Goal: Task Accomplishment & Management: Use online tool/utility

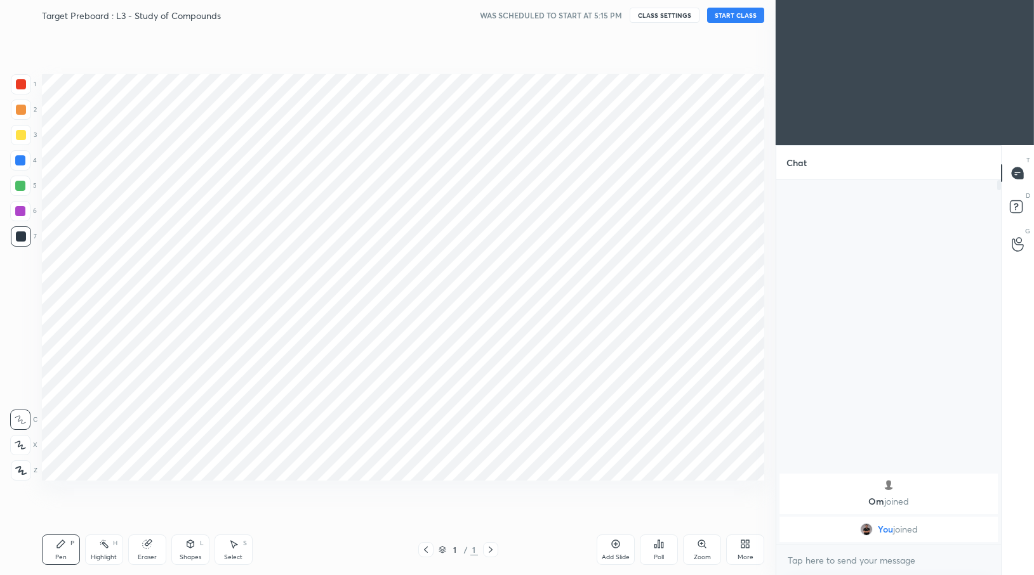
scroll to position [62954, 62725]
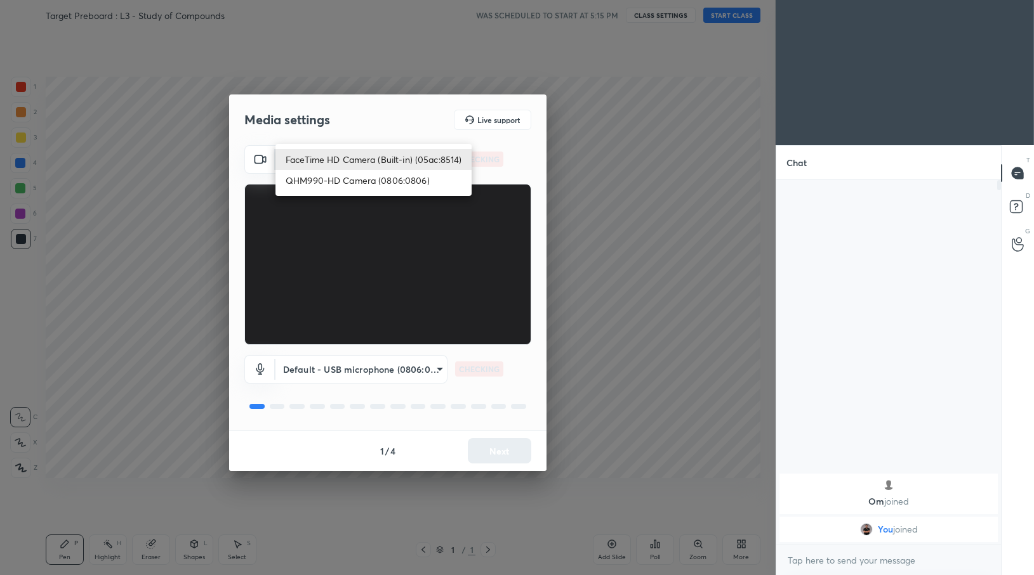
click at [389, 148] on body "1 2 3 4 5 6 7 C X Z C X Z E E Erase all H H Target Preboard : L3 - Study of Com…" at bounding box center [517, 287] width 1034 height 575
click at [396, 186] on li "QHM990-HD Camera (0806:0806)" at bounding box center [373, 180] width 196 height 21
type input "59826117b680135cc09d952fed77552efe8c3d79b040f7609cd639eef7f52301"
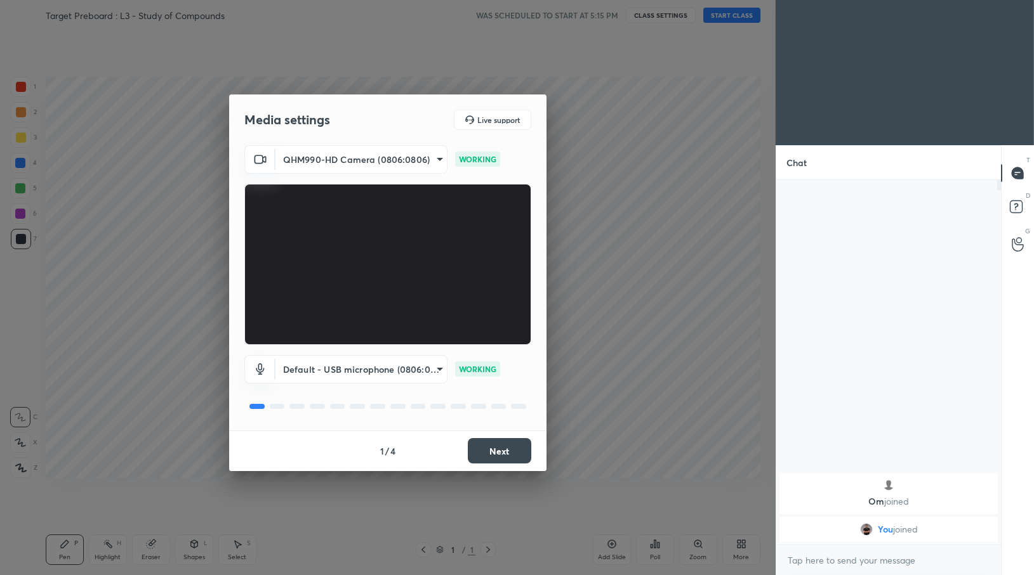
click at [503, 446] on button "Next" at bounding box center [499, 450] width 63 height 25
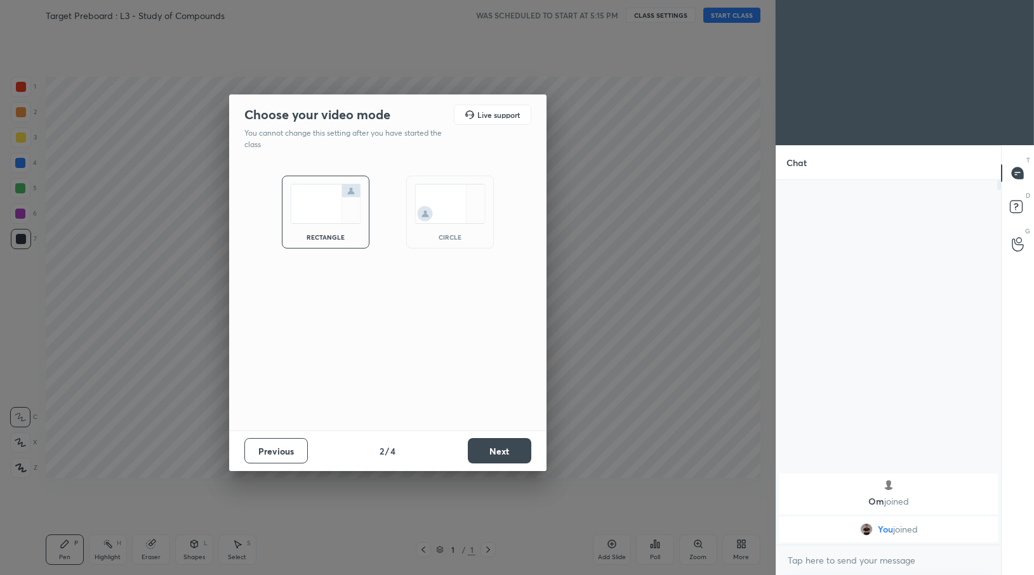
click at [504, 449] on button "Next" at bounding box center [499, 450] width 63 height 25
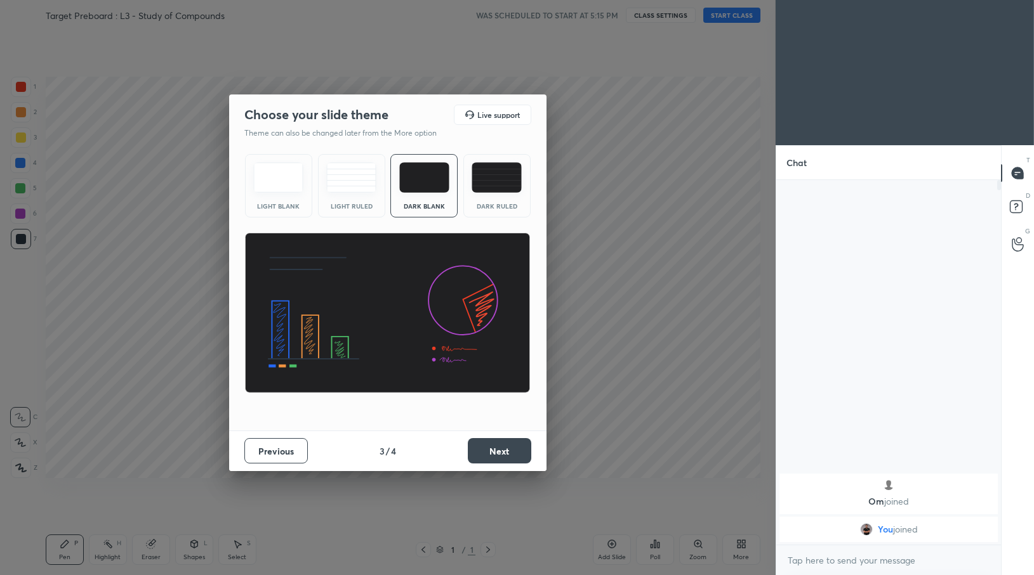
click at [504, 449] on button "Next" at bounding box center [499, 450] width 63 height 25
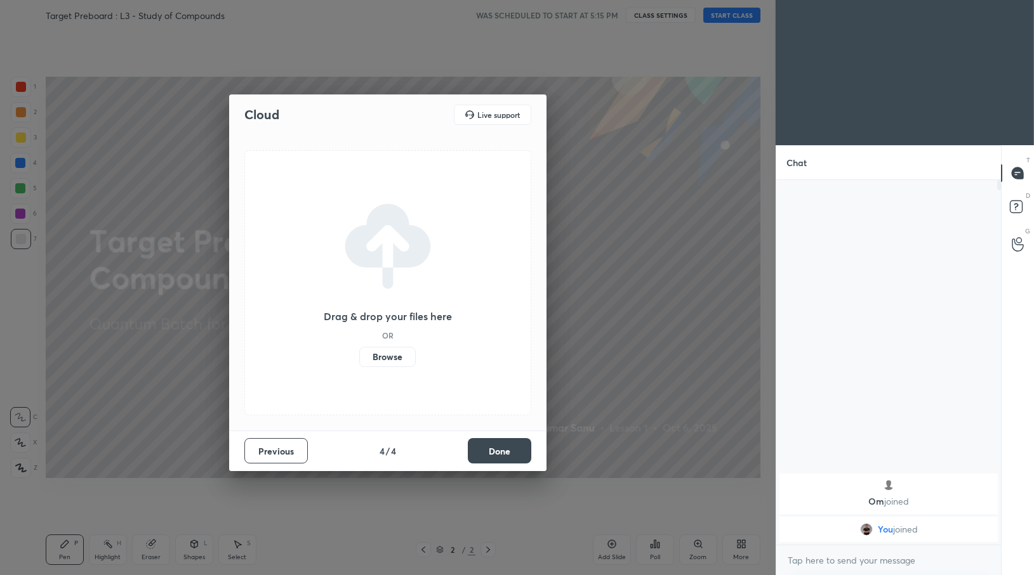
click at [387, 363] on label "Browse" at bounding box center [387, 357] width 56 height 20
click at [359, 363] on input "Browse" at bounding box center [359, 357] width 0 height 20
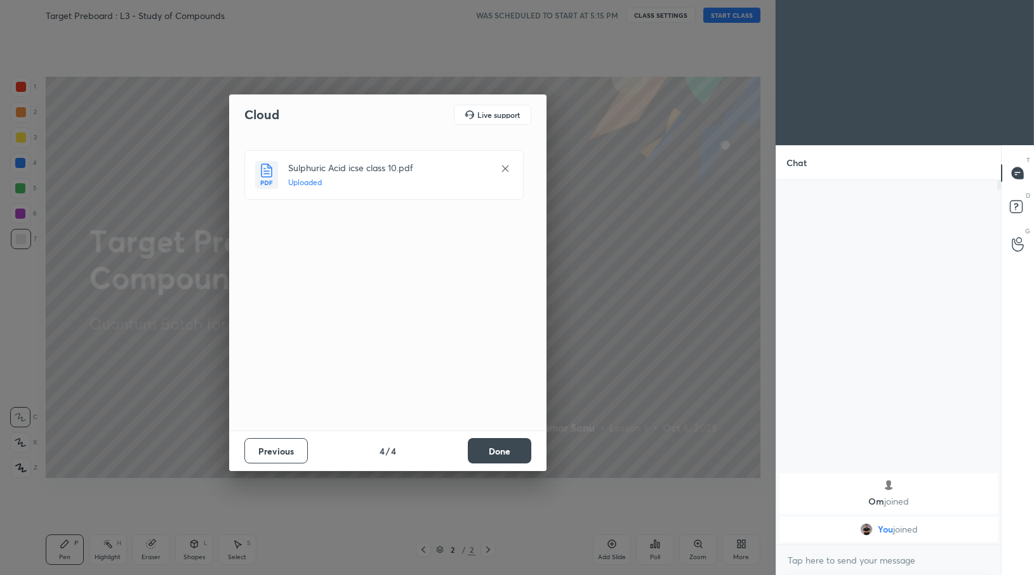
click at [503, 456] on button "Done" at bounding box center [499, 450] width 63 height 25
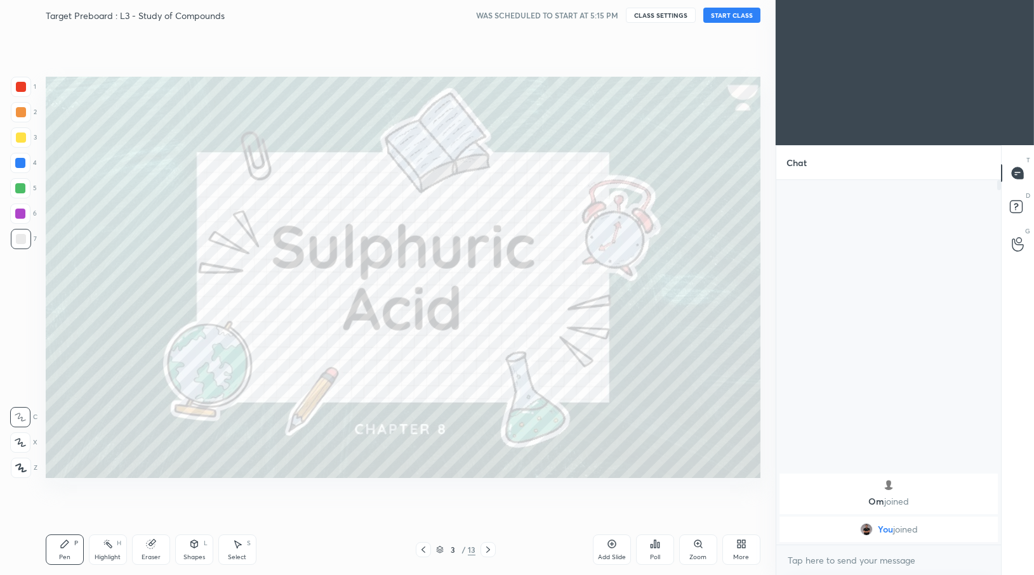
click at [735, 547] on div "More" at bounding box center [741, 550] width 38 height 30
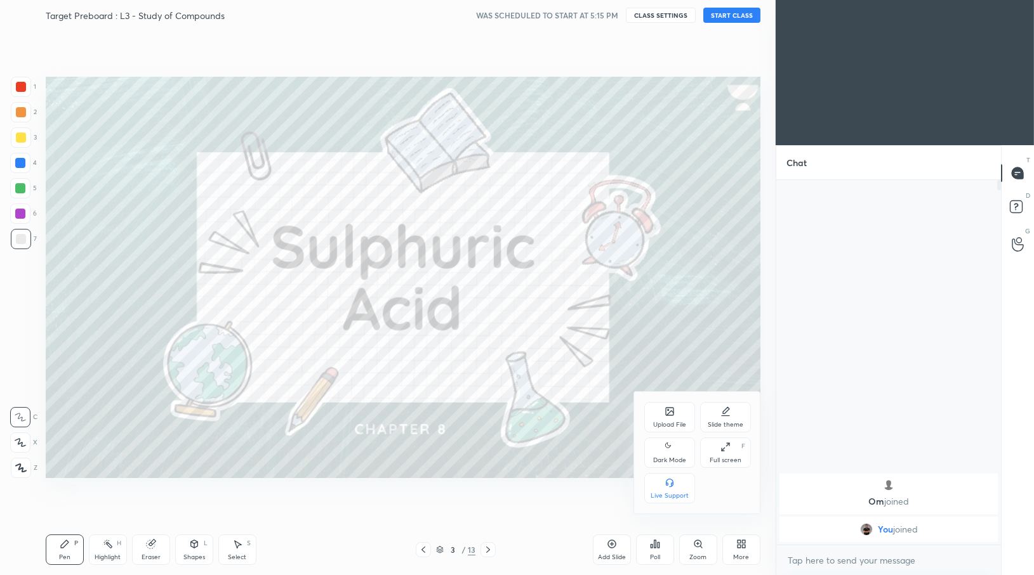
click at [664, 457] on div "Dark Mode" at bounding box center [669, 460] width 33 height 6
type textarea "x"
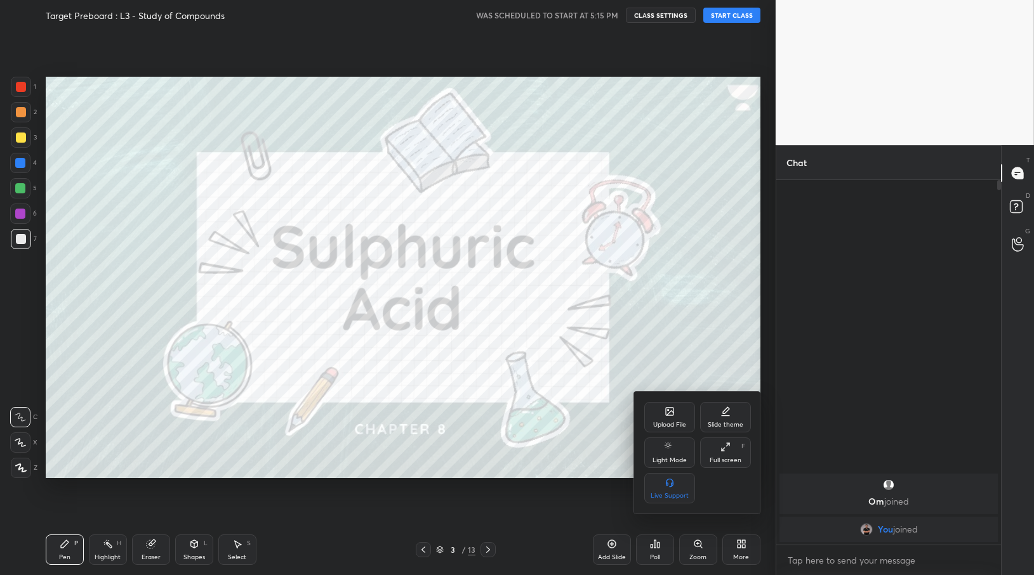
click at [388, 29] on div at bounding box center [517, 287] width 1034 height 575
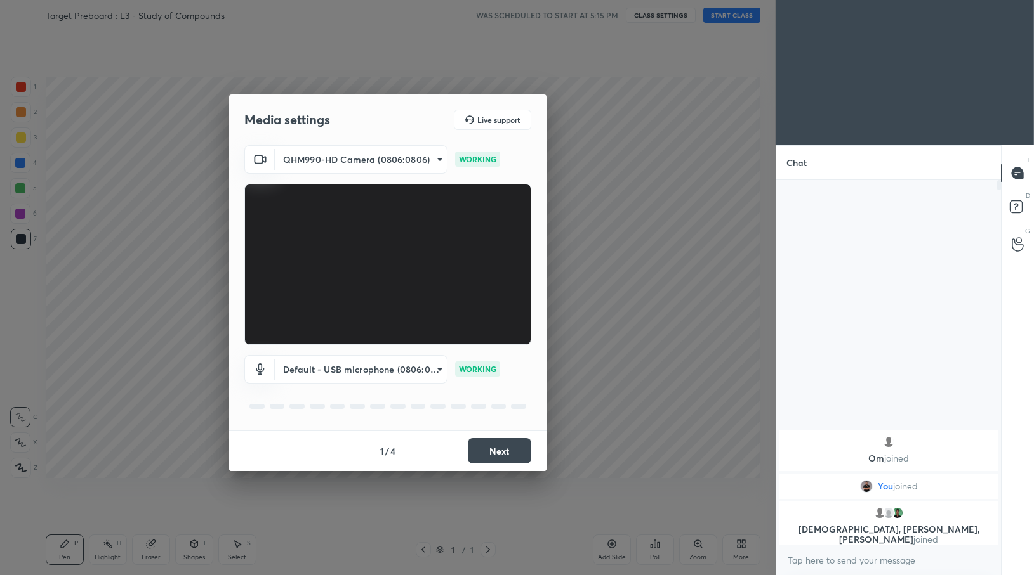
click at [503, 457] on button "Next" at bounding box center [499, 450] width 63 height 25
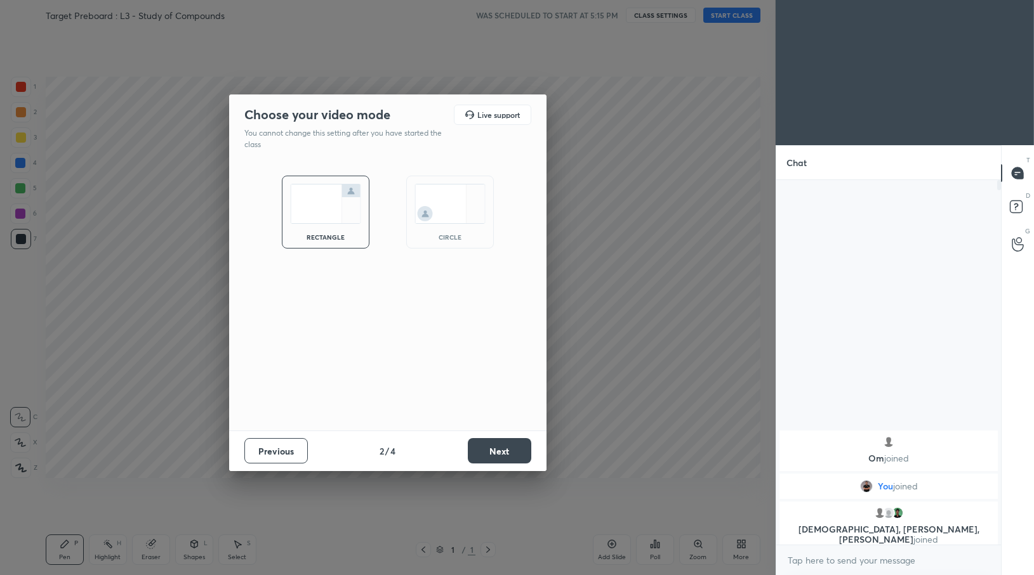
click at [503, 457] on button "Next" at bounding box center [499, 450] width 63 height 25
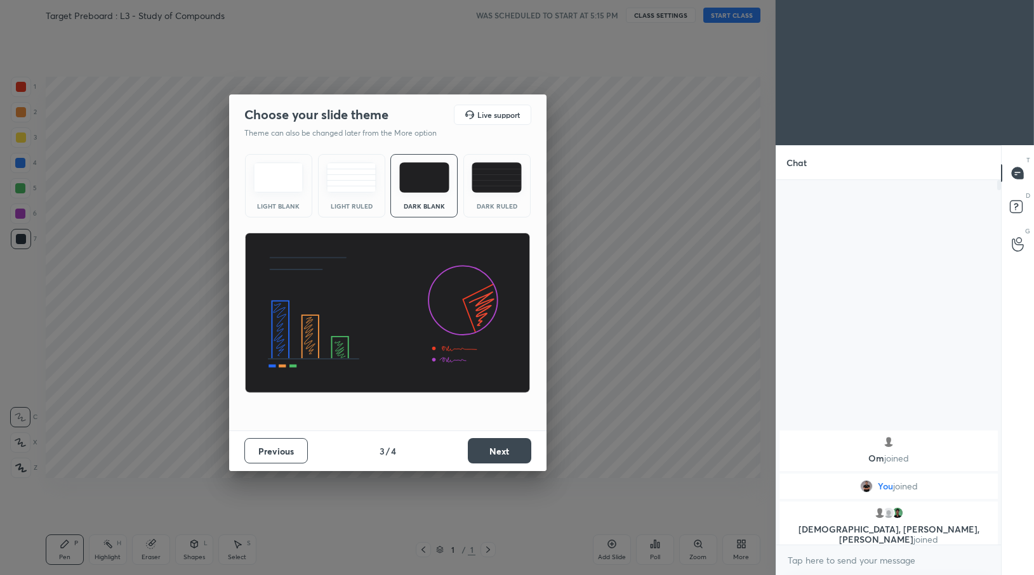
click at [503, 457] on button "Next" at bounding box center [499, 450] width 63 height 25
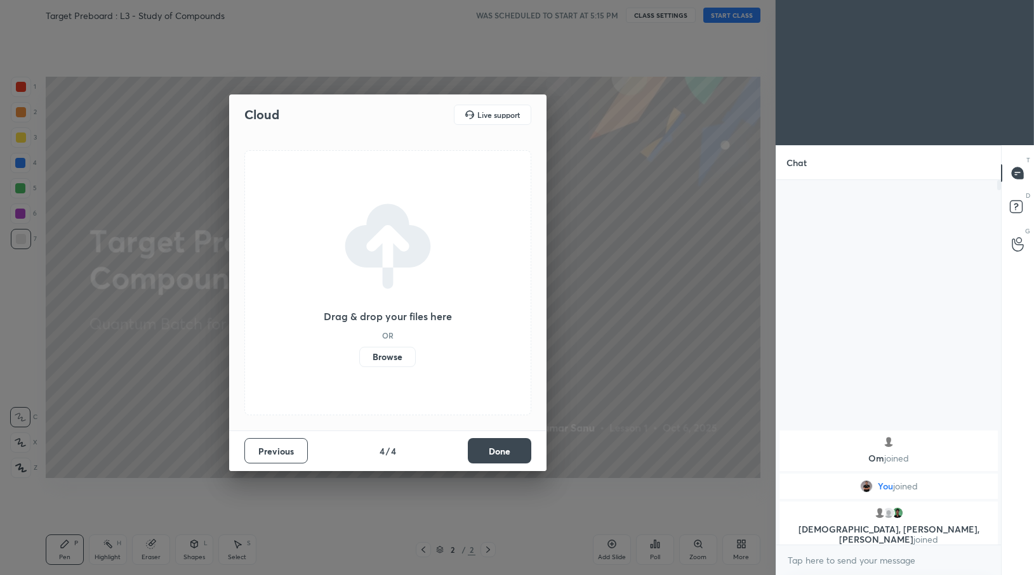
click at [378, 352] on label "Browse" at bounding box center [387, 357] width 56 height 20
click at [359, 352] on input "Browse" at bounding box center [359, 357] width 0 height 20
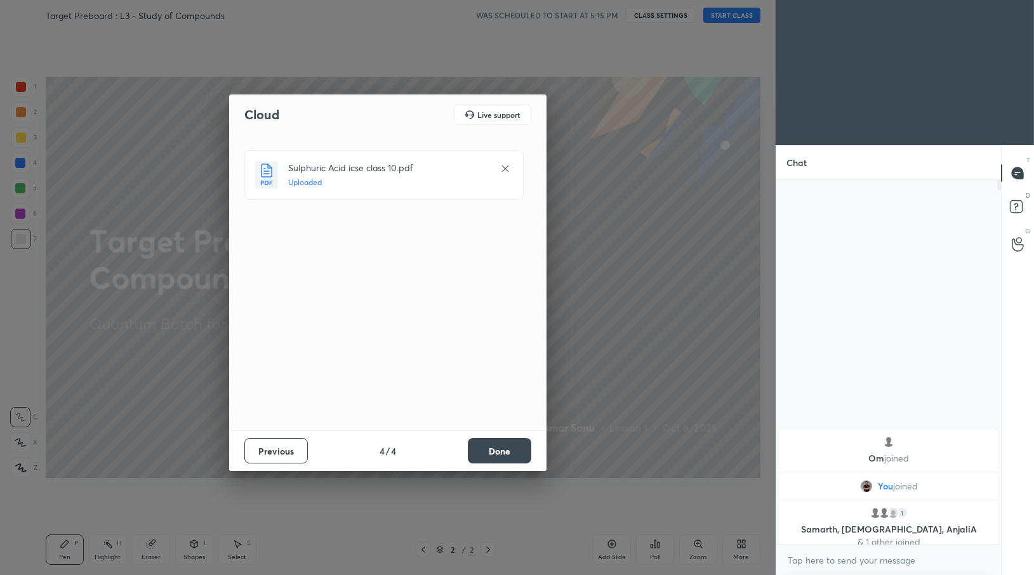
click at [511, 448] on button "Done" at bounding box center [499, 450] width 63 height 25
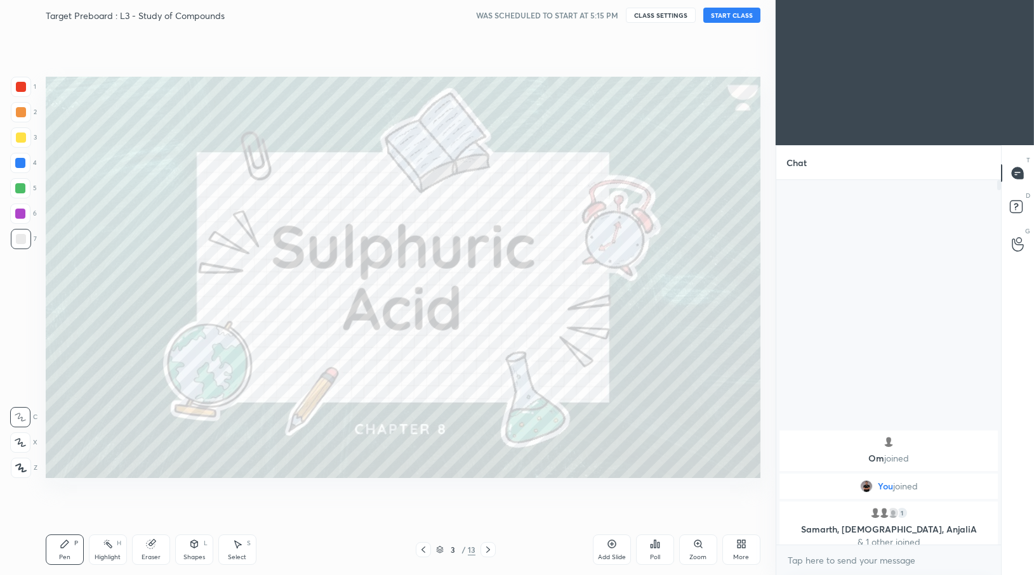
click at [666, 10] on button "CLASS SETTINGS" at bounding box center [661, 15] width 70 height 15
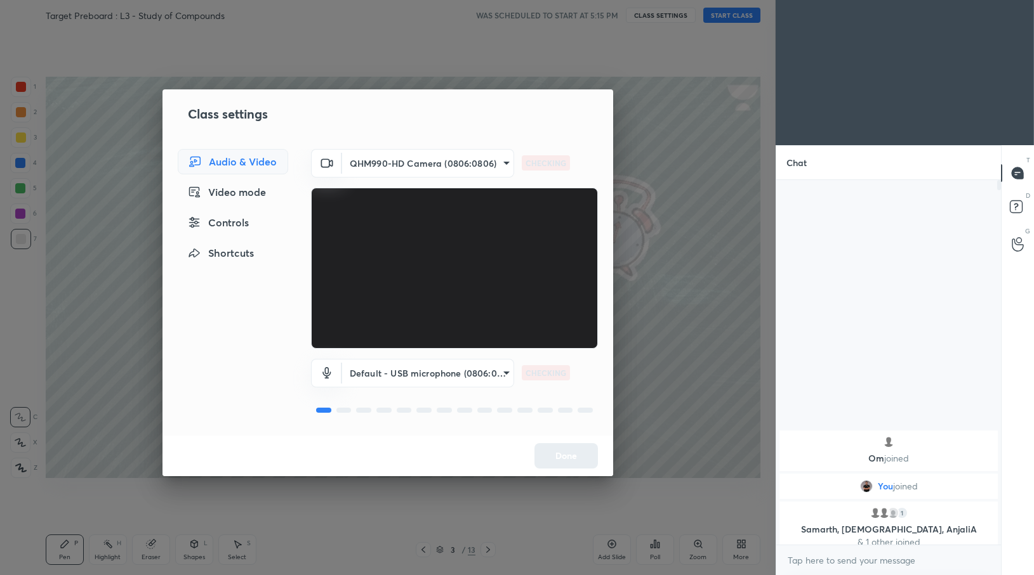
click at [382, 153] on body "1 2 3 4 5 6 7 C X Z C X Z E E Erase all H H Target Preboard : L3 - Study of Com…" at bounding box center [517, 287] width 1034 height 575
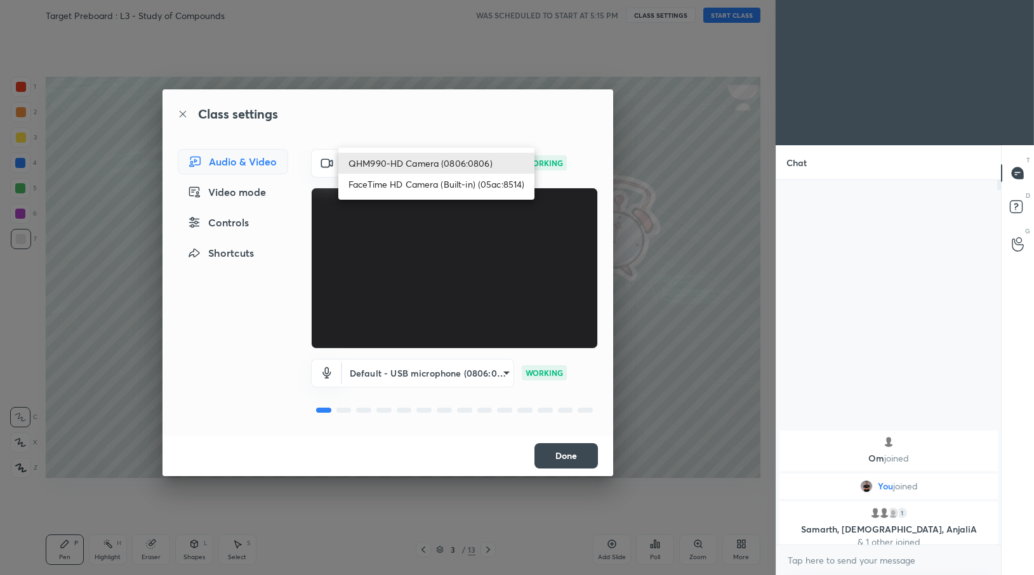
click at [401, 178] on li "FaceTime HD Camera (Built-in) (05ac:8514)" at bounding box center [436, 184] width 196 height 21
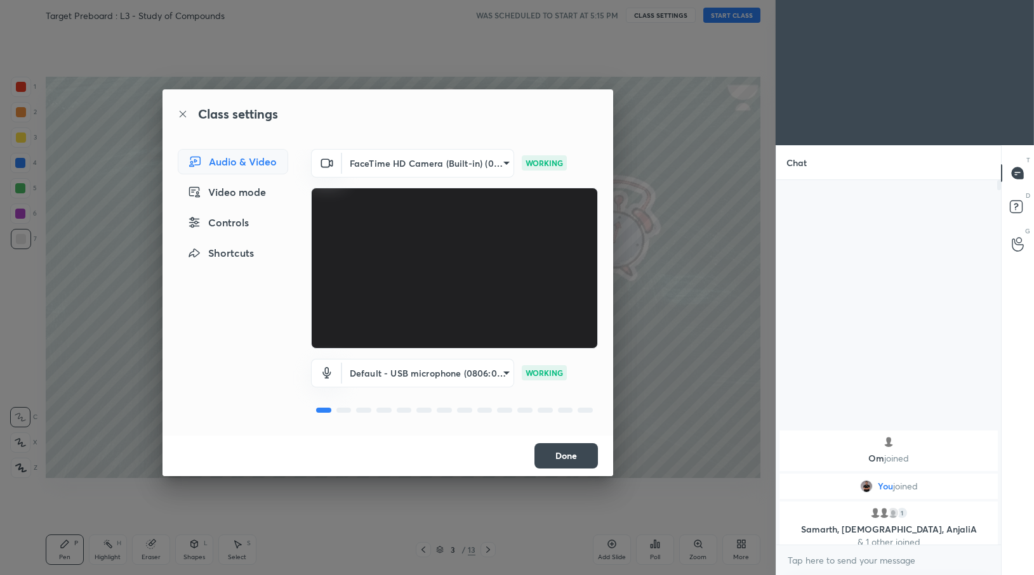
click at [414, 155] on body "1 2 3 4 5 6 7 C X Z C X Z E E Erase all H H Target Preboard : L3 - Study of Com…" at bounding box center [517, 287] width 1034 height 575
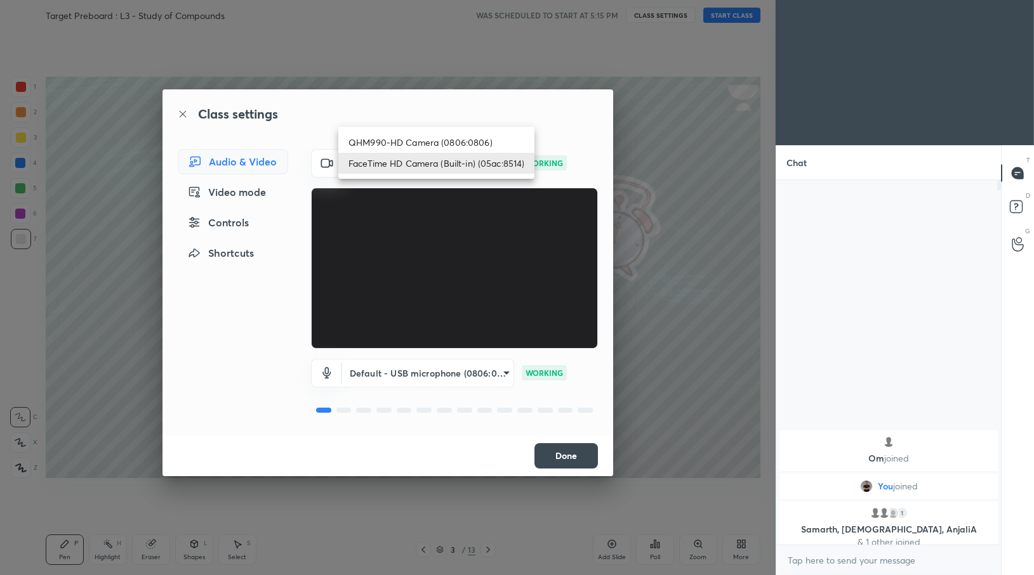
click at [416, 146] on li "QHM990-HD Camera (0806:0806)" at bounding box center [436, 142] width 196 height 21
type input "59826117b680135cc09d952fed77552efe8c3d79b040f7609cd639eef7f52301"
click at [569, 455] on button "Done" at bounding box center [565, 456] width 63 height 25
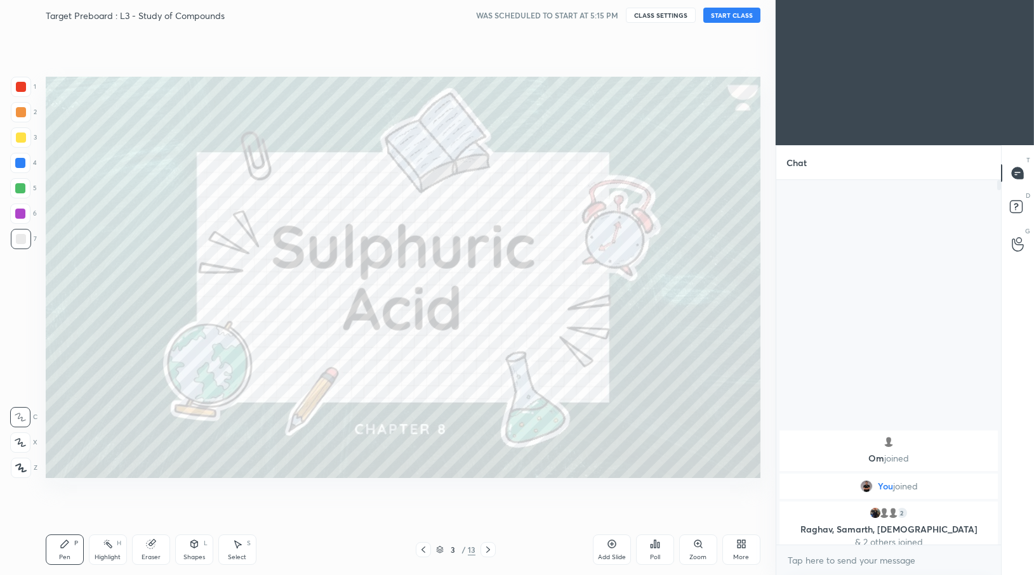
click at [730, 16] on button "START CLASS" at bounding box center [731, 15] width 57 height 15
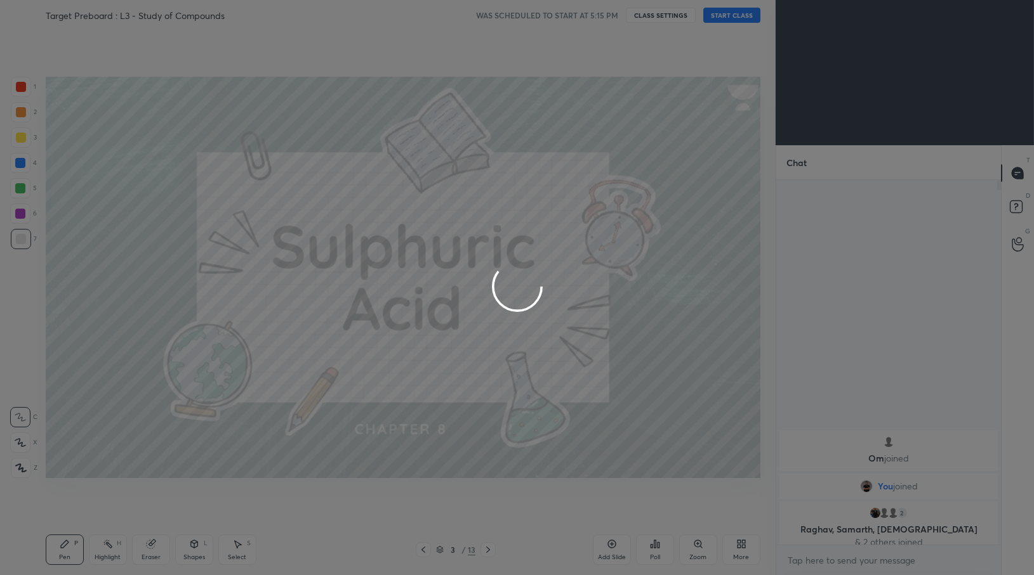
type textarea "x"
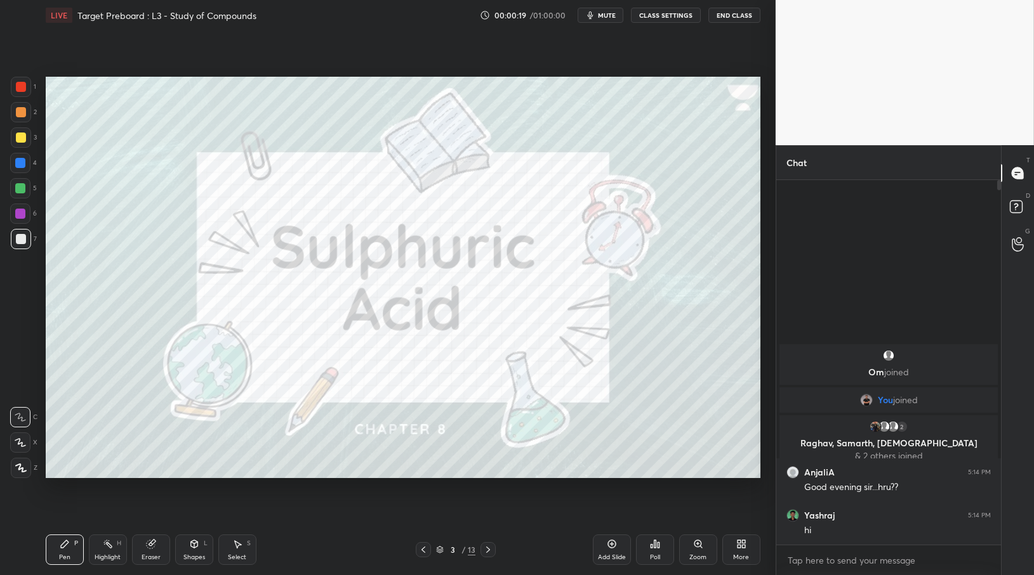
click at [654, 19] on button "CLASS SETTINGS" at bounding box center [666, 15] width 70 height 15
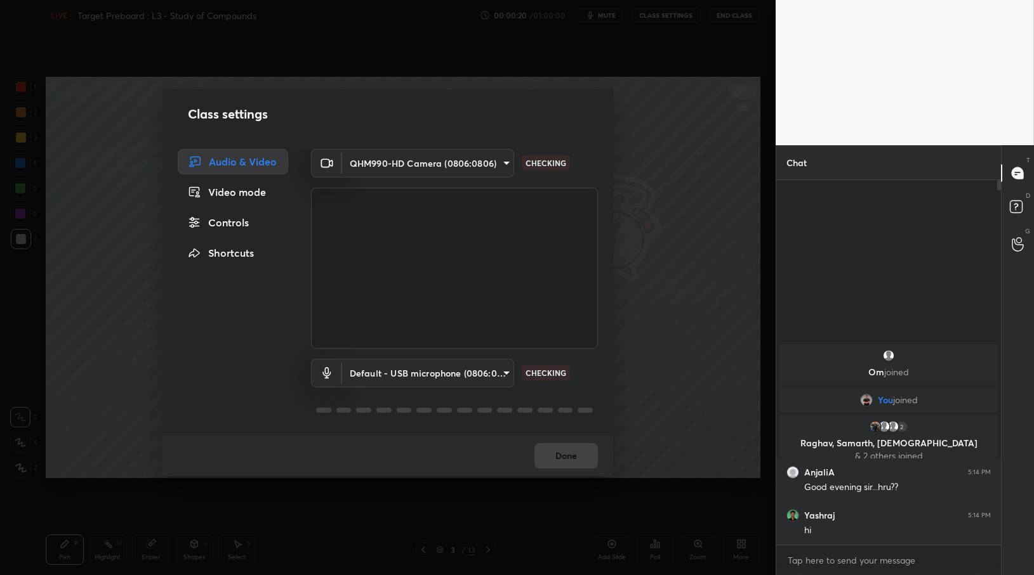
click at [376, 169] on body "1 2 3 4 5 6 7 C X Z C X Z E E Erase all H H LIVE Target Preboard : L3 - Study o…" at bounding box center [517, 287] width 1034 height 575
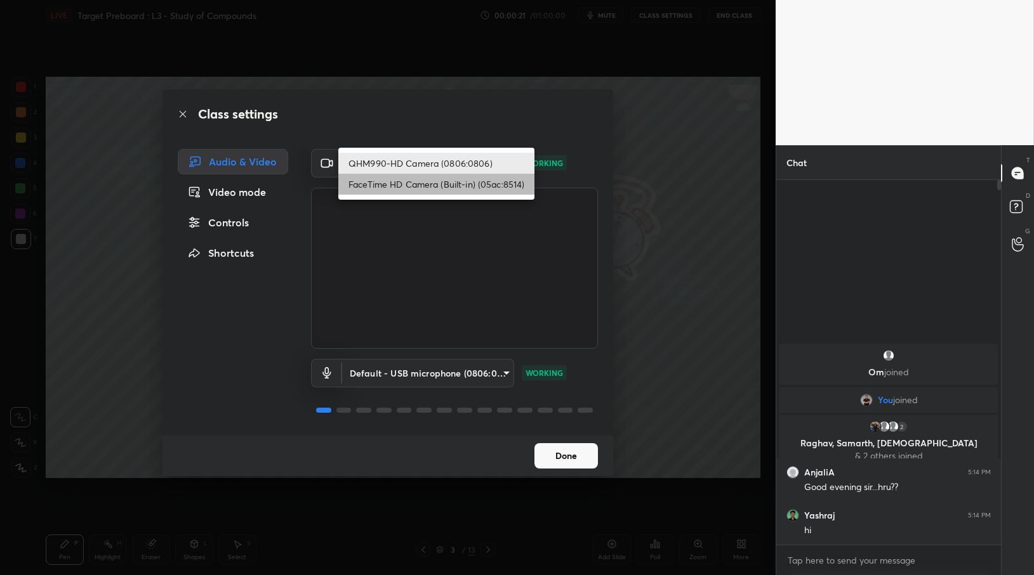
click at [388, 189] on li "FaceTime HD Camera (Built-in) (05ac:8514)" at bounding box center [436, 184] width 196 height 21
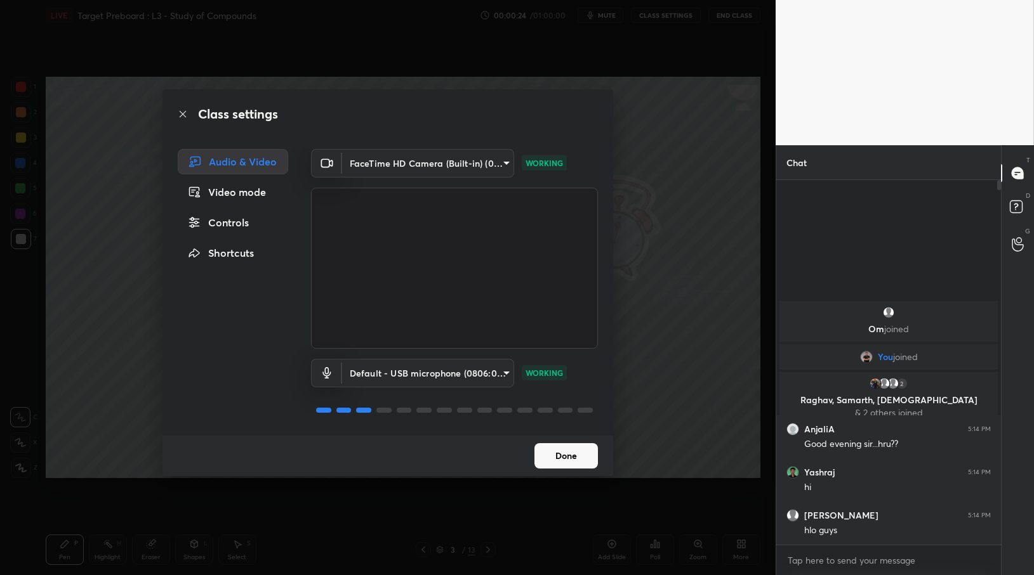
click at [407, 163] on body "1 2 3 4 5 6 7 C X Z C X Z E E Erase all H H LIVE Target Preboard : L3 - Study o…" at bounding box center [517, 287] width 1034 height 575
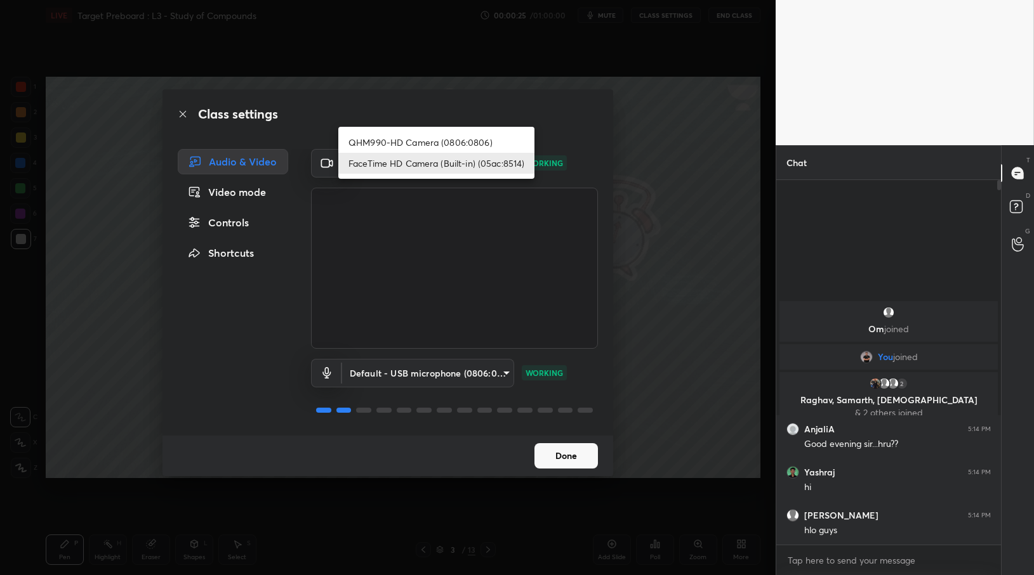
click at [414, 140] on li "QHM990-HD Camera (0806:0806)" at bounding box center [436, 142] width 196 height 21
type input "59826117b680135cc09d952fed77552efe8c3d79b040f7609cd639eef7f52301"
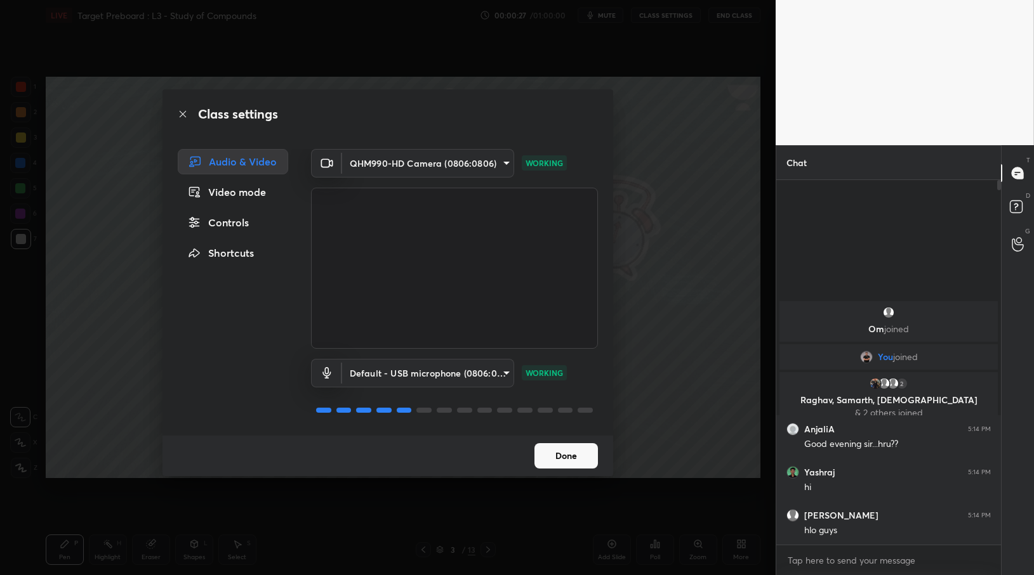
click at [571, 452] on button "Done" at bounding box center [565, 456] width 63 height 25
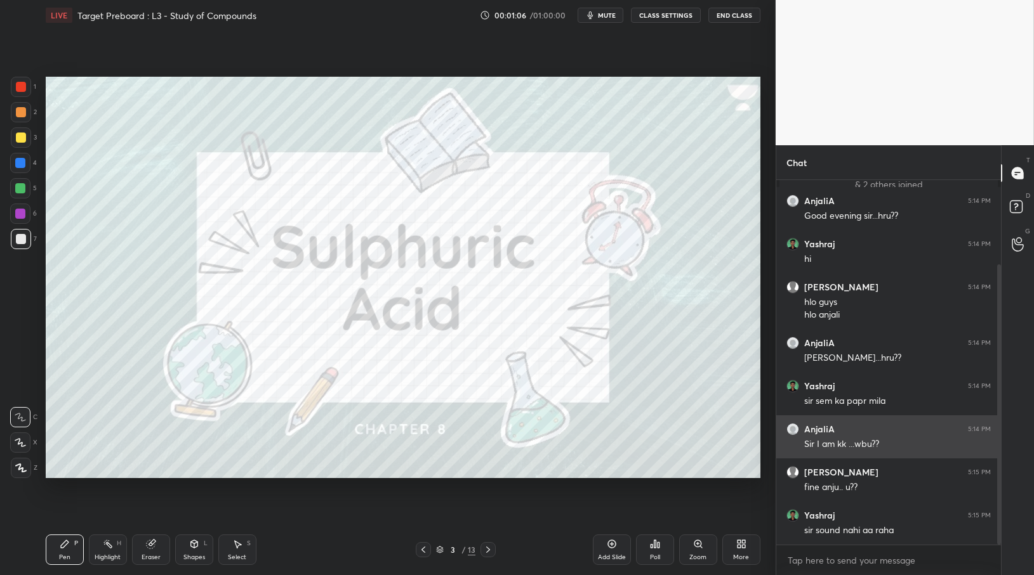
scroll to position [165, 0]
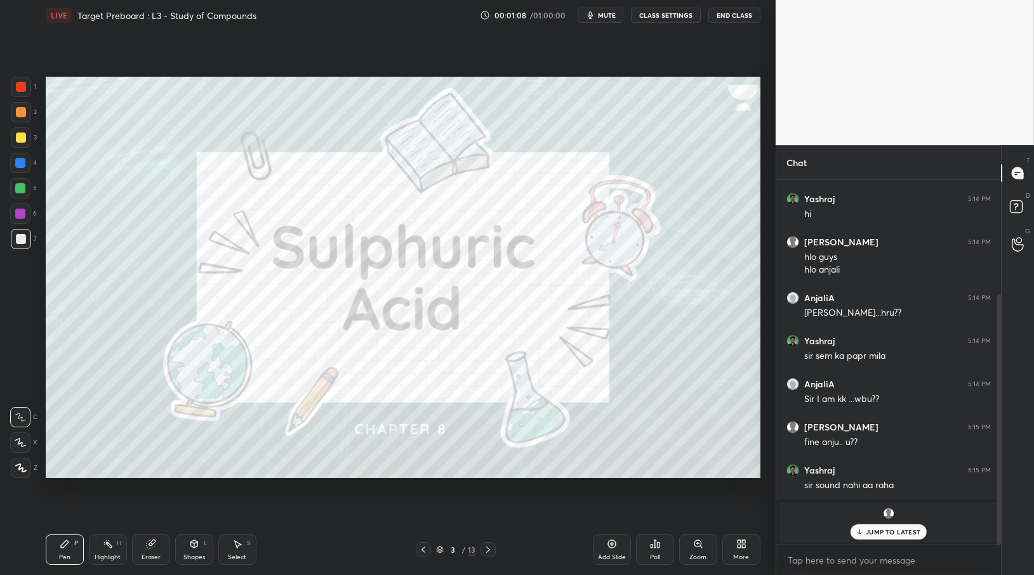
click at [888, 540] on div "[PERSON_NAME] joined" at bounding box center [888, 523] width 218 height 41
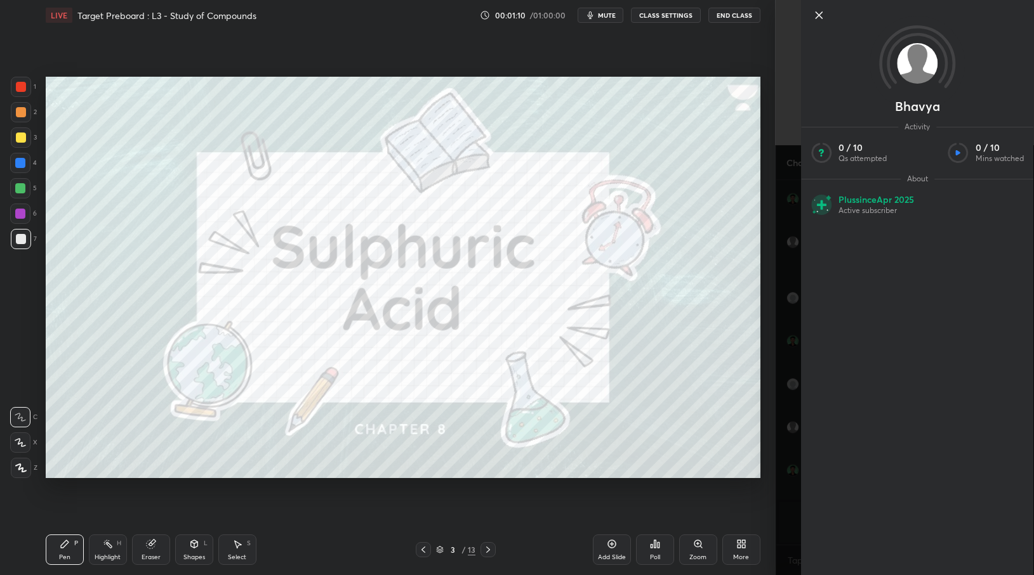
scroll to position [209, 0]
click at [820, 15] on icon at bounding box center [818, 15] width 15 height 15
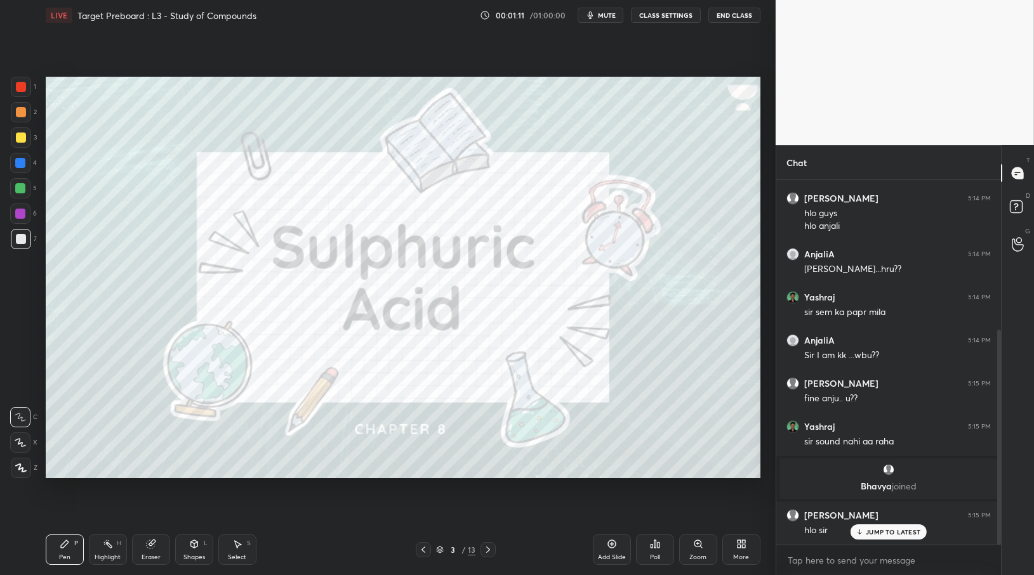
scroll to position [254, 0]
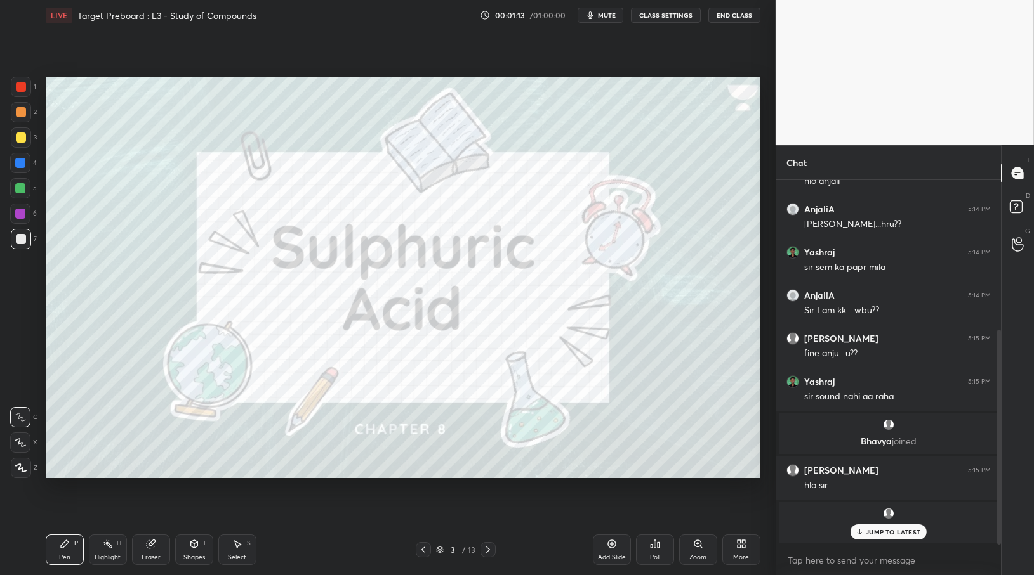
click at [652, 19] on button "CLASS SETTINGS" at bounding box center [666, 15] width 70 height 15
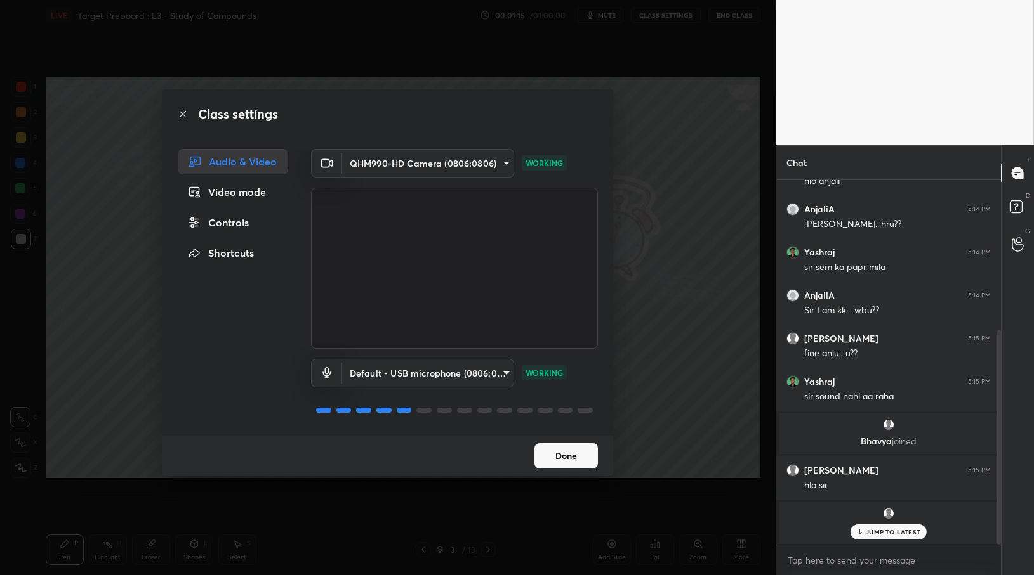
click at [459, 367] on body "1 2 3 4 5 6 7 C X Z C X Z E E Erase all H H LIVE Target Preboard : L3 - Study o…" at bounding box center [517, 287] width 1034 height 575
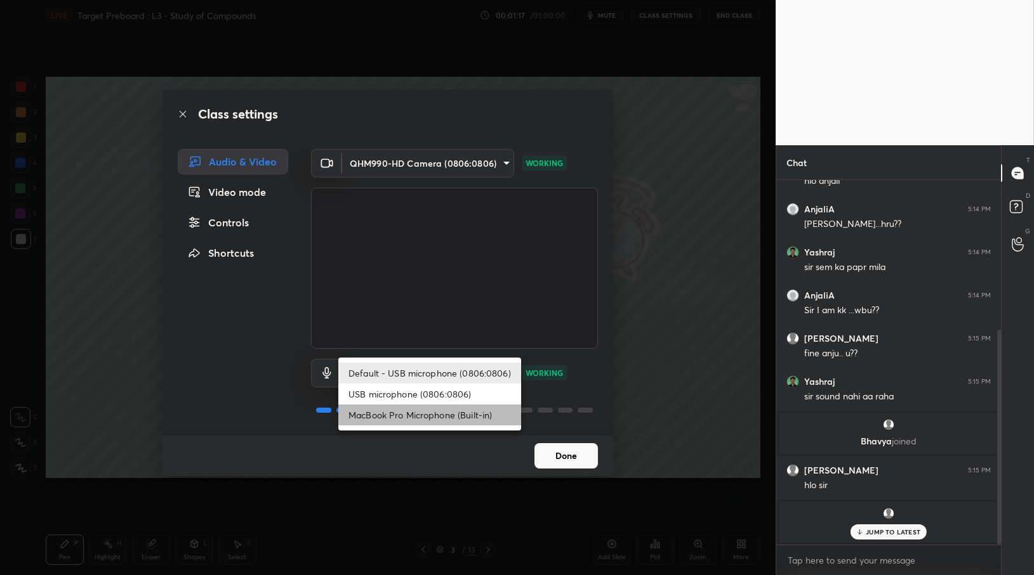
click at [454, 419] on li "MacBook Pro Microphone (Built-in)" at bounding box center [429, 415] width 183 height 21
type input "846513bfcb0ce89beb7230994bb86f993de69631a6bcd7dd8eb6c8e2f68bb0fe"
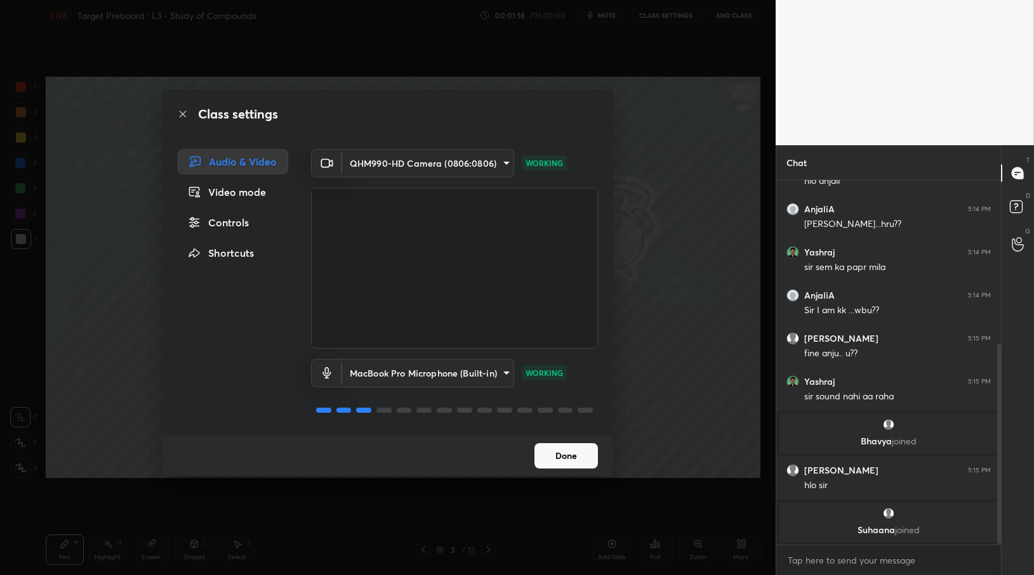
scroll to position [298, 0]
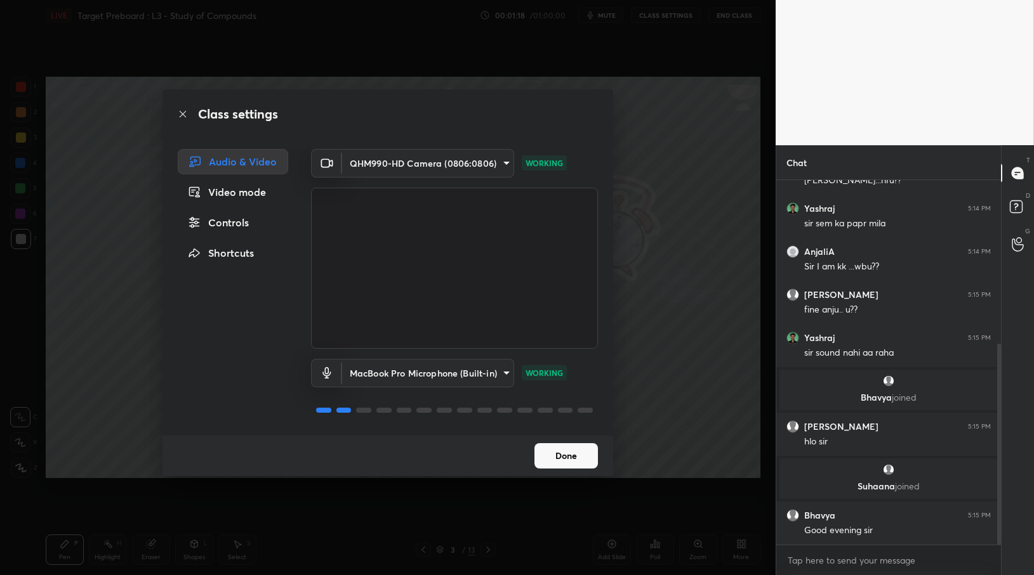
click at [570, 464] on button "Done" at bounding box center [565, 456] width 63 height 25
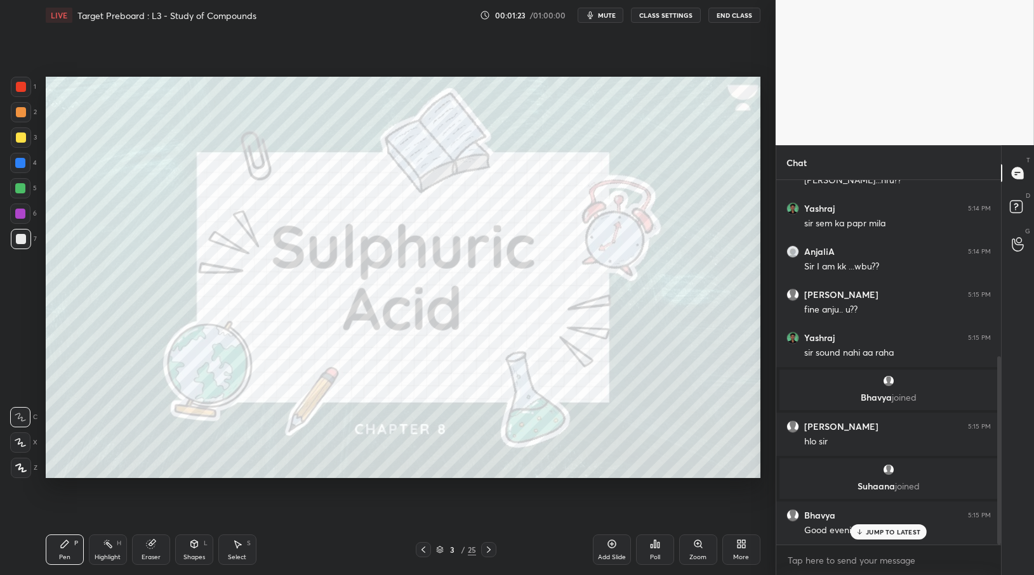
scroll to position [340, 0]
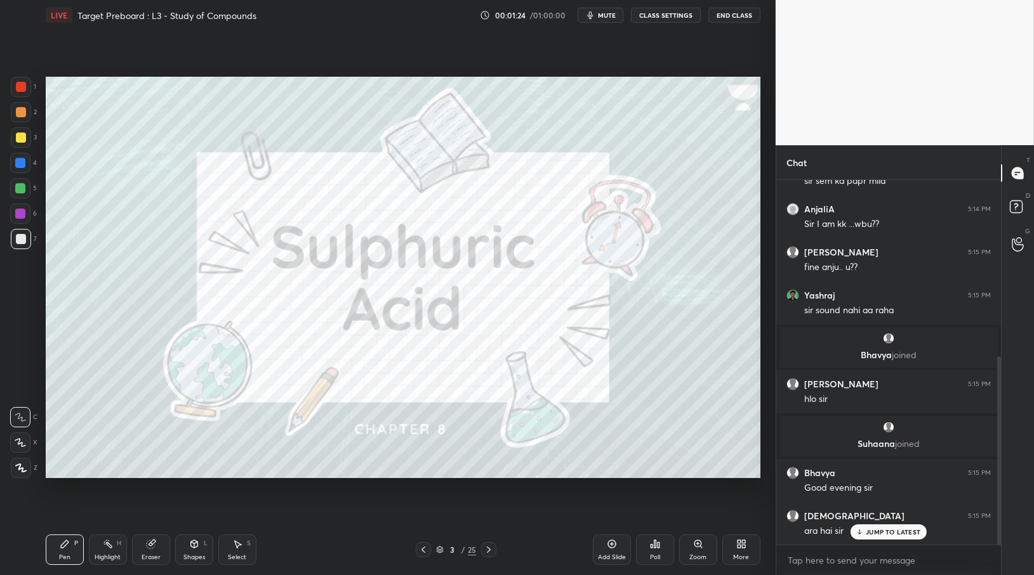
click at [870, 532] on p "JUMP TO LATEST" at bounding box center [892, 533] width 55 height 8
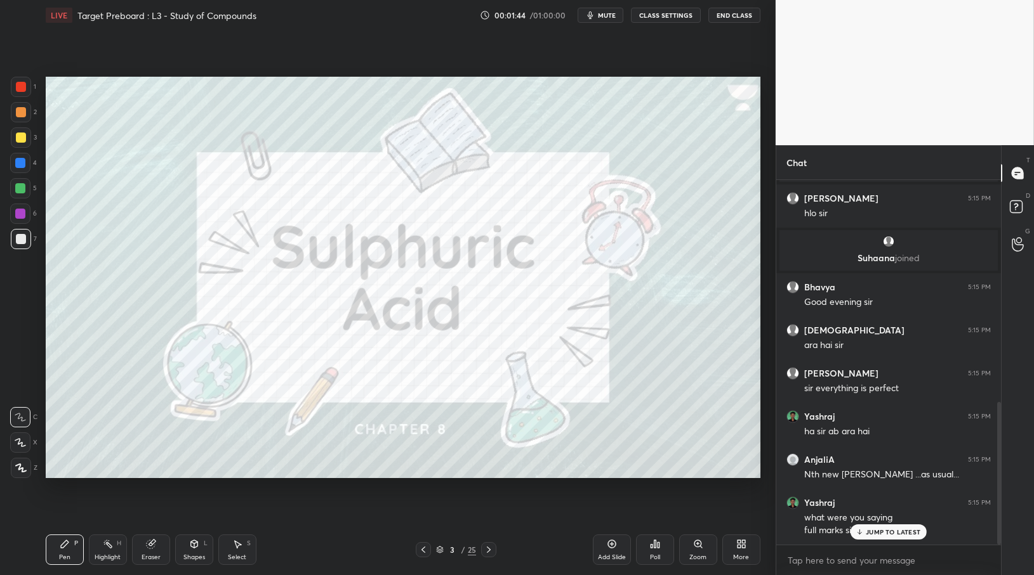
scroll to position [569, 0]
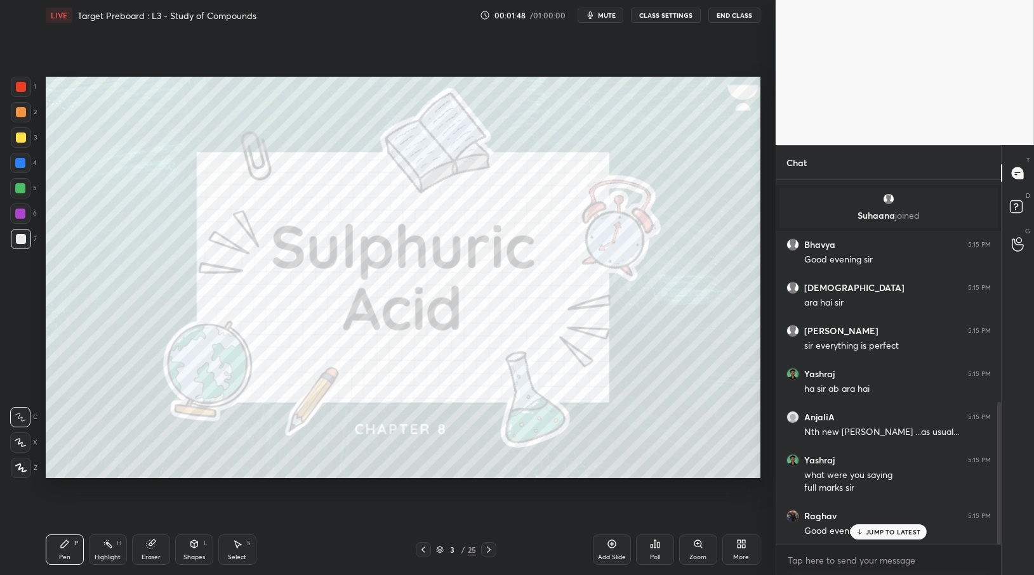
click at [881, 526] on div "JUMP TO LATEST" at bounding box center [888, 532] width 76 height 15
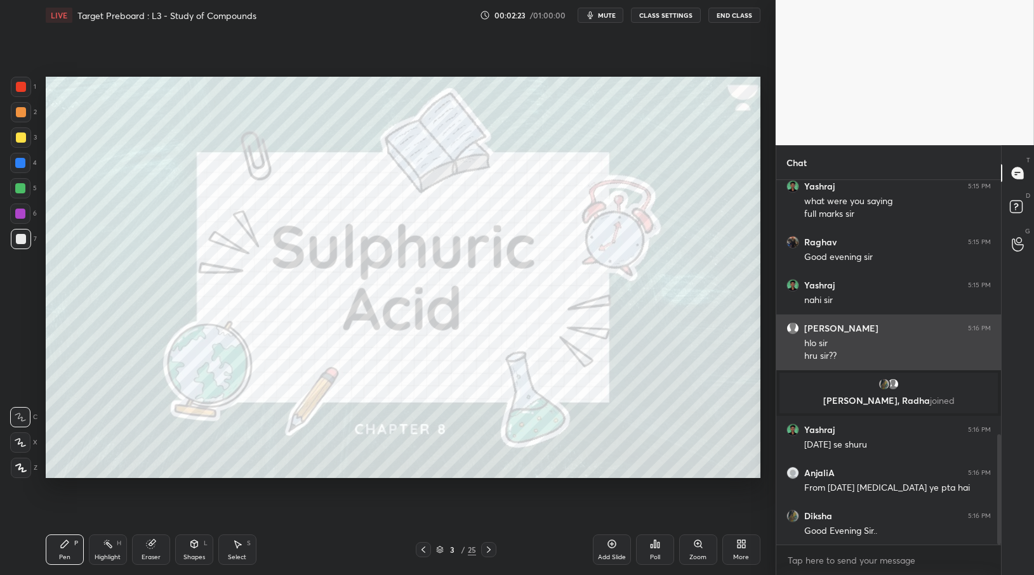
scroll to position [843, 0]
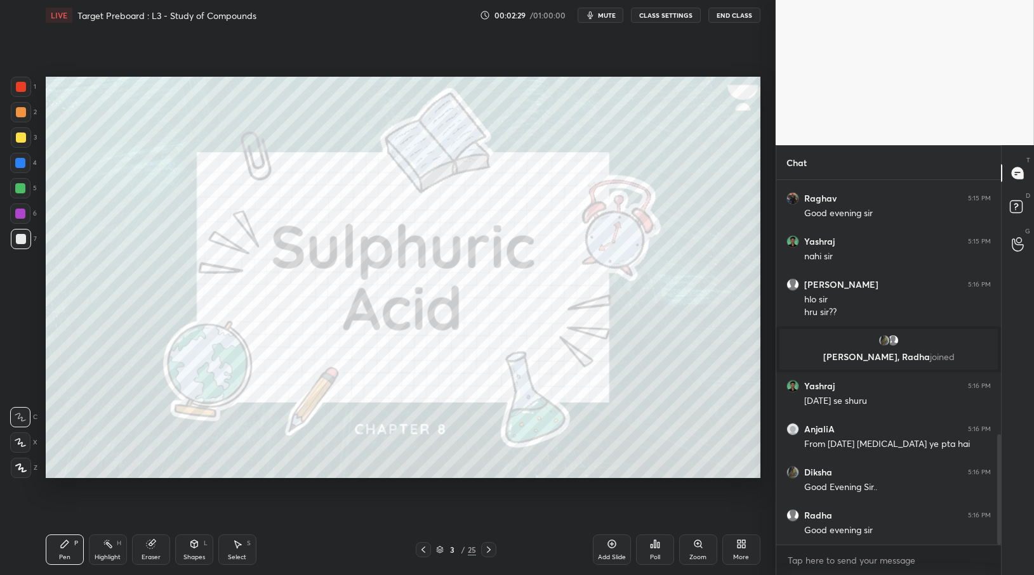
click at [16, 141] on div at bounding box center [21, 138] width 10 height 10
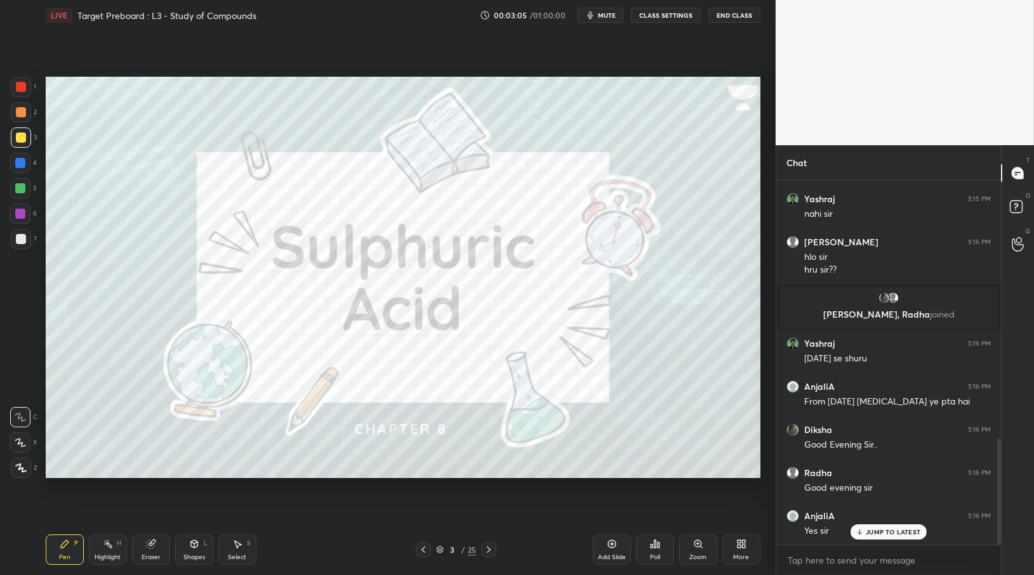
click at [865, 527] on div "JUMP TO LATEST" at bounding box center [888, 532] width 76 height 15
click at [872, 532] on p "JUMP TO LATEST" at bounding box center [892, 533] width 55 height 8
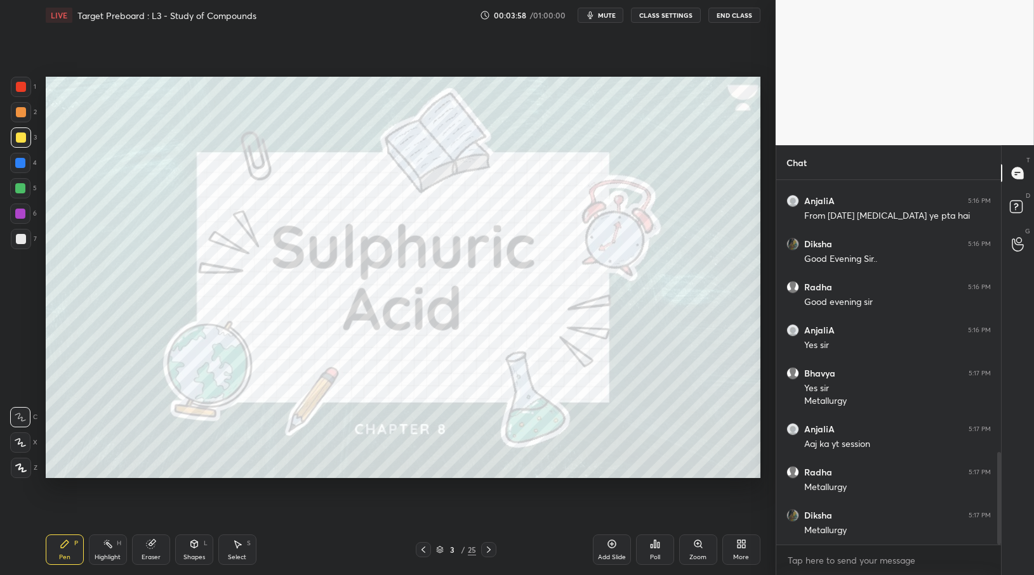
scroll to position [1117, 0]
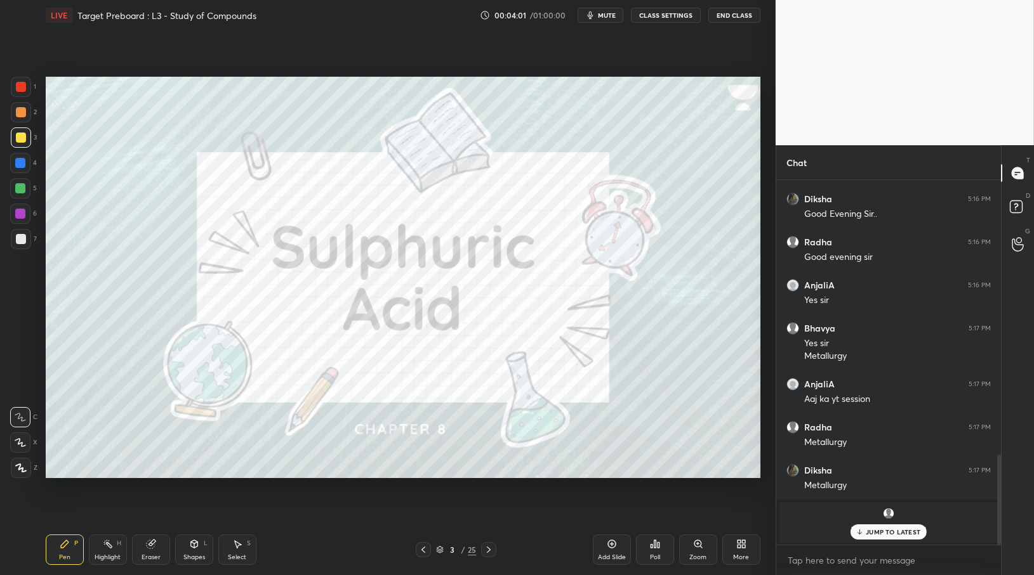
click at [895, 530] on p "JUMP TO LATEST" at bounding box center [892, 533] width 55 height 8
click at [154, 553] on div "Eraser" at bounding box center [151, 550] width 38 height 30
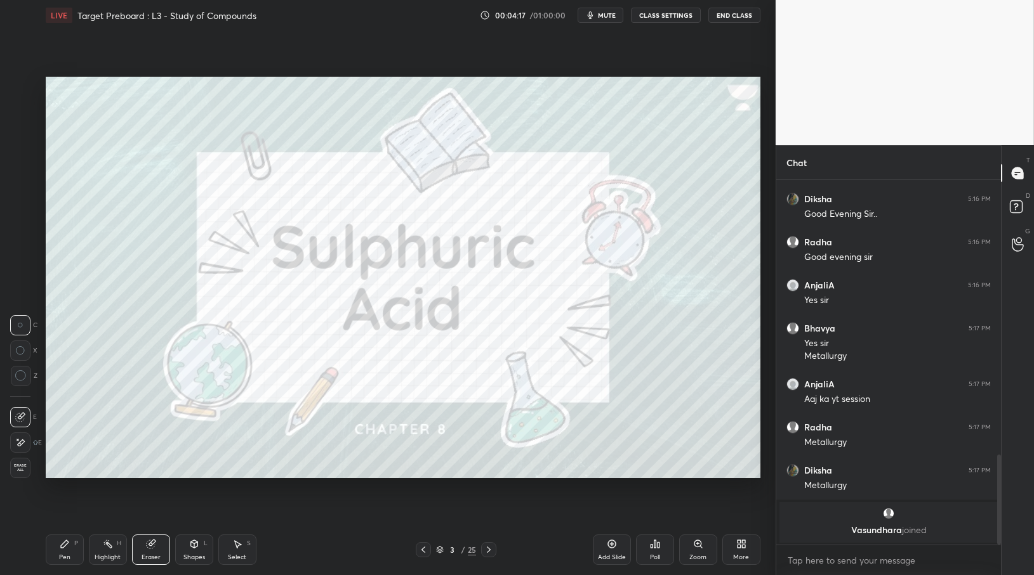
drag, startPoint x: 22, startPoint y: 466, endPoint x: 29, endPoint y: 453, distance: 15.0
click at [22, 466] on span "Erase all" at bounding box center [20, 468] width 19 height 9
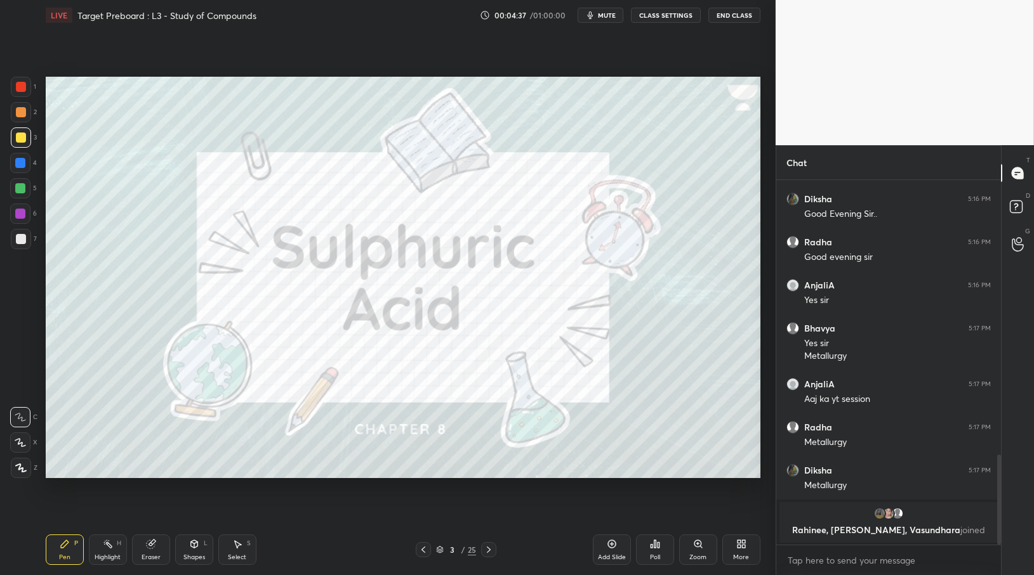
scroll to position [1017, 0]
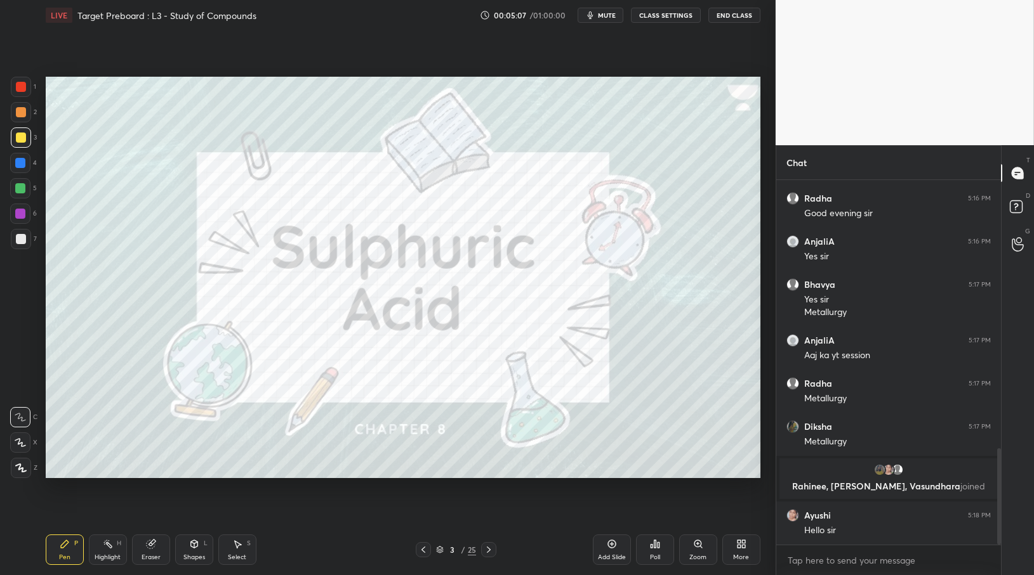
click at [459, 542] on div "Pen P Highlight H Eraser Shapes L Select S 3 / 25 Add Slide Poll Zoom More" at bounding box center [403, 550] width 714 height 51
click at [485, 552] on icon at bounding box center [488, 550] width 10 height 10
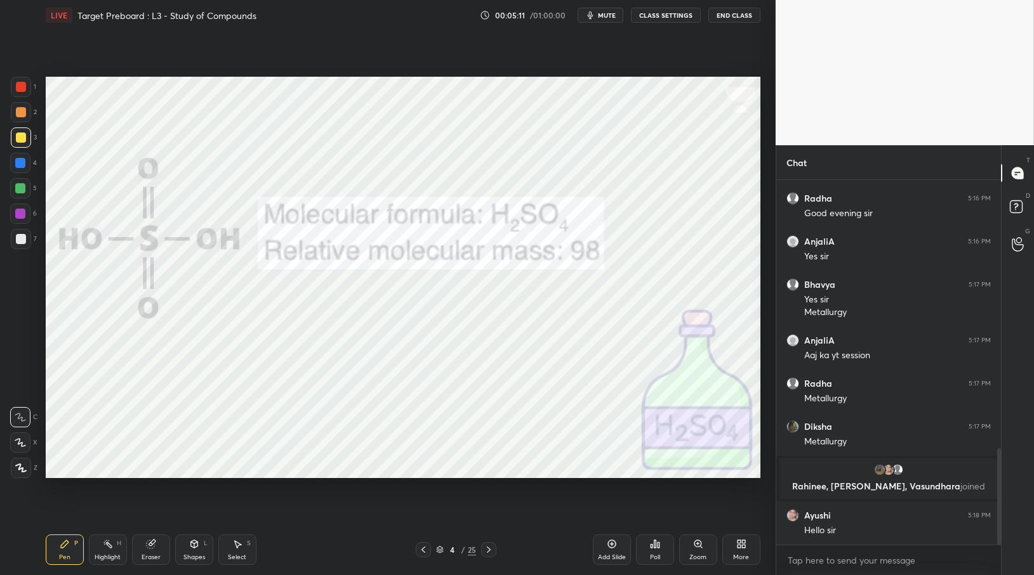
click at [12, 86] on div at bounding box center [21, 87] width 20 height 20
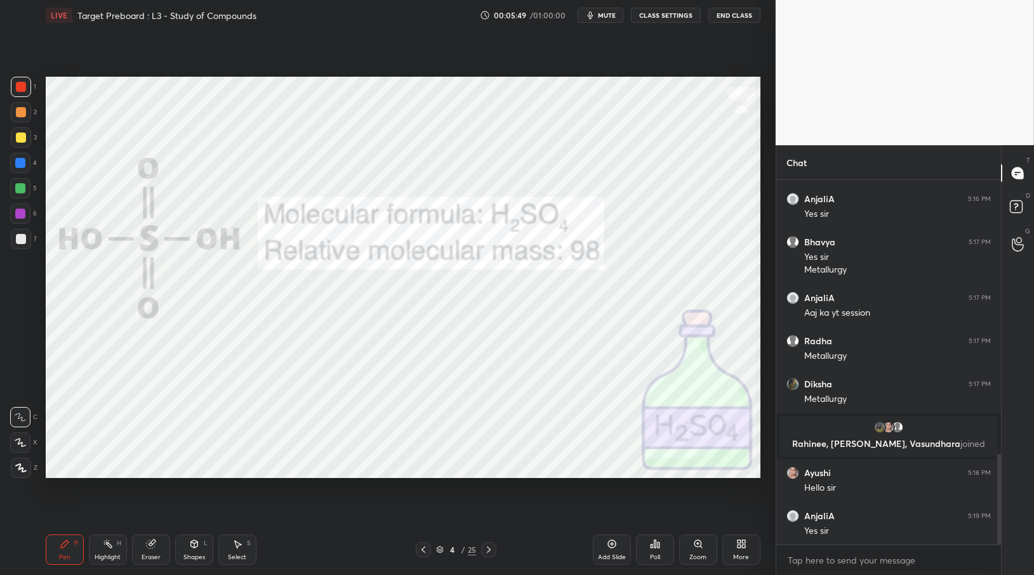
scroll to position [1103, 0]
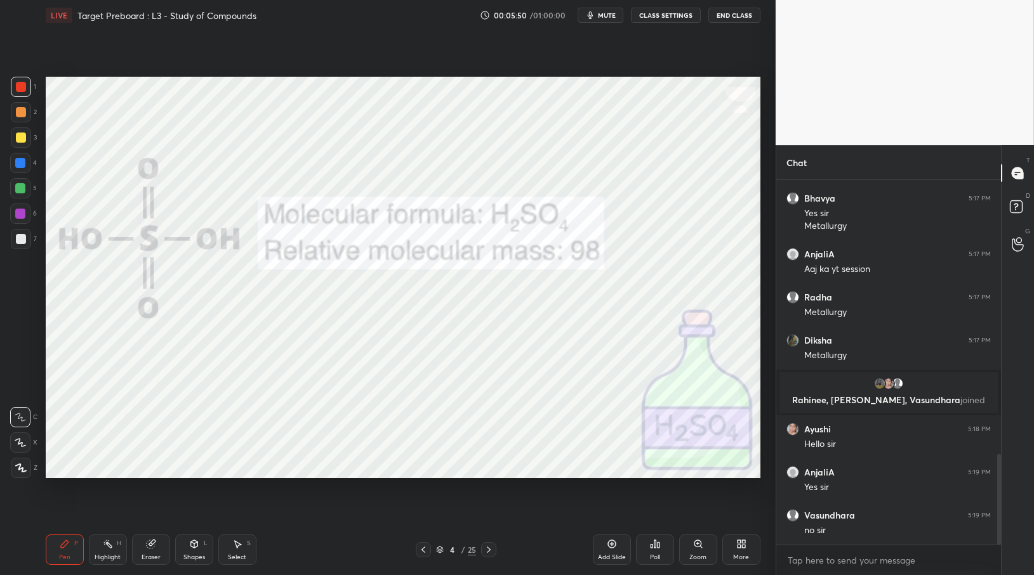
click at [468, 499] on div "Setting up your live class Poll for secs No correct answer Start poll" at bounding box center [403, 277] width 725 height 494
click at [489, 553] on icon at bounding box center [488, 550] width 10 height 10
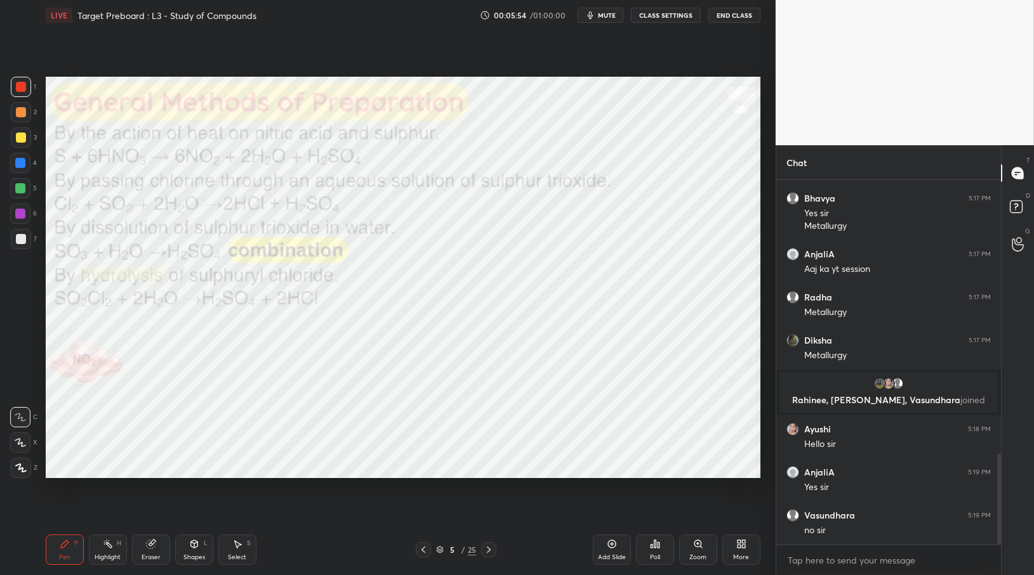
click at [424, 549] on icon at bounding box center [423, 550] width 10 height 10
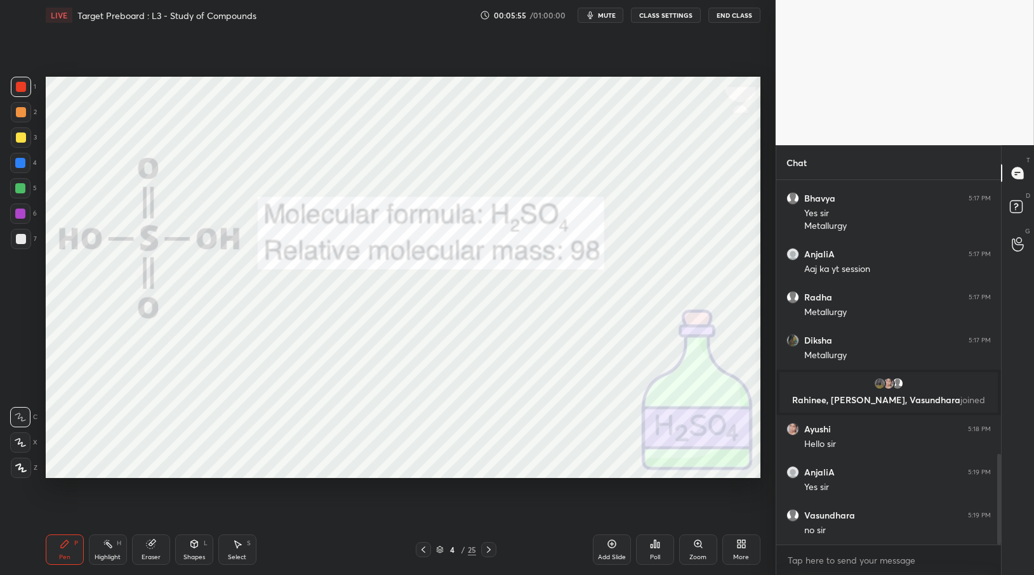
click at [492, 551] on icon at bounding box center [488, 550] width 10 height 10
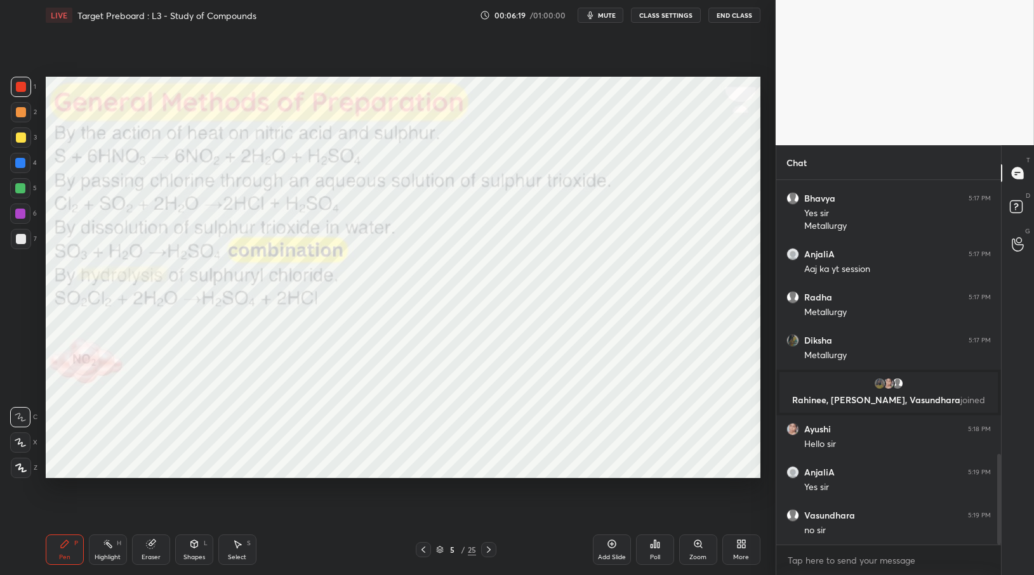
scroll to position [1148, 0]
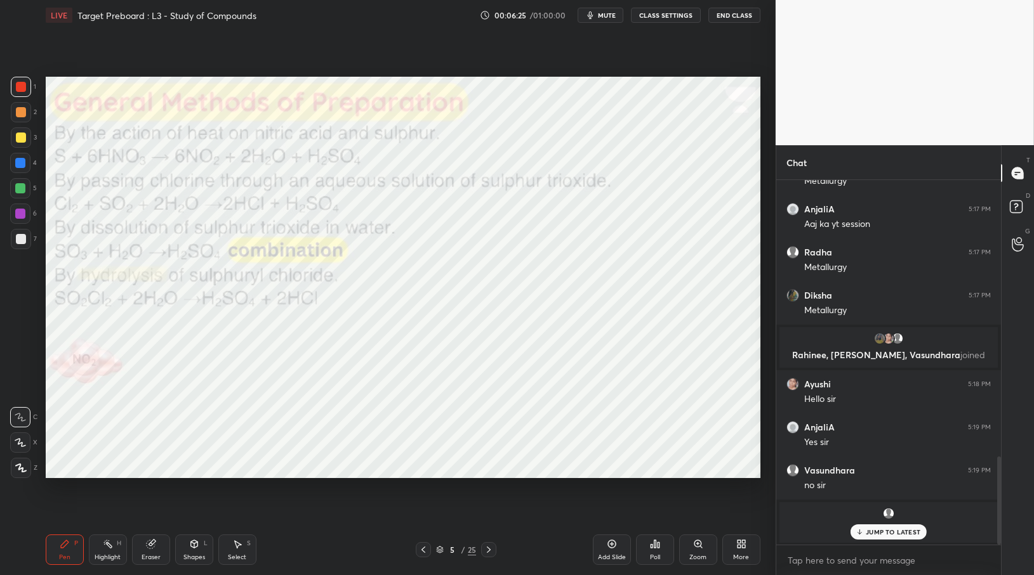
click at [857, 532] on icon at bounding box center [859, 533] width 8 height 8
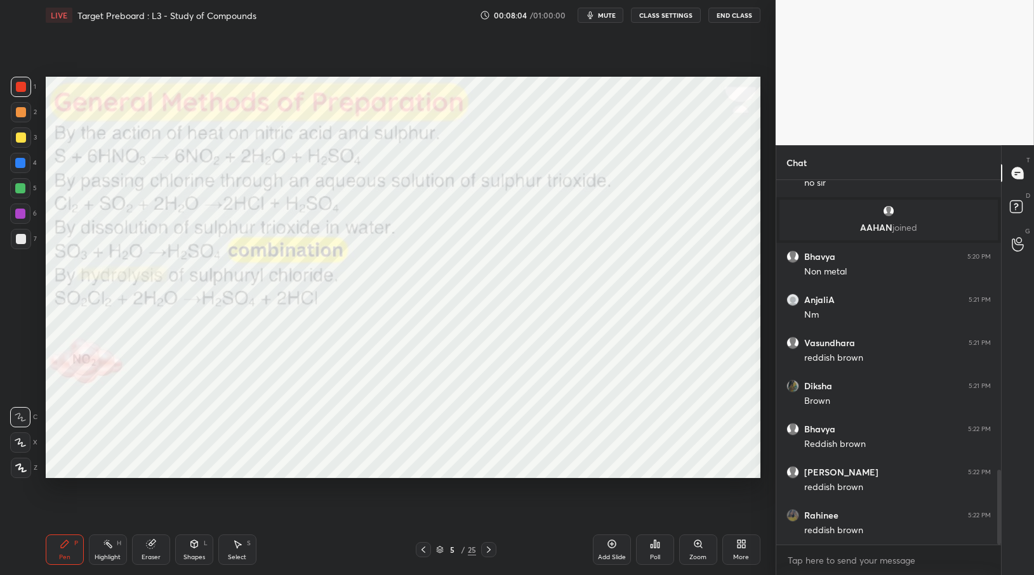
scroll to position [1449, 0]
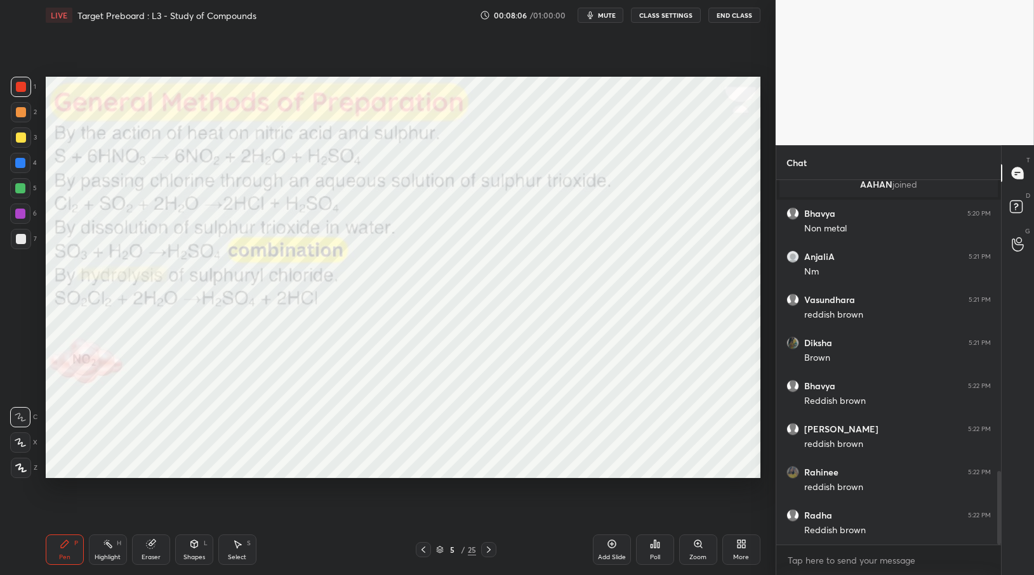
click at [147, 555] on div "Eraser" at bounding box center [150, 558] width 19 height 6
click at [96, 522] on div "LIVE Target Preboard : L3 - Study of Compounds 00:08:07 / 01:00:00 mute CLASS S…" at bounding box center [403, 287] width 725 height 575
click at [21, 471] on span "Erase all" at bounding box center [20, 468] width 19 height 9
click at [21, 438] on div at bounding box center [20, 443] width 20 height 20
click at [18, 243] on div at bounding box center [21, 239] width 10 height 10
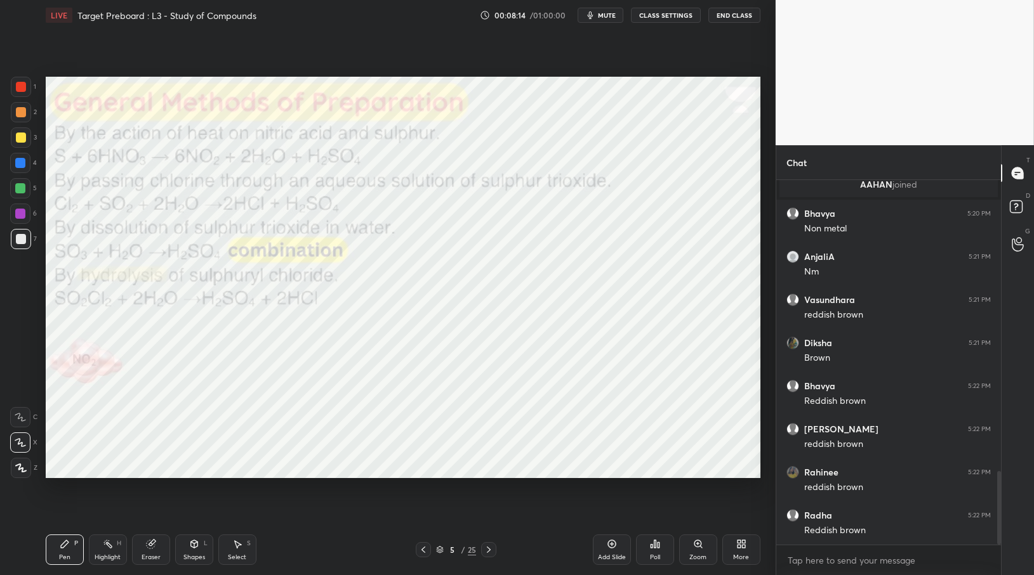
scroll to position [1491, 0]
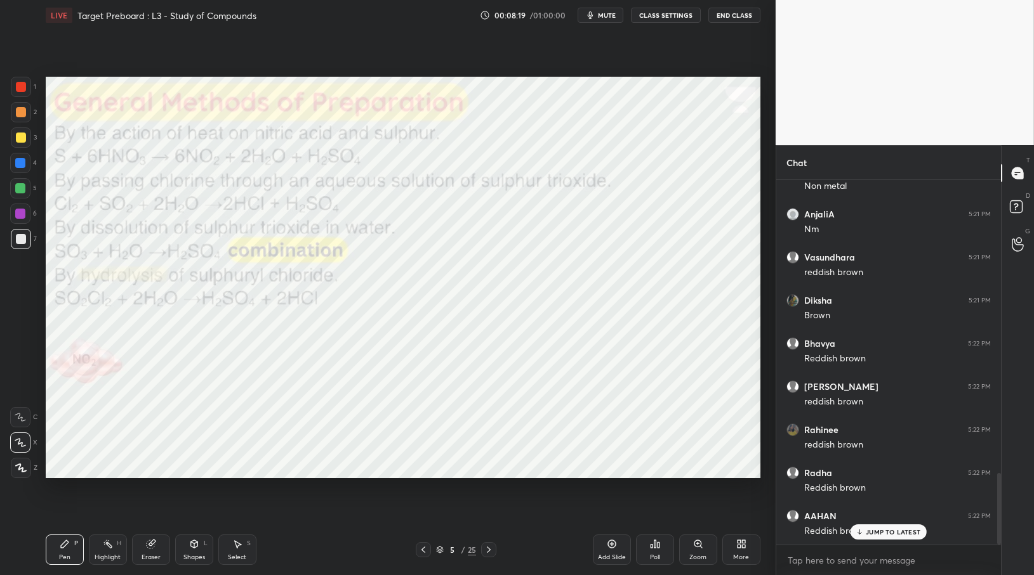
click at [20, 166] on div at bounding box center [20, 163] width 10 height 10
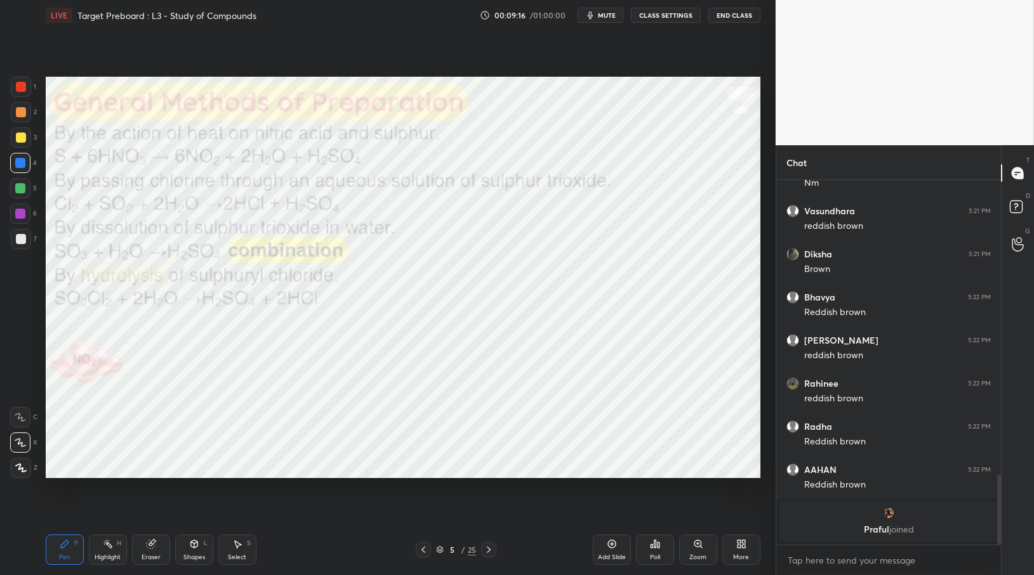
click at [18, 214] on div at bounding box center [20, 214] width 10 height 10
click at [165, 522] on div "Setting up your live class Poll for secs No correct answer Start poll" at bounding box center [403, 277] width 725 height 494
click at [151, 555] on div "Eraser" at bounding box center [150, 558] width 19 height 6
click at [22, 463] on div "Erase all" at bounding box center [20, 468] width 20 height 20
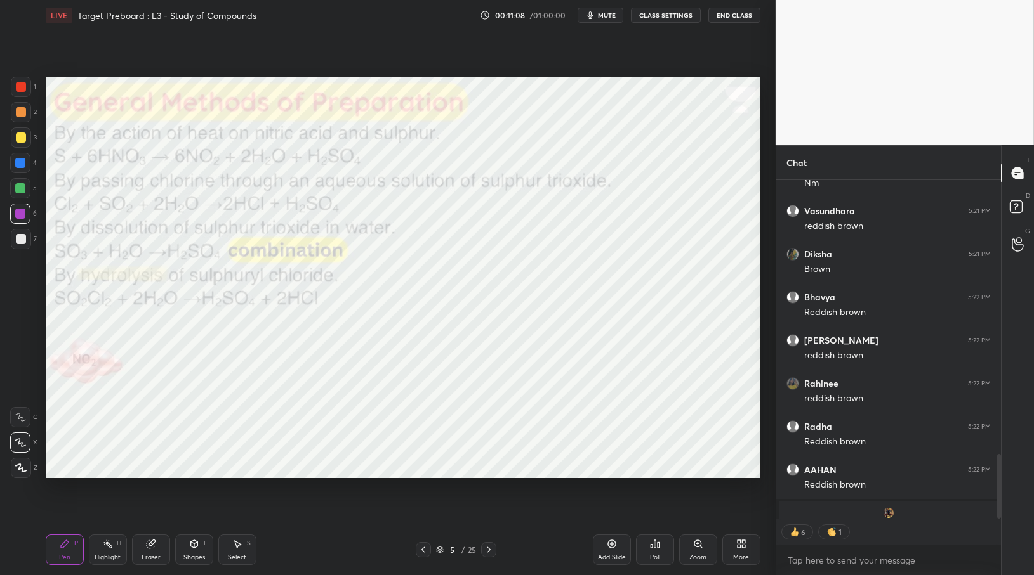
type textarea "x"
drag, startPoint x: 152, startPoint y: 551, endPoint x: 147, endPoint y: 546, distance: 7.6
click at [152, 551] on div "Eraser" at bounding box center [151, 550] width 38 height 30
click at [22, 464] on span "Erase all" at bounding box center [20, 468] width 19 height 9
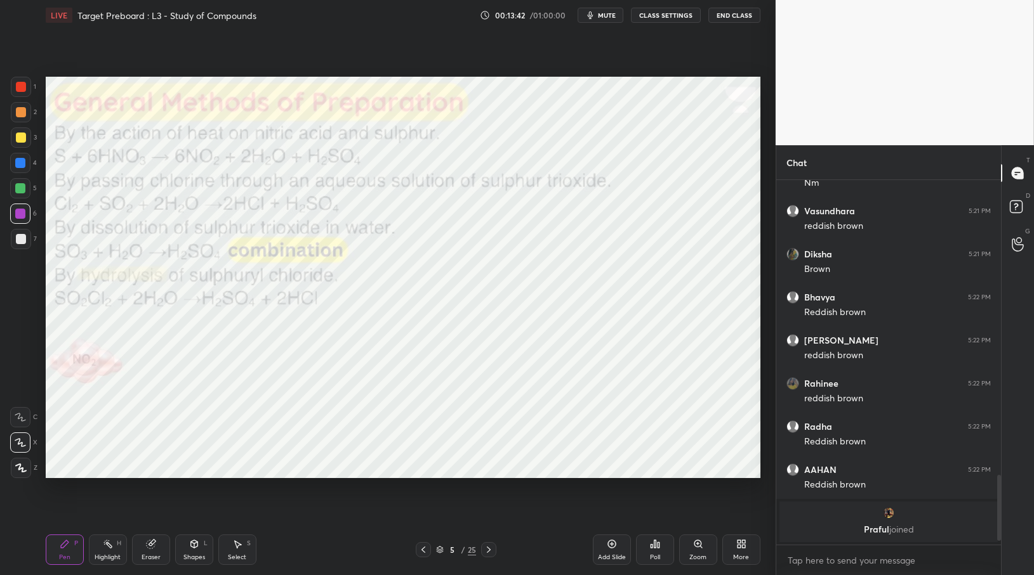
click at [485, 553] on icon at bounding box center [488, 550] width 10 height 10
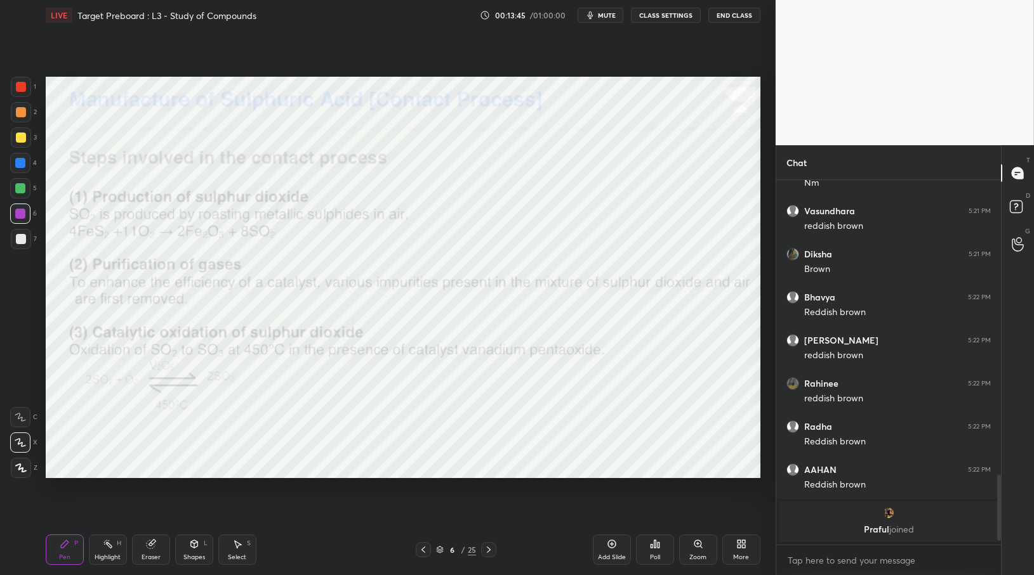
click at [21, 91] on div at bounding box center [21, 87] width 10 height 10
click at [492, 553] on icon at bounding box center [488, 550] width 10 height 10
click at [423, 550] on icon at bounding box center [423, 550] width 10 height 10
click at [482, 549] on div at bounding box center [488, 549] width 15 height 15
click at [484, 548] on icon at bounding box center [488, 550] width 10 height 10
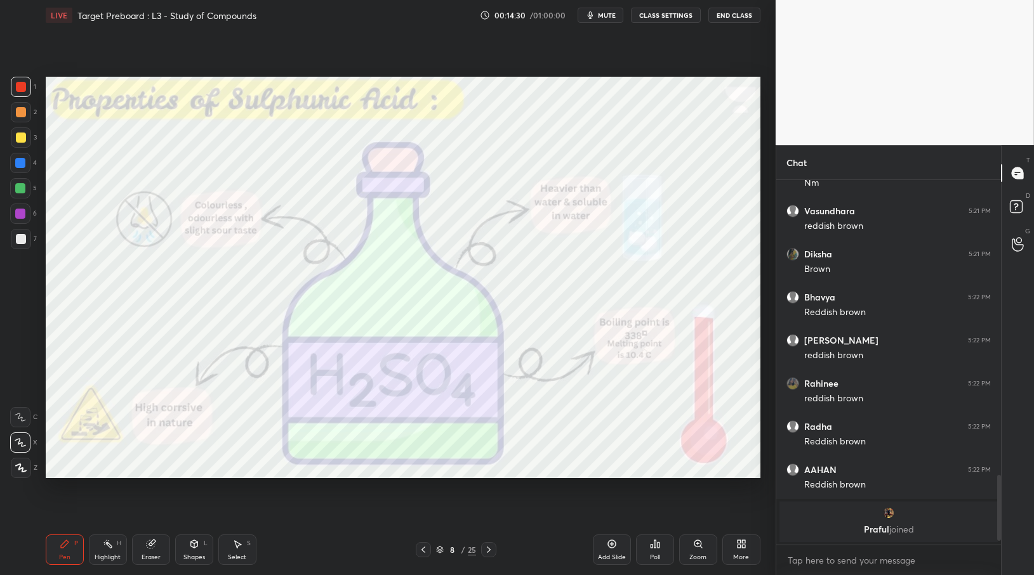
click at [419, 549] on icon at bounding box center [423, 550] width 10 height 10
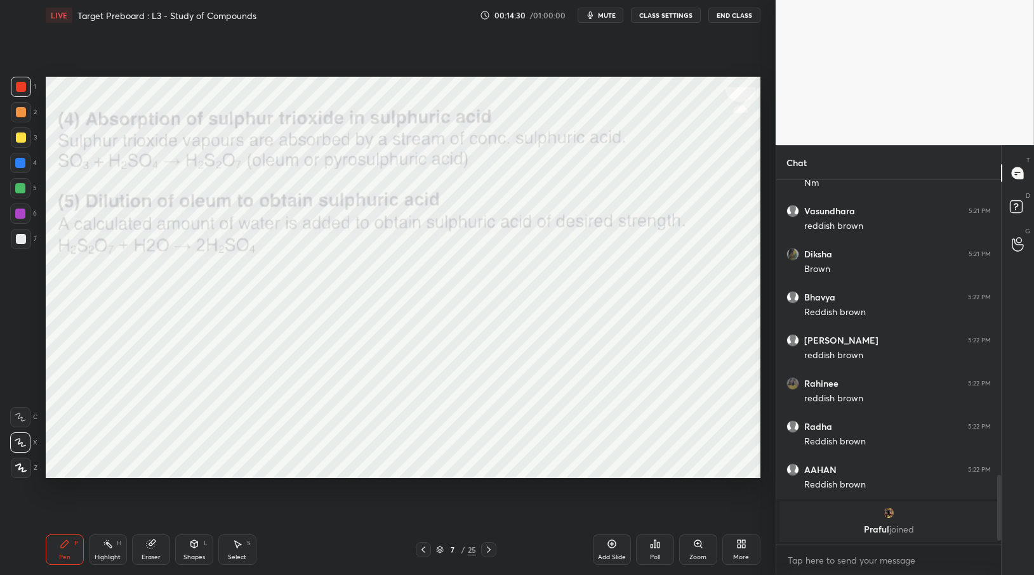
click at [420, 550] on icon at bounding box center [423, 550] width 10 height 10
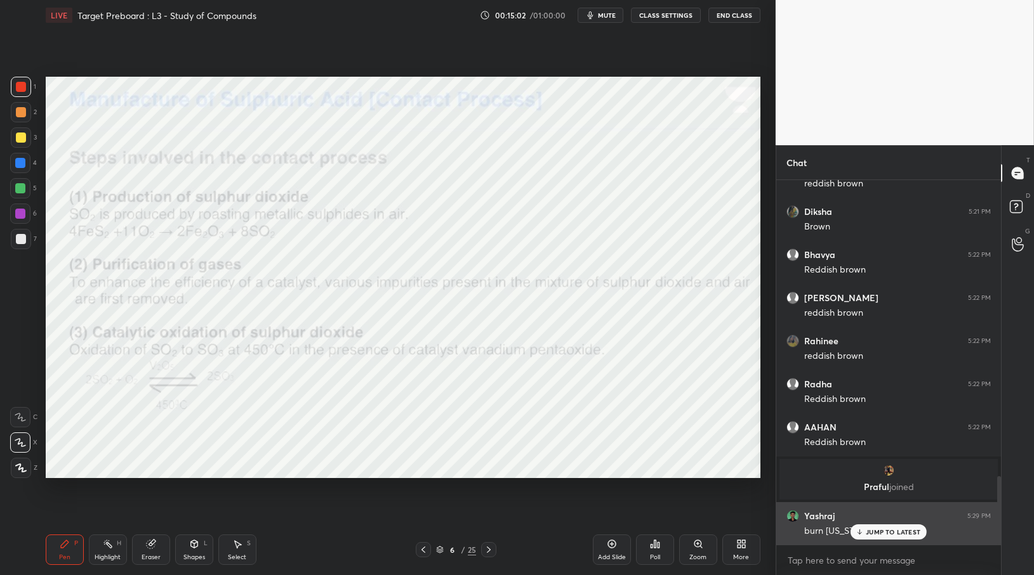
click at [875, 532] on p "JUMP TO LATEST" at bounding box center [892, 533] width 55 height 8
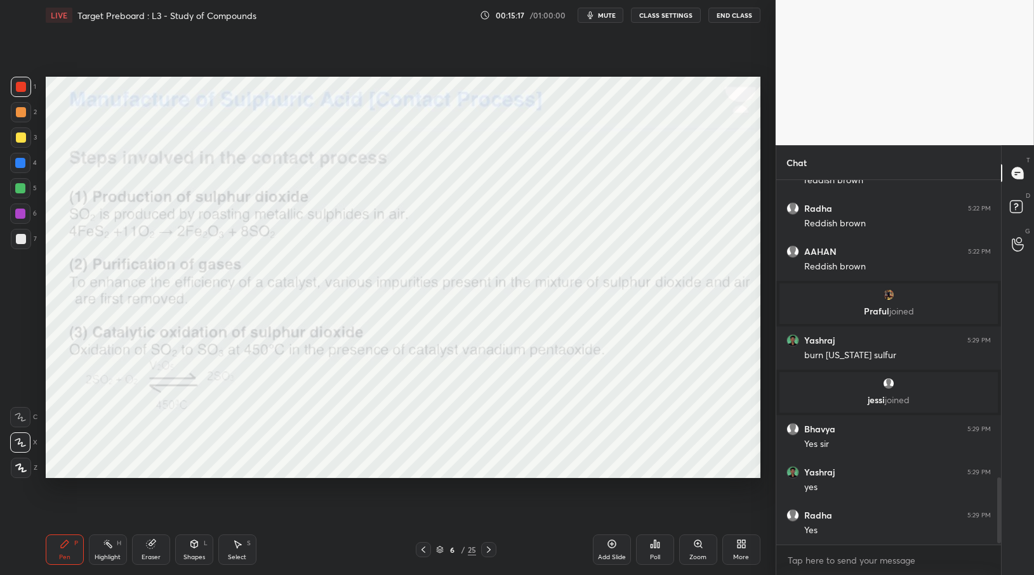
scroll to position [1656, 0]
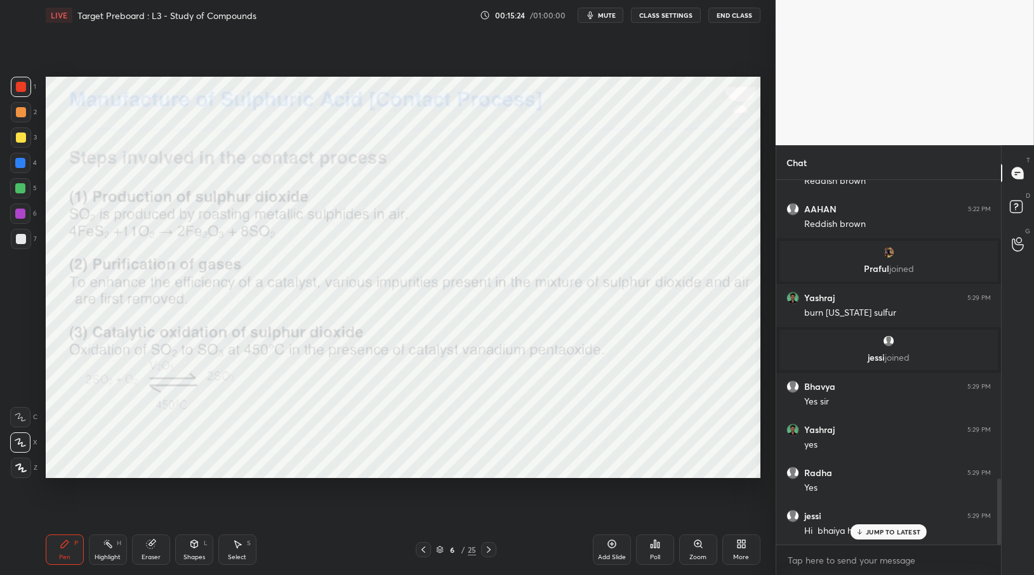
click at [878, 536] on div "JUMP TO LATEST" at bounding box center [888, 532] width 76 height 15
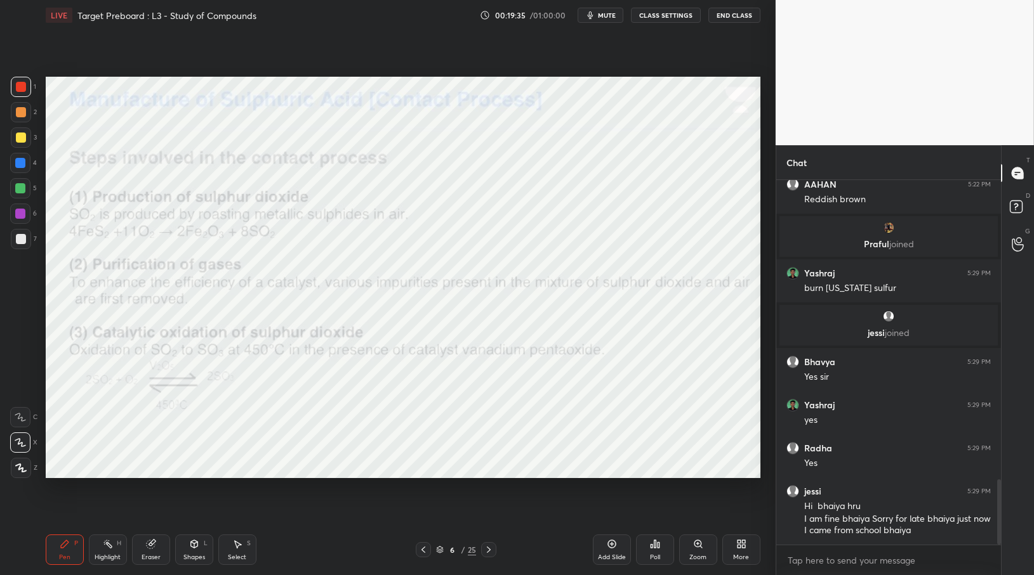
click at [155, 549] on div "Eraser" at bounding box center [151, 550] width 38 height 30
click at [20, 473] on div "Erase all" at bounding box center [20, 468] width 20 height 20
click at [418, 544] on div at bounding box center [423, 549] width 15 height 15
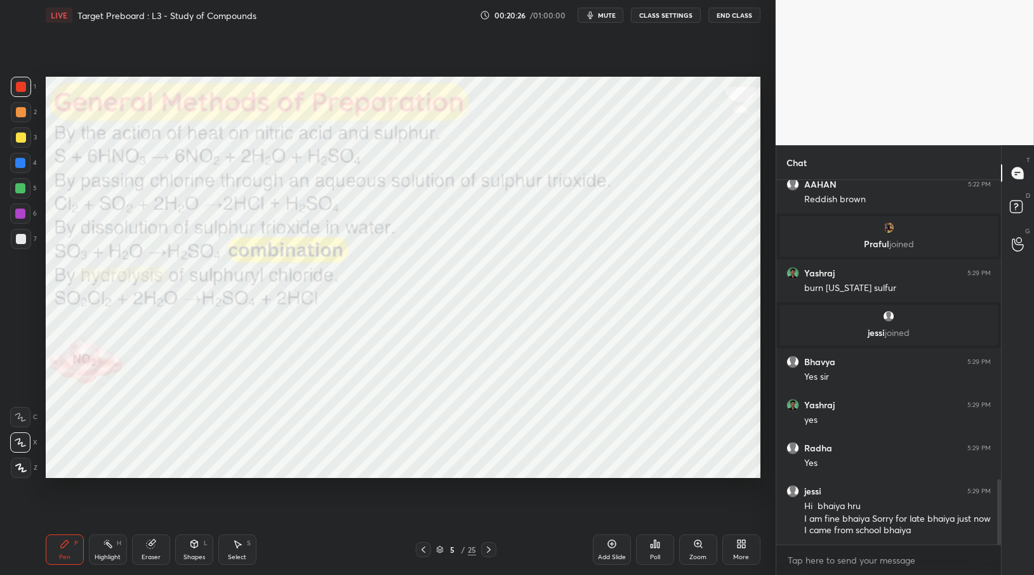
click at [484, 551] on icon at bounding box center [488, 550] width 10 height 10
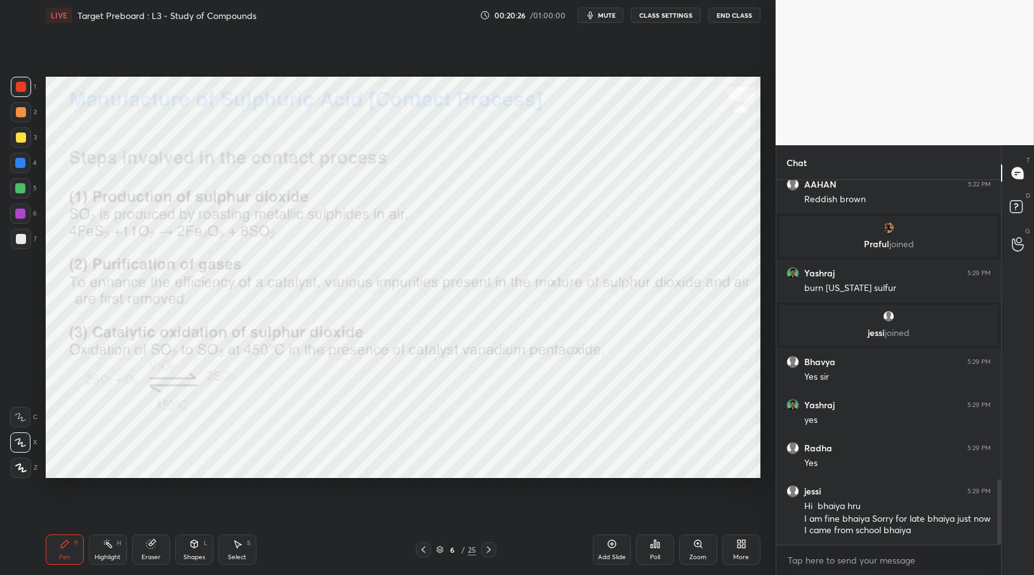
click at [485, 550] on icon at bounding box center [488, 550] width 10 height 10
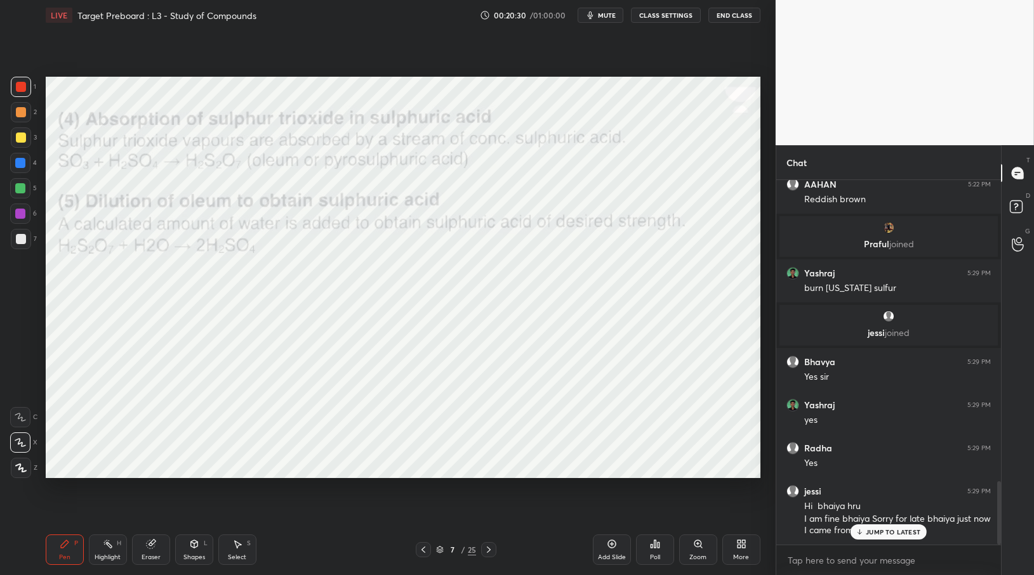
scroll to position [1723, 0]
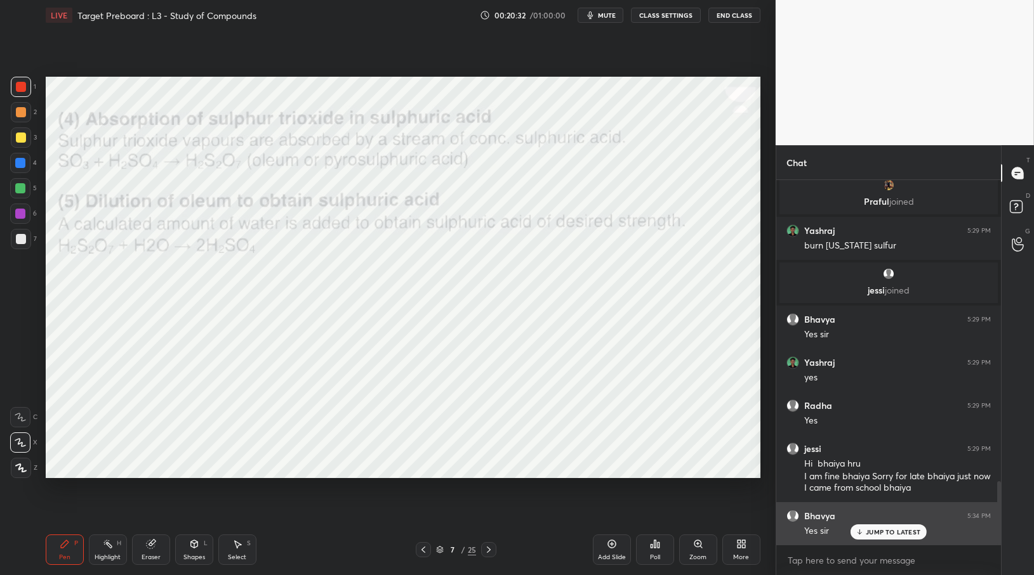
click at [878, 526] on div "JUMP TO LATEST" at bounding box center [888, 532] width 76 height 15
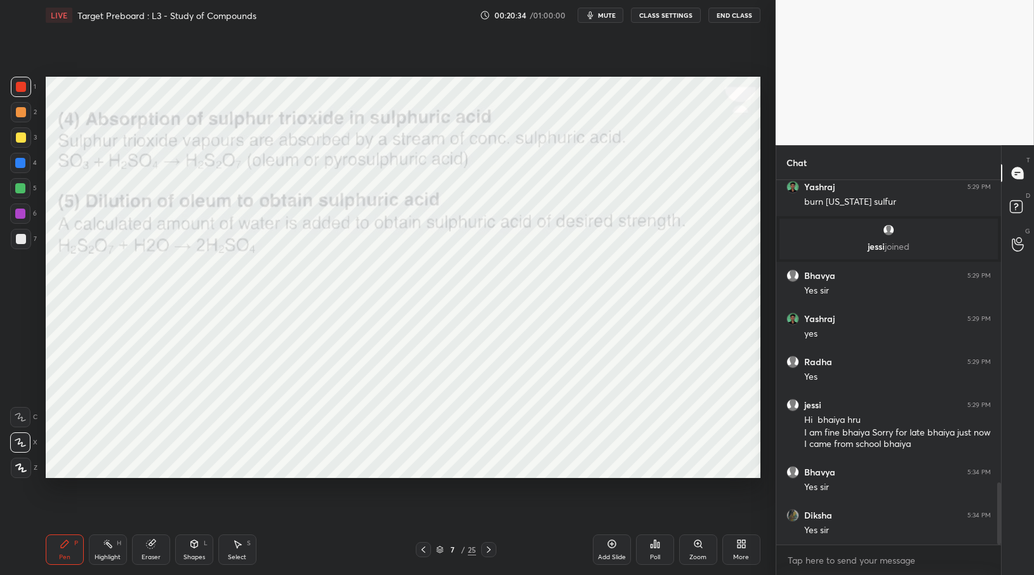
scroll to position [1810, 0]
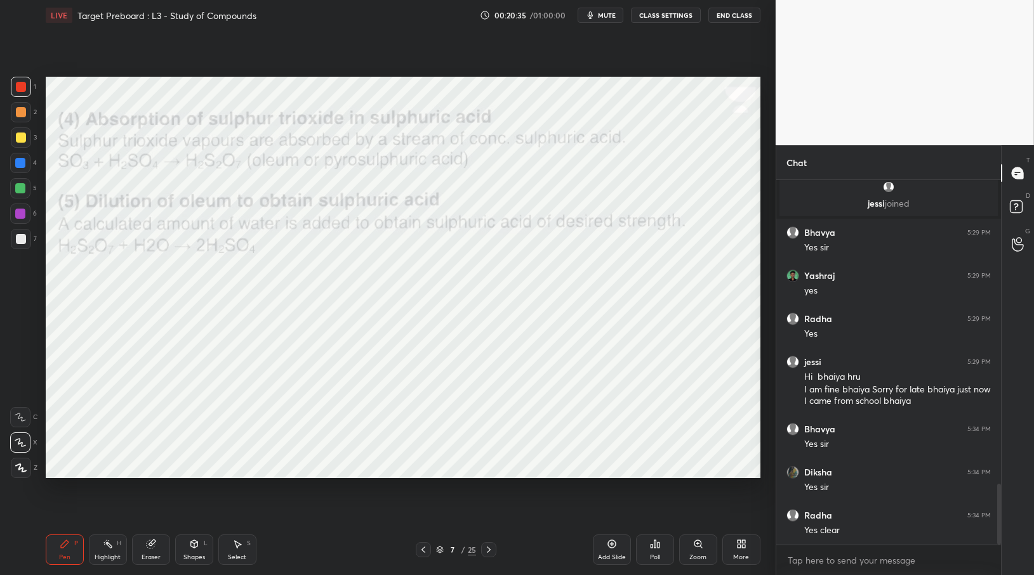
click at [421, 549] on icon at bounding box center [423, 550] width 10 height 10
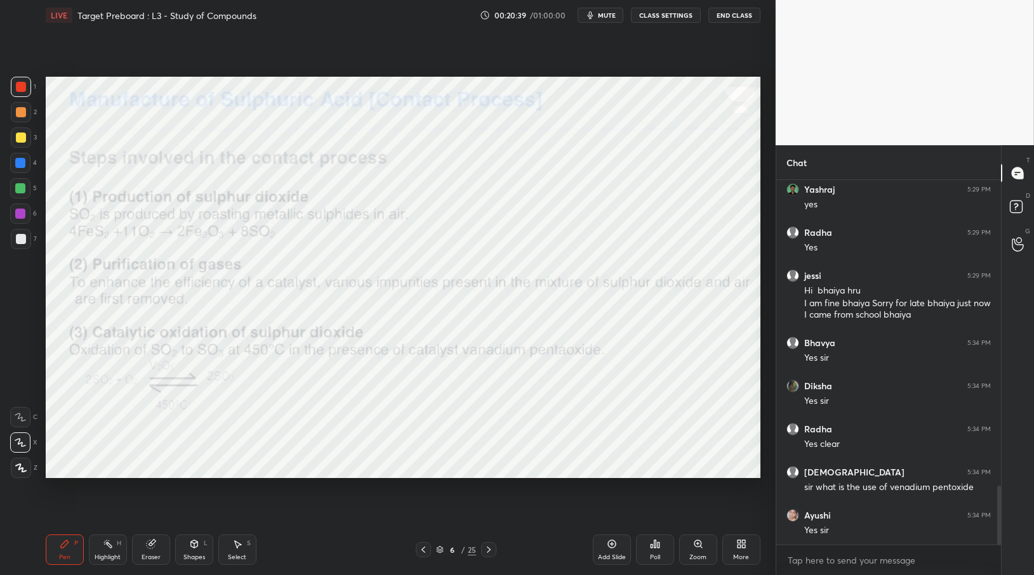
scroll to position [1939, 0]
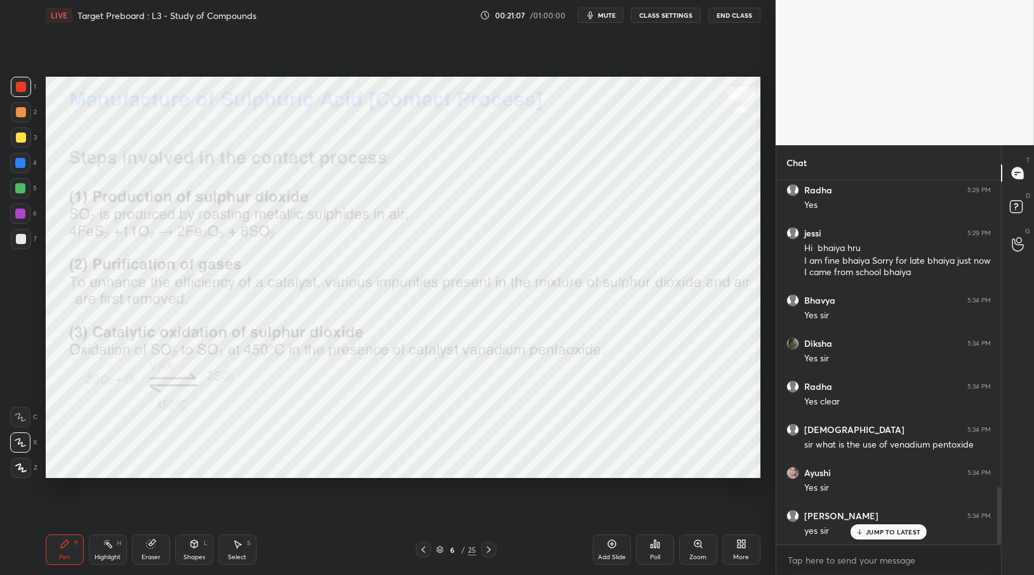
click at [864, 529] on div "JUMP TO LATEST" at bounding box center [888, 532] width 76 height 15
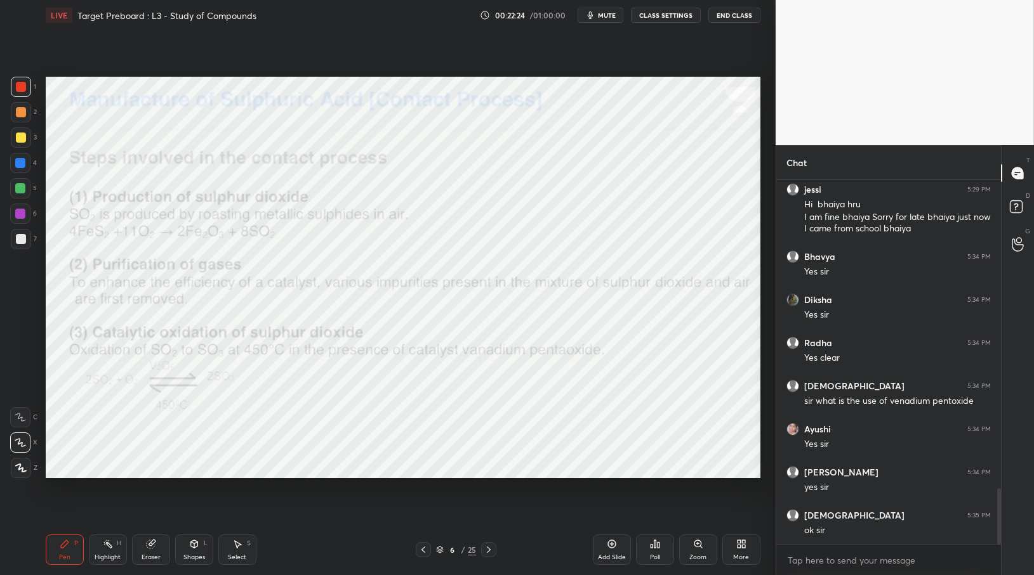
scroll to position [2037, 0]
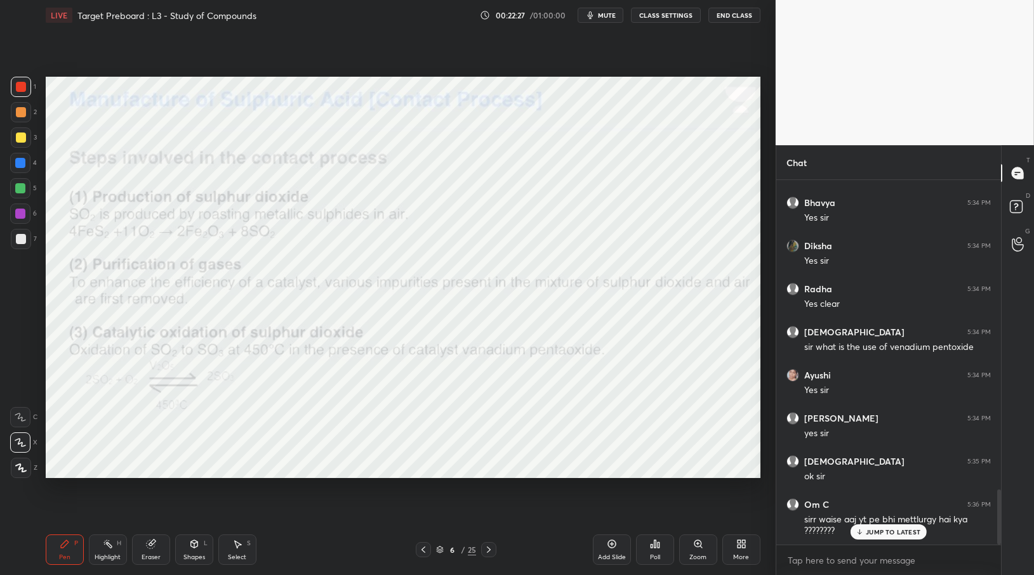
click at [865, 531] on div "JUMP TO LATEST" at bounding box center [888, 532] width 76 height 15
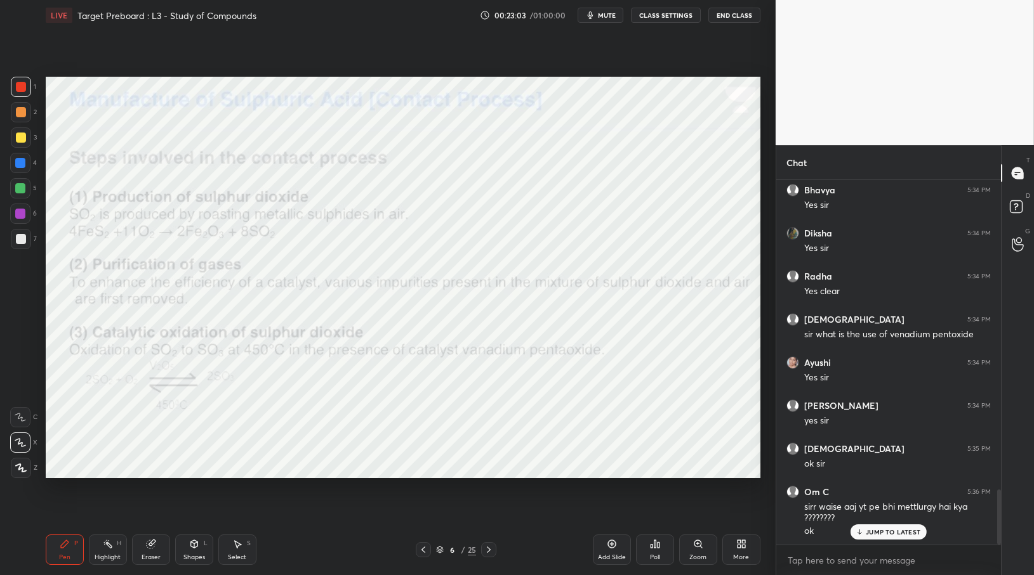
click at [425, 551] on icon at bounding box center [423, 550] width 10 height 10
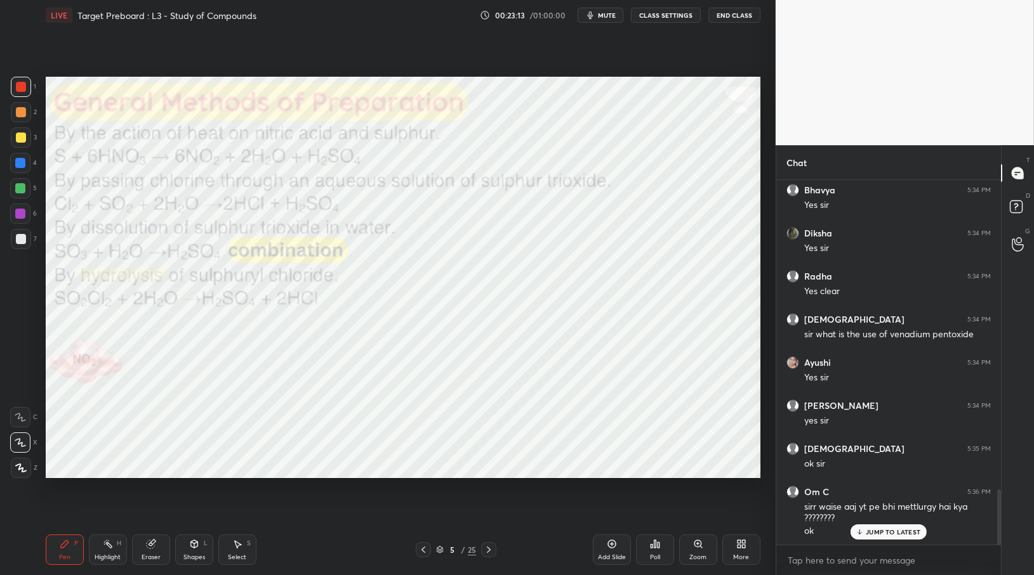
click at [490, 556] on div at bounding box center [488, 549] width 15 height 15
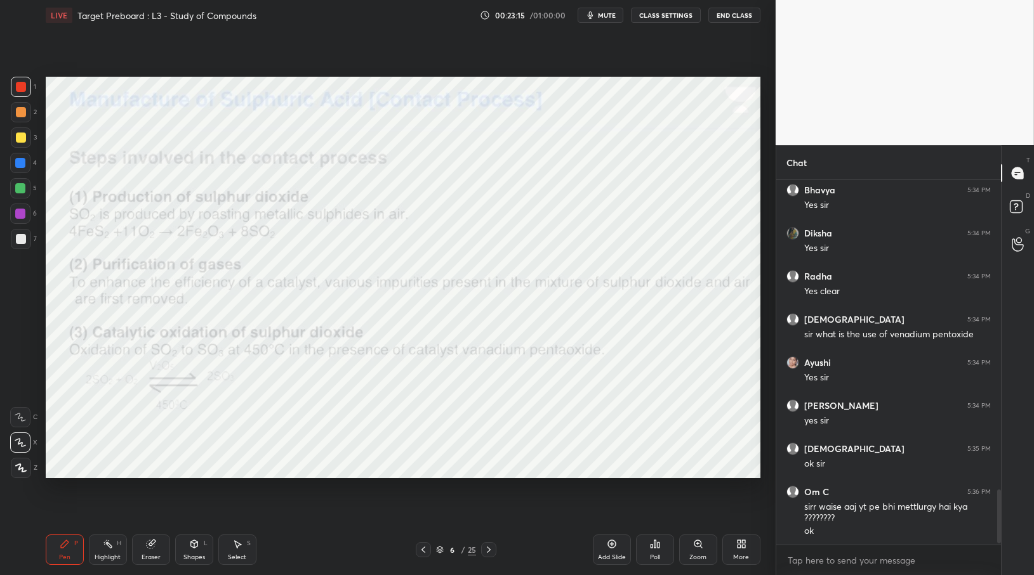
scroll to position [2093, 0]
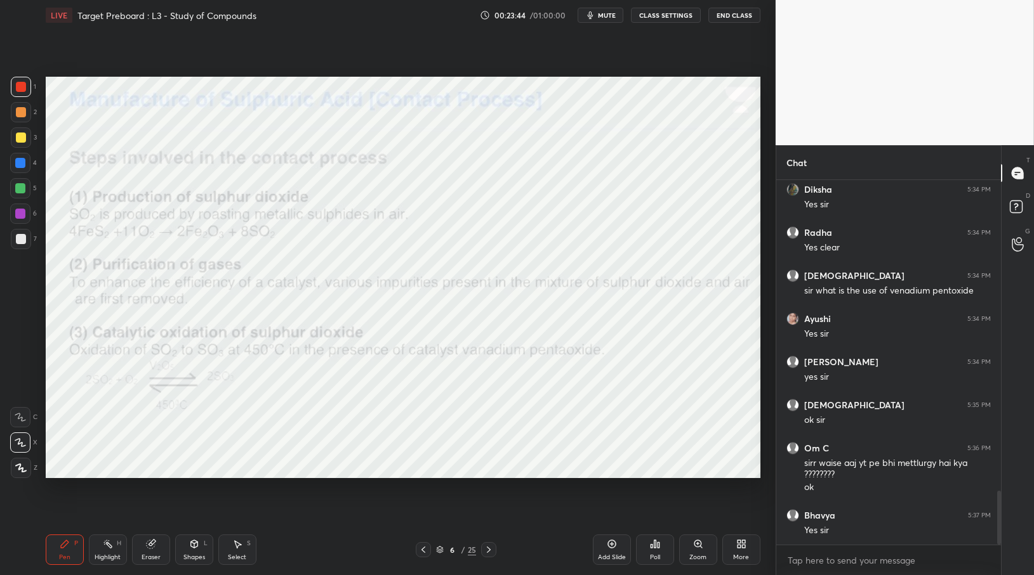
click at [488, 546] on icon at bounding box center [488, 550] width 10 height 10
click at [421, 554] on icon at bounding box center [423, 550] width 10 height 10
click at [450, 492] on div "Setting up your live class Poll for secs No correct answer Start poll" at bounding box center [403, 277] width 725 height 494
click at [449, 492] on div "Setting up your live class Poll for secs No correct answer Start poll" at bounding box center [403, 277] width 725 height 494
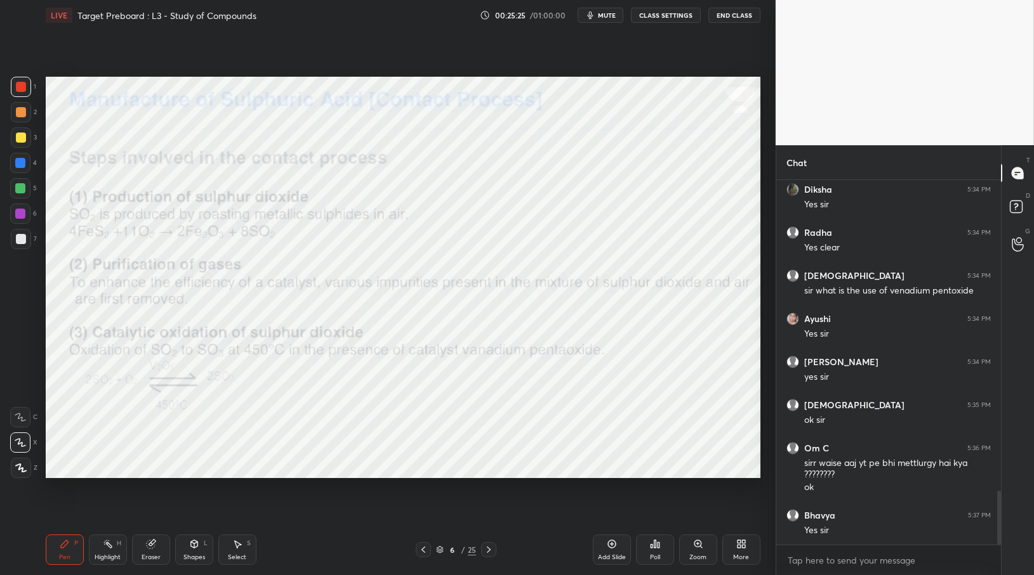
click at [496, 551] on div at bounding box center [488, 549] width 15 height 15
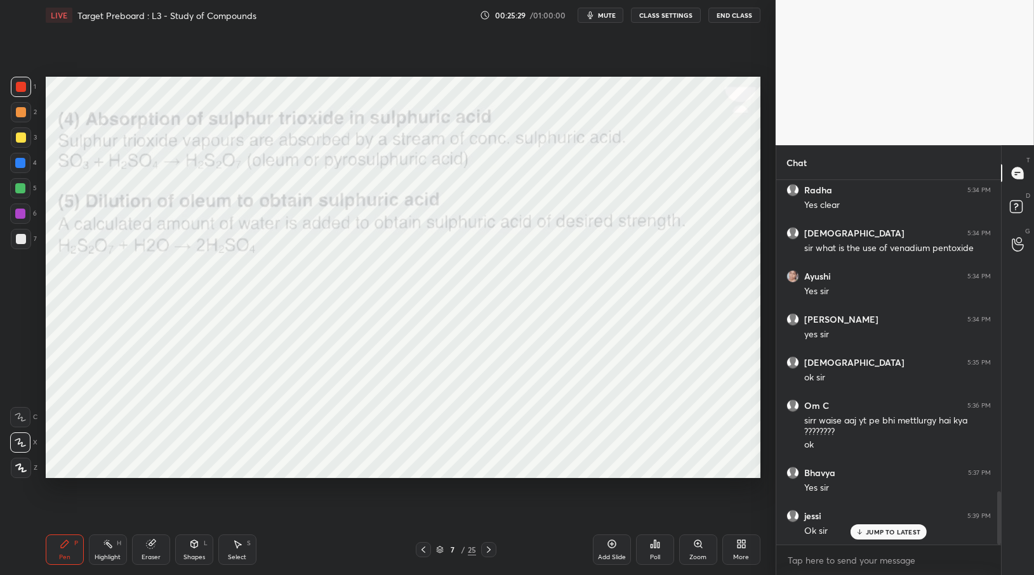
click at [148, 544] on div "Eraser" at bounding box center [151, 550] width 38 height 30
click at [158, 547] on div "Eraser" at bounding box center [151, 550] width 38 height 30
click at [23, 467] on span "Erase all" at bounding box center [20, 468] width 19 height 9
click at [423, 546] on icon at bounding box center [423, 550] width 10 height 10
click at [489, 550] on icon at bounding box center [488, 550] width 10 height 10
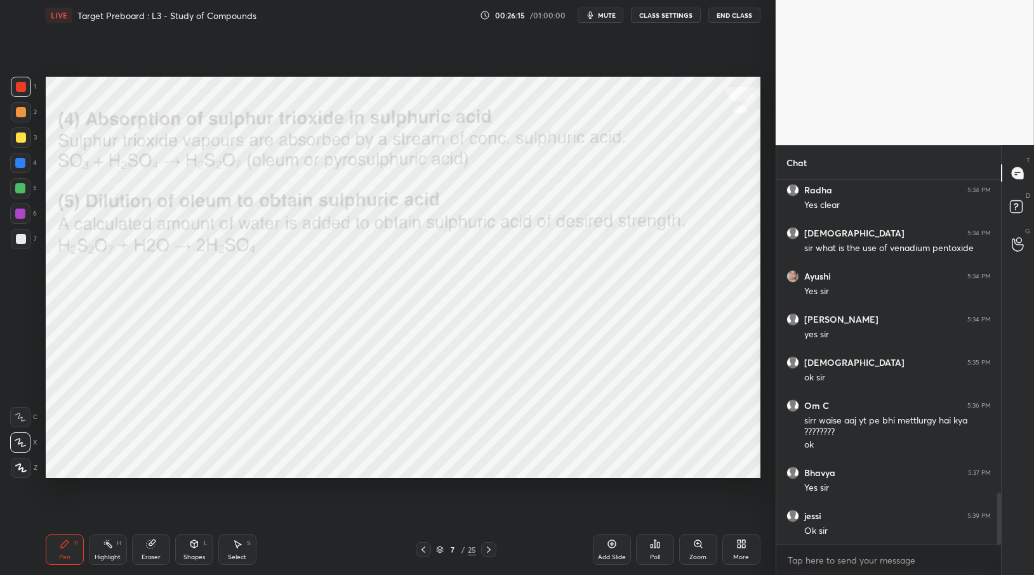
scroll to position [2179, 0]
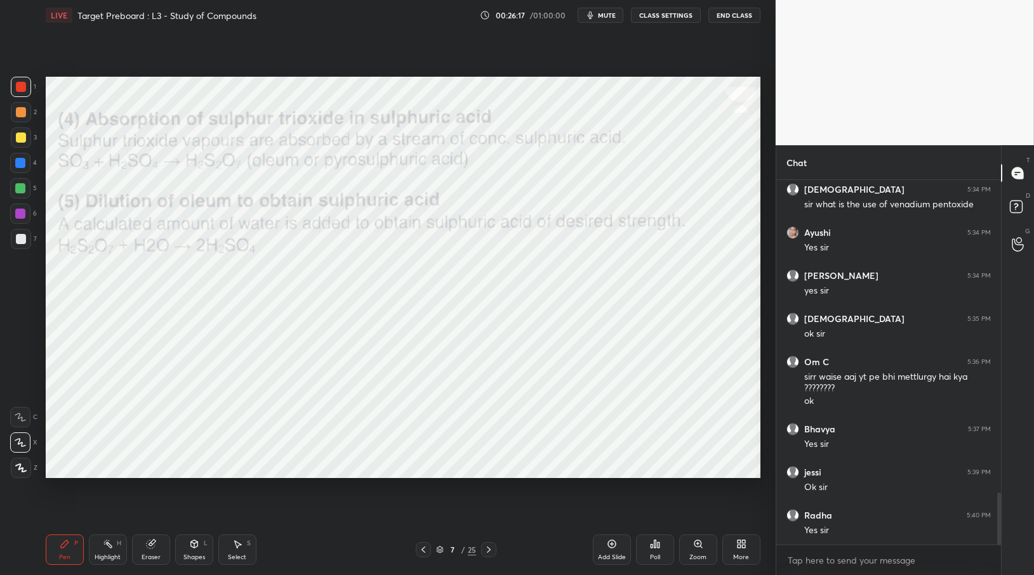
click at [485, 550] on icon at bounding box center [488, 550] width 10 height 10
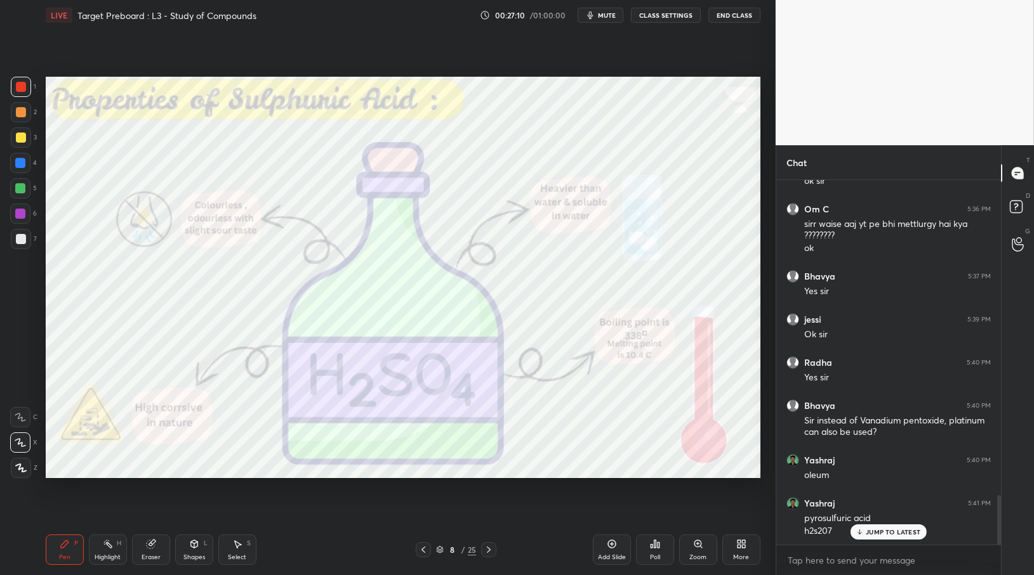
scroll to position [2376, 0]
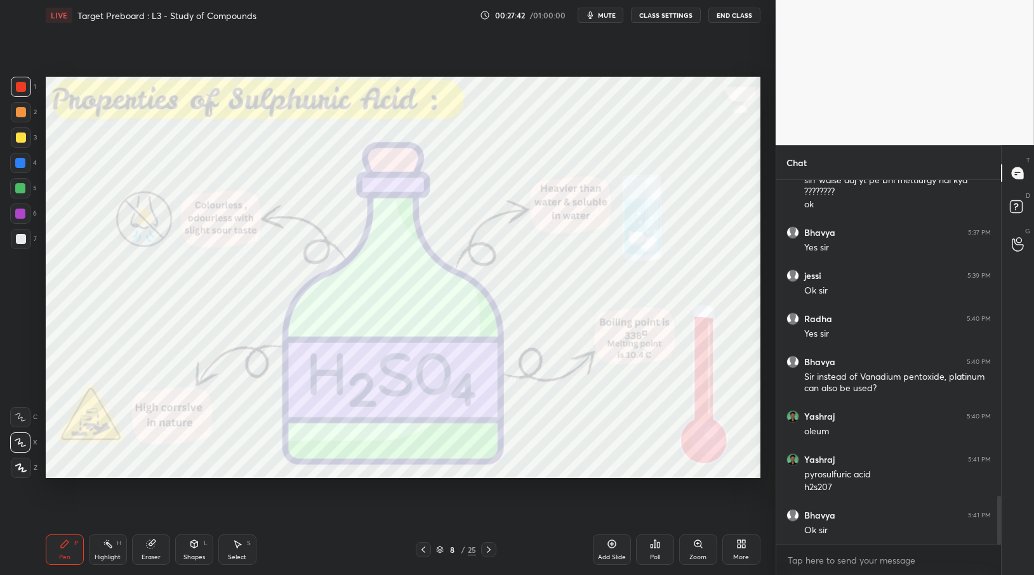
click at [494, 552] on div at bounding box center [488, 549] width 15 height 15
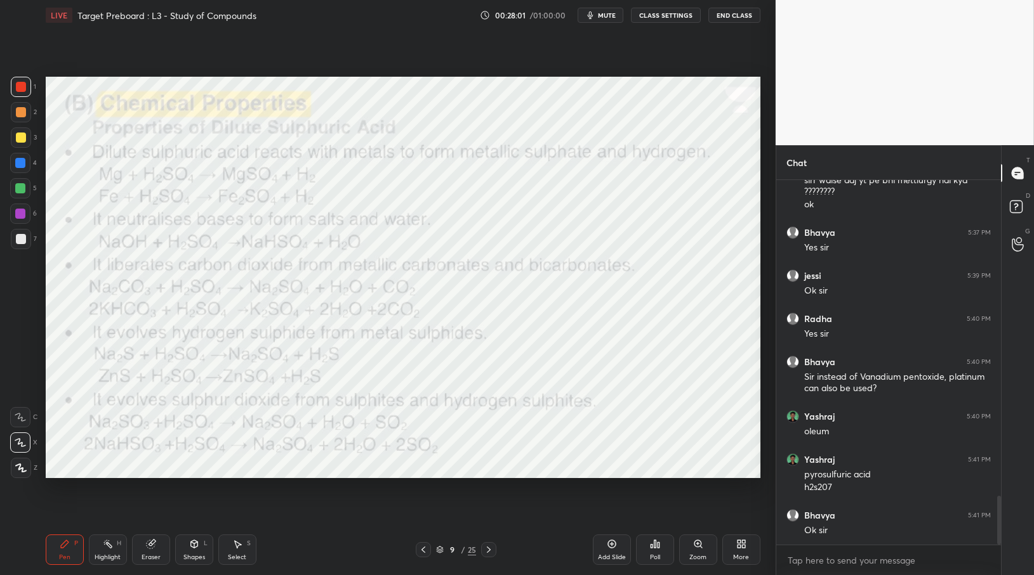
click at [441, 550] on icon at bounding box center [440, 550] width 8 height 8
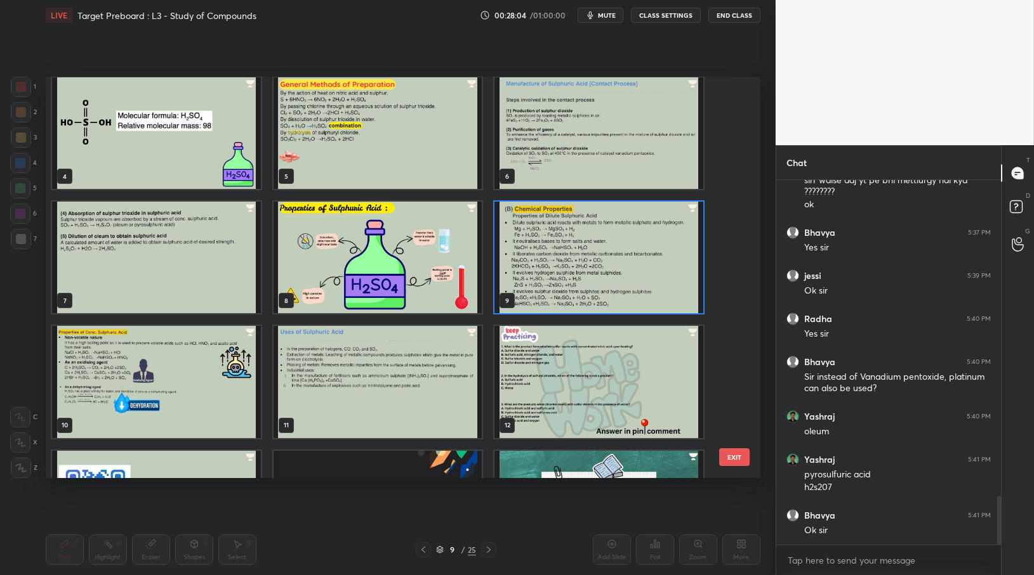
scroll to position [2430, 0]
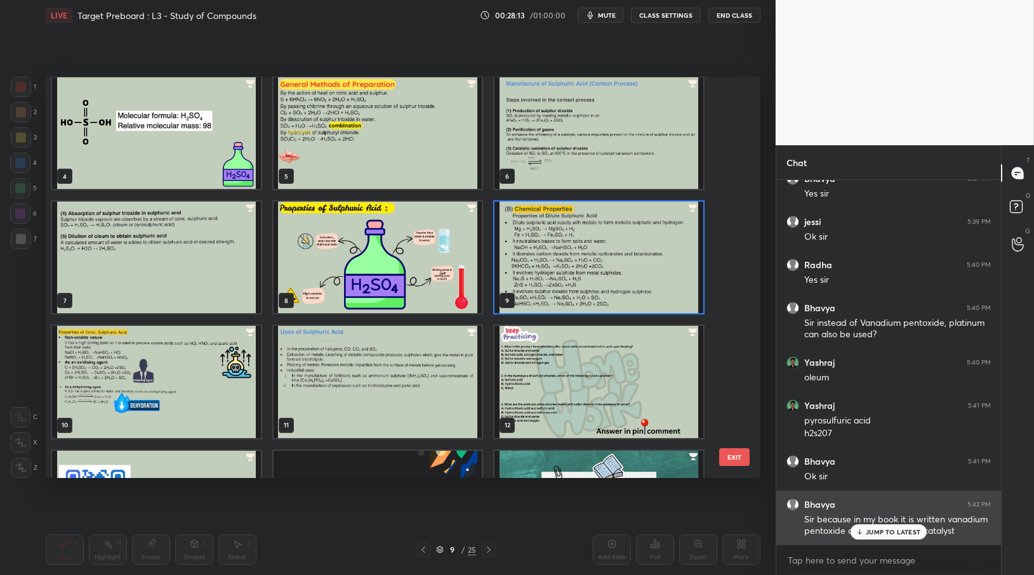
click at [890, 520] on div "Sir because in my book it is written vanadium pentoxide or platinum act as cata…" at bounding box center [897, 526] width 187 height 24
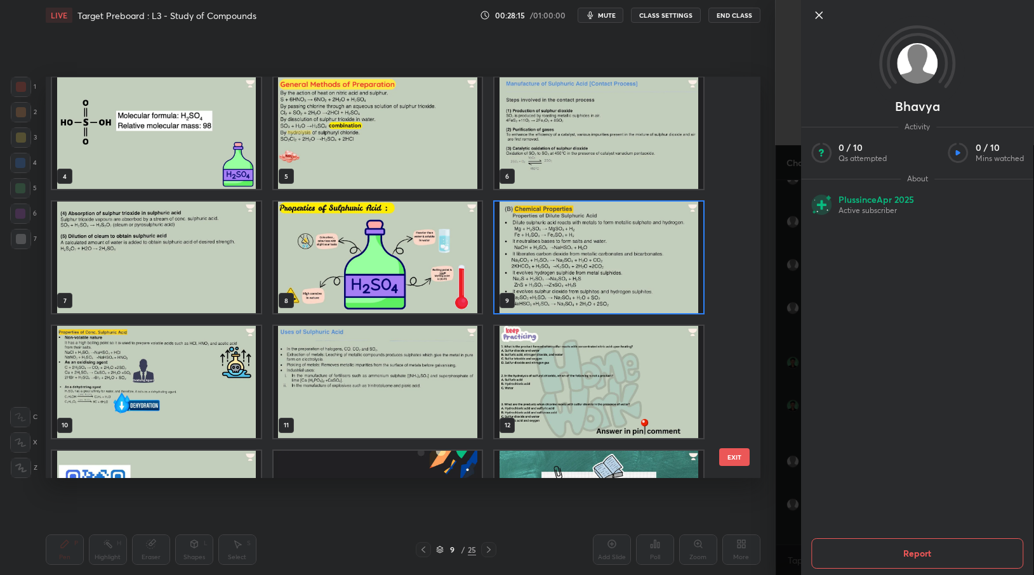
click at [819, 21] on icon at bounding box center [818, 15] width 15 height 15
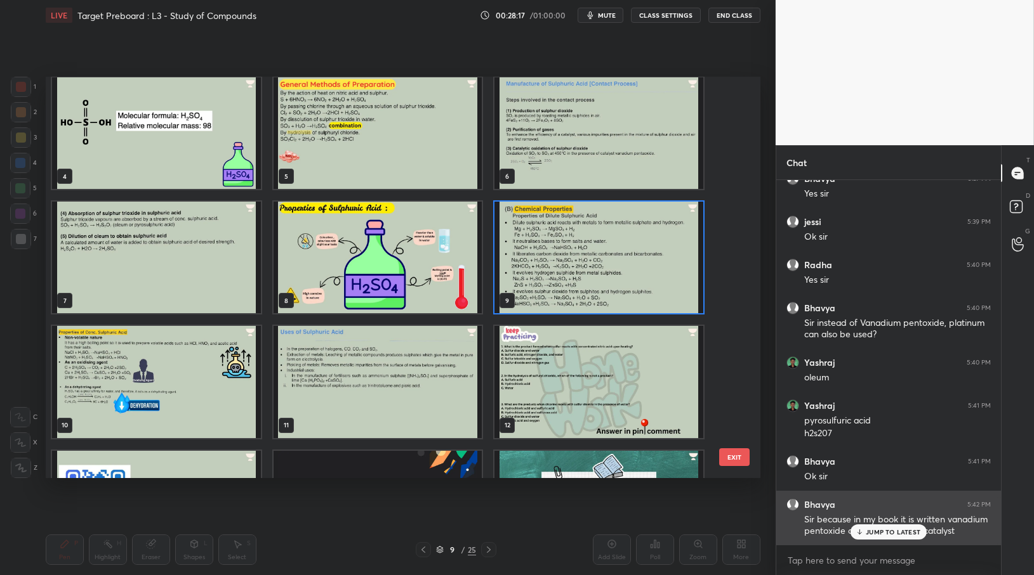
click at [897, 536] on p "JUMP TO LATEST" at bounding box center [892, 533] width 55 height 8
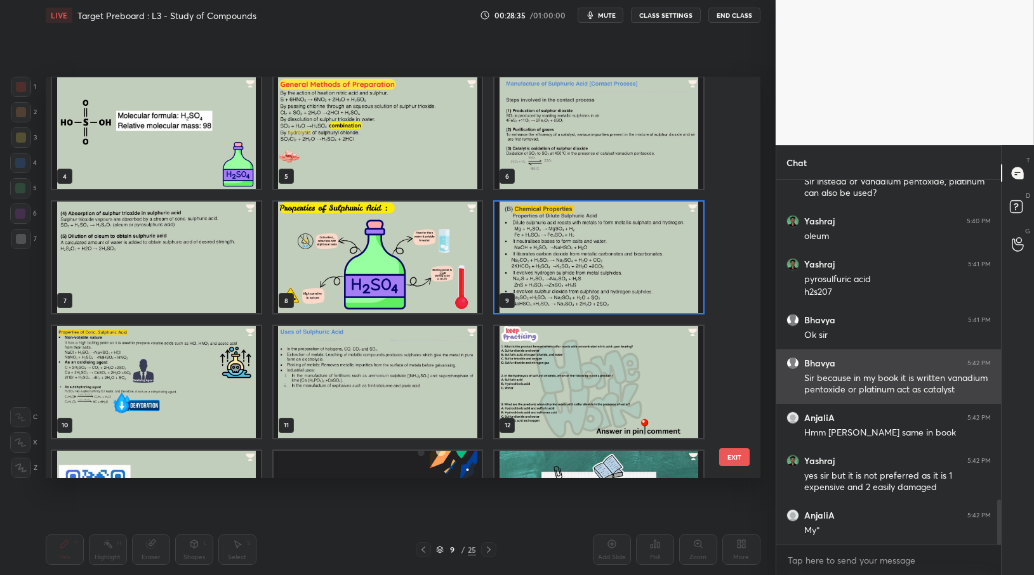
scroll to position [2614, 0]
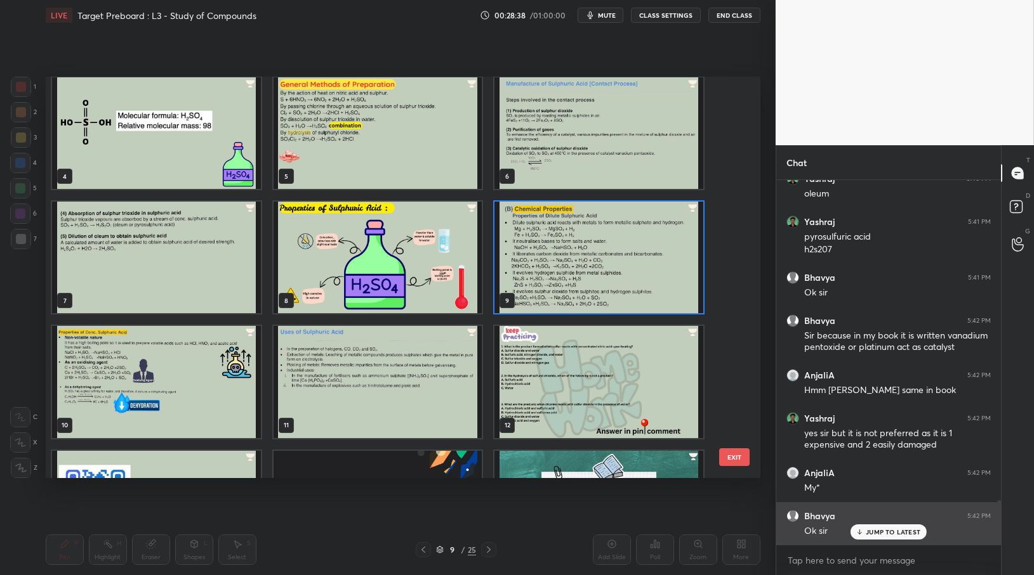
click at [873, 531] on p "JUMP TO LATEST" at bounding box center [892, 533] width 55 height 8
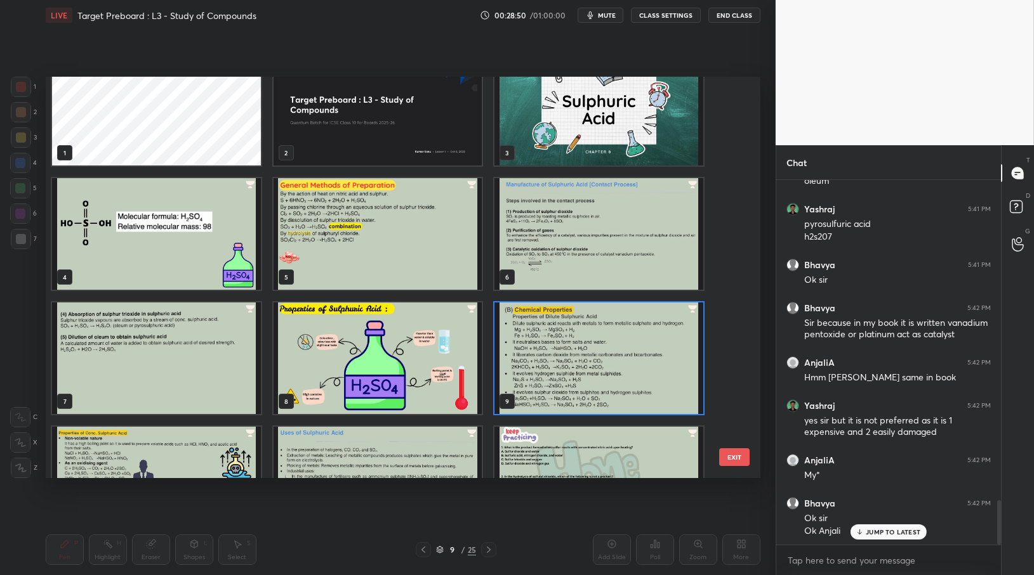
scroll to position [0, 0]
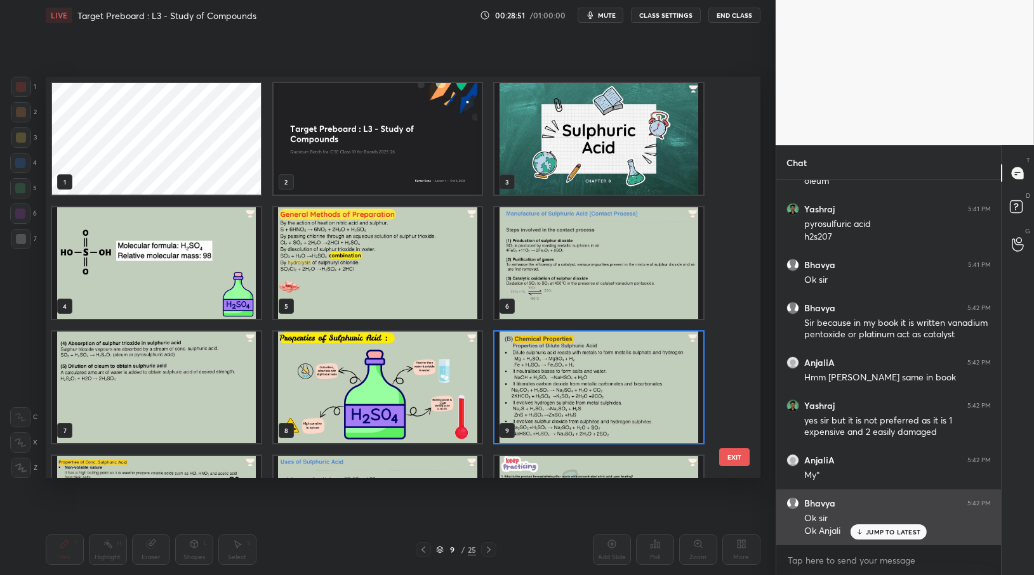
click at [888, 529] on p "JUMP TO LATEST" at bounding box center [892, 533] width 55 height 8
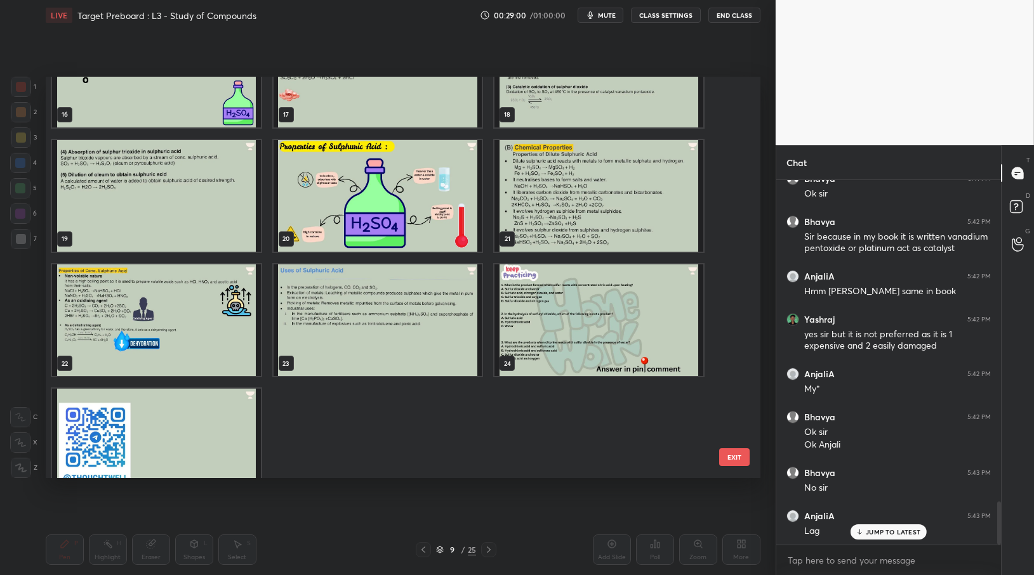
scroll to position [698, 0]
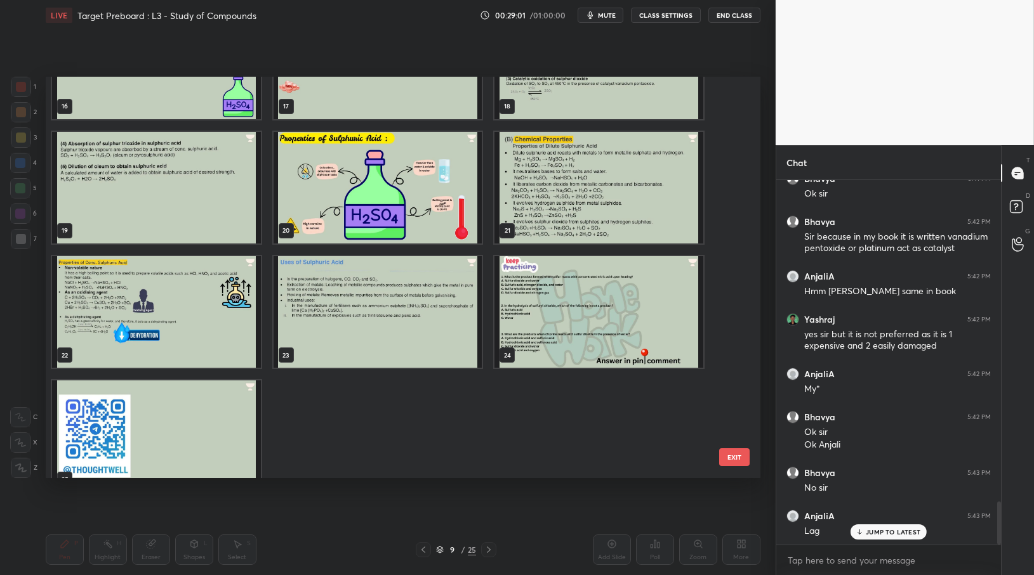
click at [549, 153] on img "grid" at bounding box center [598, 188] width 209 height 112
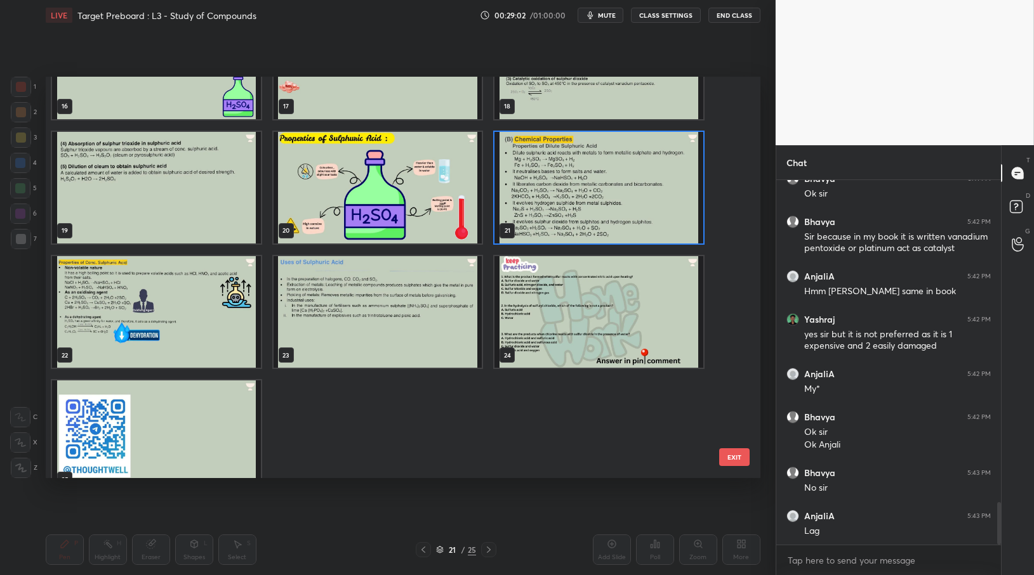
click at [548, 154] on img "grid" at bounding box center [598, 188] width 209 height 112
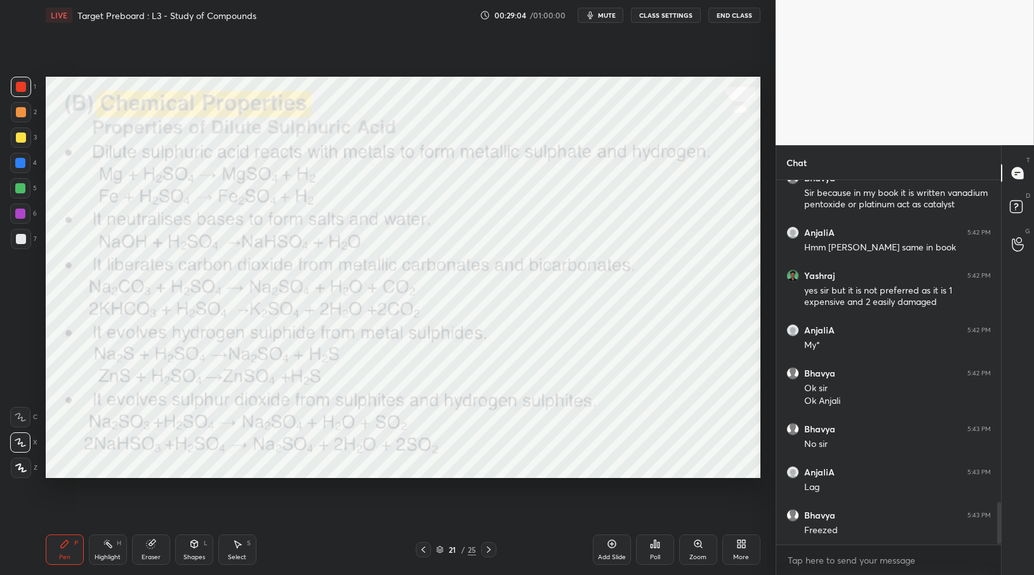
scroll to position [2800, 0]
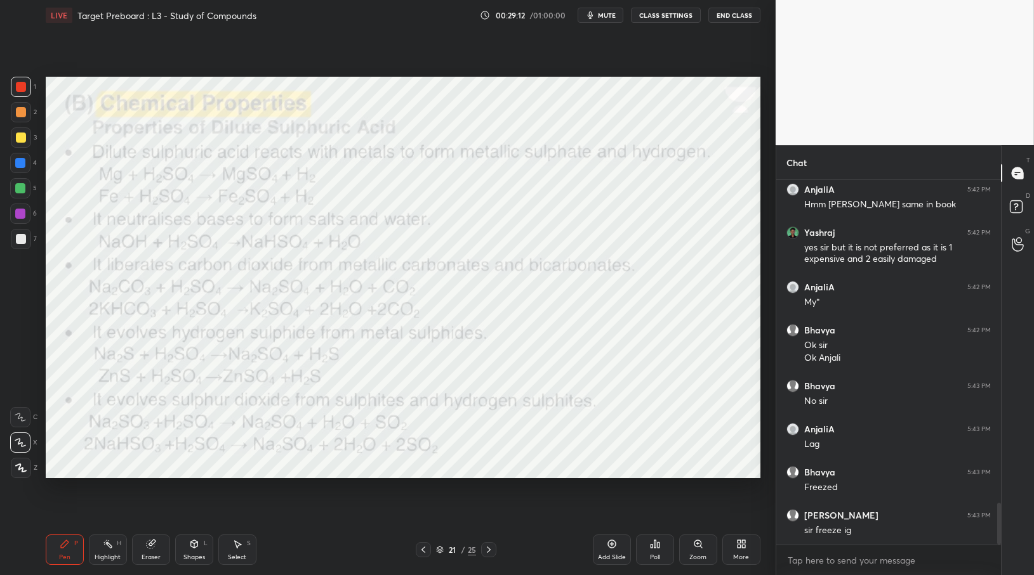
click at [669, 16] on button "CLASS SETTINGS" at bounding box center [666, 15] width 70 height 15
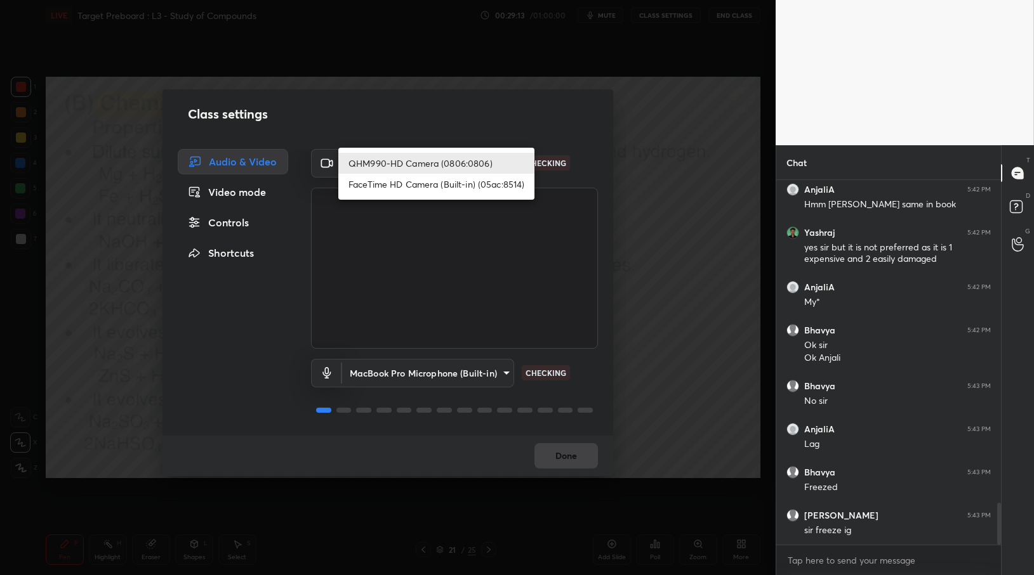
click at [452, 158] on body "1 2 3 4 5 6 7 C X Z C X Z E E Erase all H H LIVE Target Preboard : L3 - Study o…" at bounding box center [517, 287] width 1034 height 575
click at [451, 184] on li "FaceTime HD Camera (Built-in) (05ac:8514)" at bounding box center [436, 184] width 196 height 21
type input "0c26c53b387924d234921fe7bad939d5d99ee3f5385e68c771f259cd729942f9"
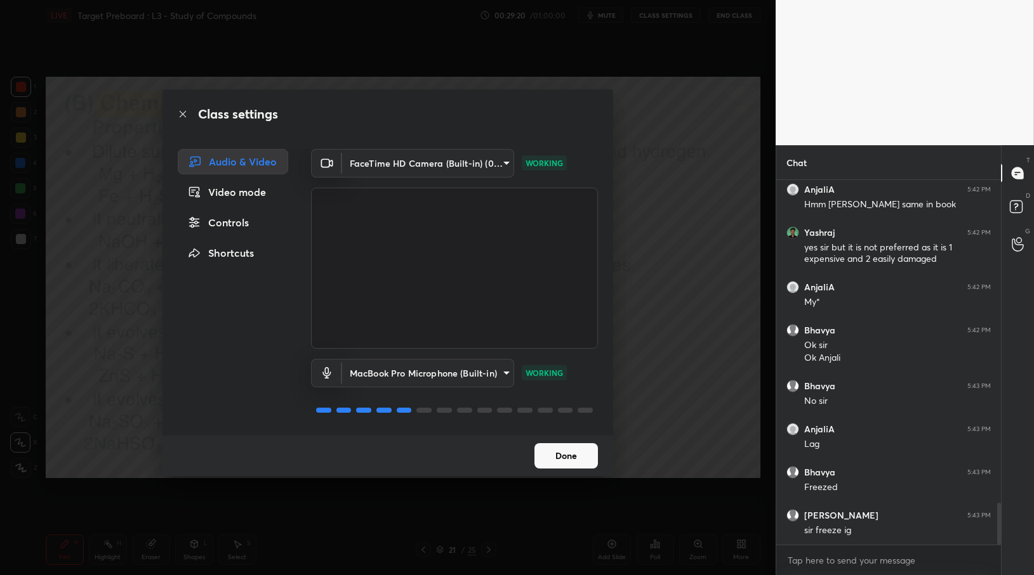
click at [551, 459] on button "Done" at bounding box center [565, 456] width 63 height 25
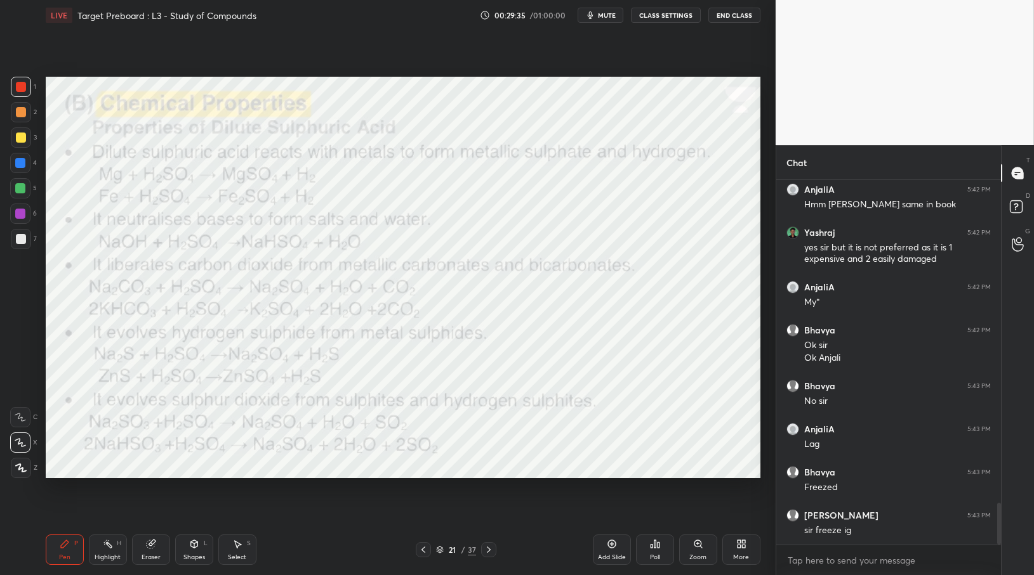
click at [657, 16] on button "CLASS SETTINGS" at bounding box center [666, 15] width 70 height 15
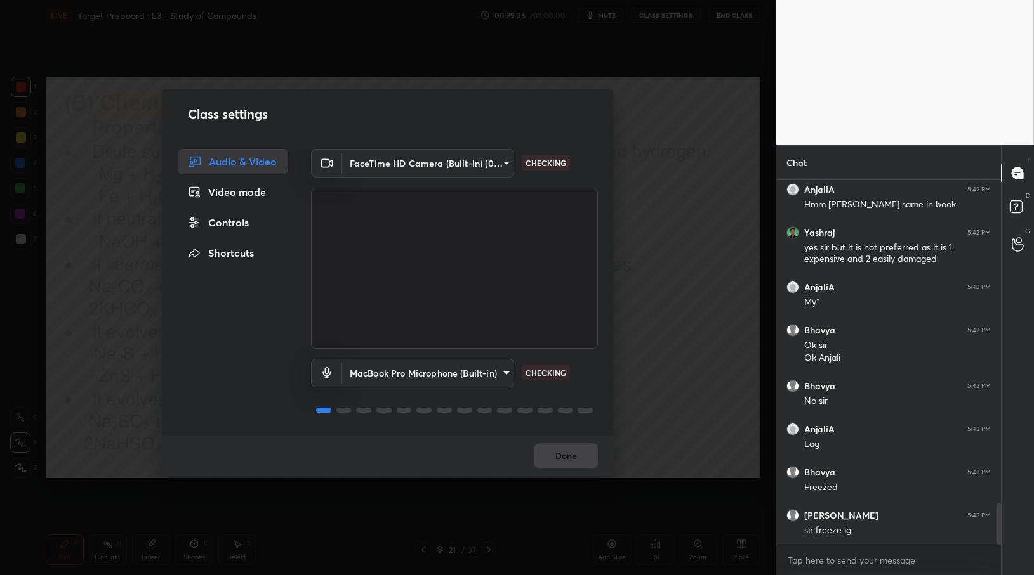
click at [442, 170] on body "1 2 3 4 5 6 7 C X Z C X Z E E Erase all H H LIVE Target Preboard : L3 - Study o…" at bounding box center [517, 287] width 1034 height 575
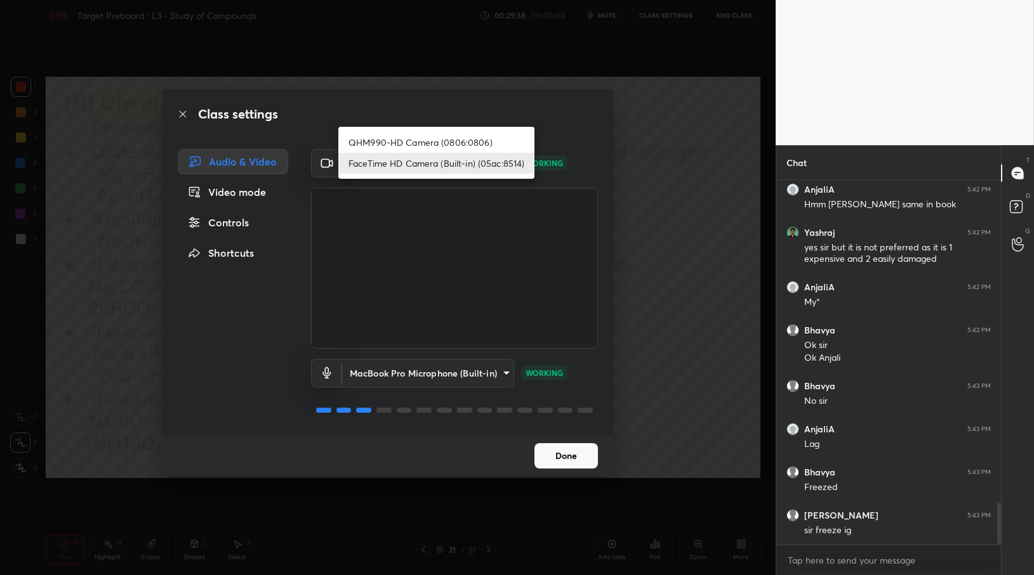
click at [438, 140] on li "QHM990-HD Camera (0806:0806)" at bounding box center [436, 142] width 196 height 21
type input "59826117b680135cc09d952fed77552efe8c3d79b040f7609cd639eef7f52301"
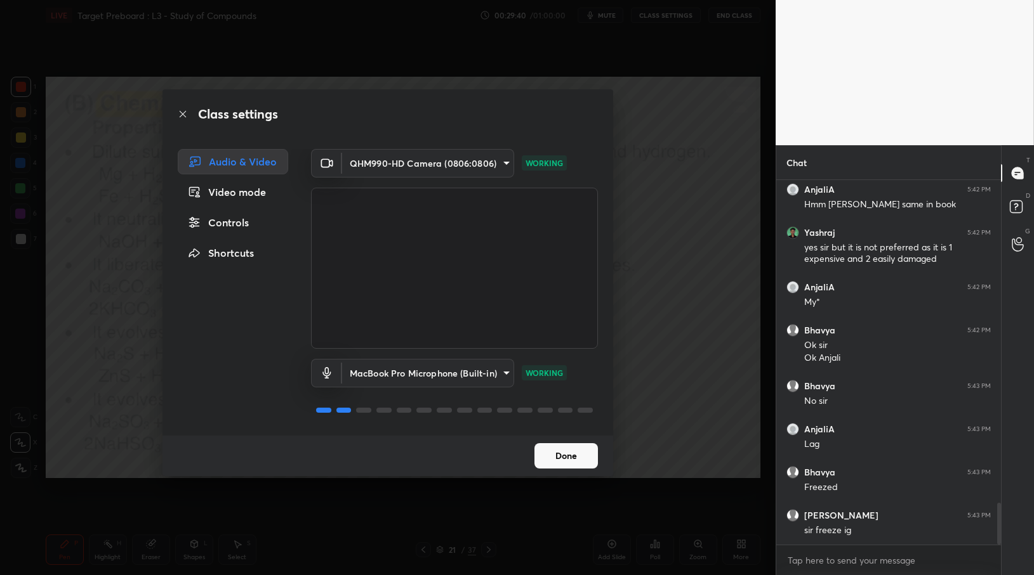
click at [570, 459] on button "Done" at bounding box center [565, 456] width 63 height 25
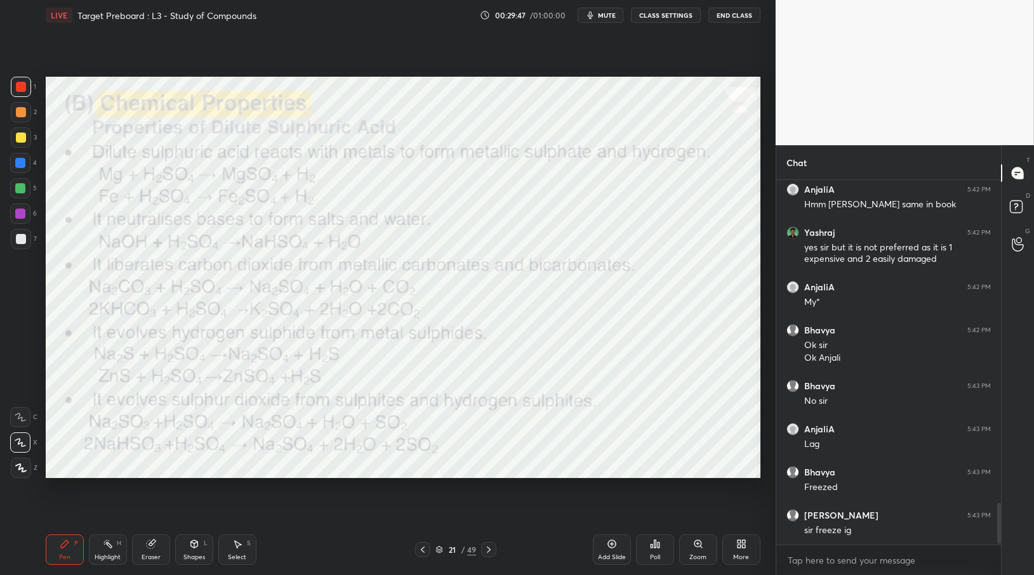
scroll to position [2843, 0]
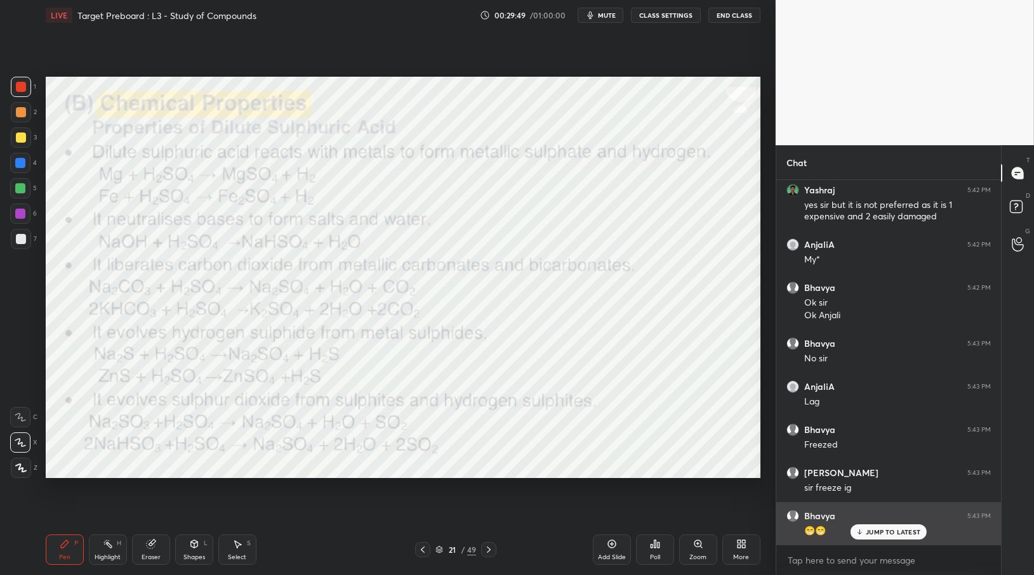
click at [904, 534] on p "JUMP TO LATEST" at bounding box center [892, 533] width 55 height 8
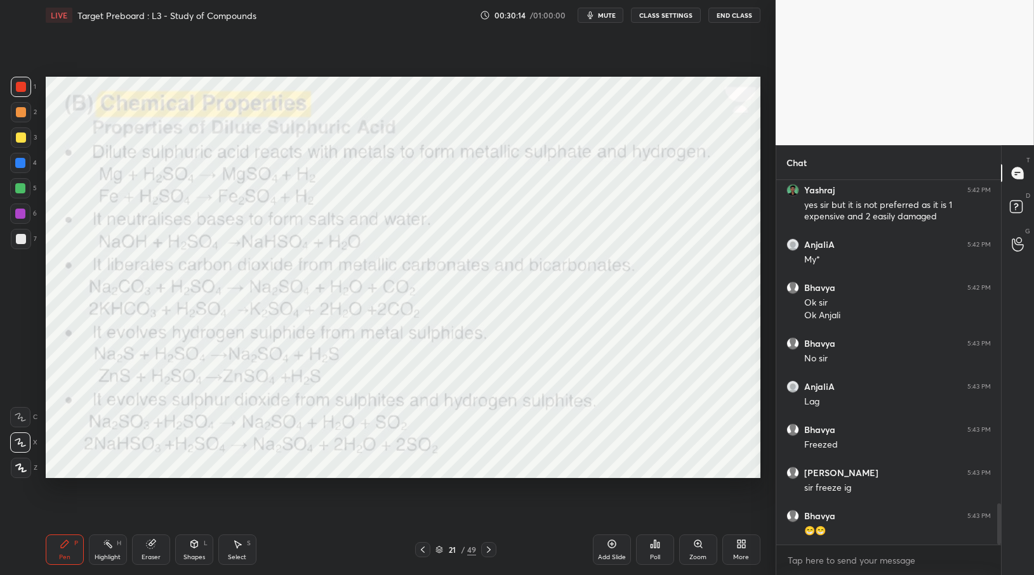
scroll to position [2886, 0]
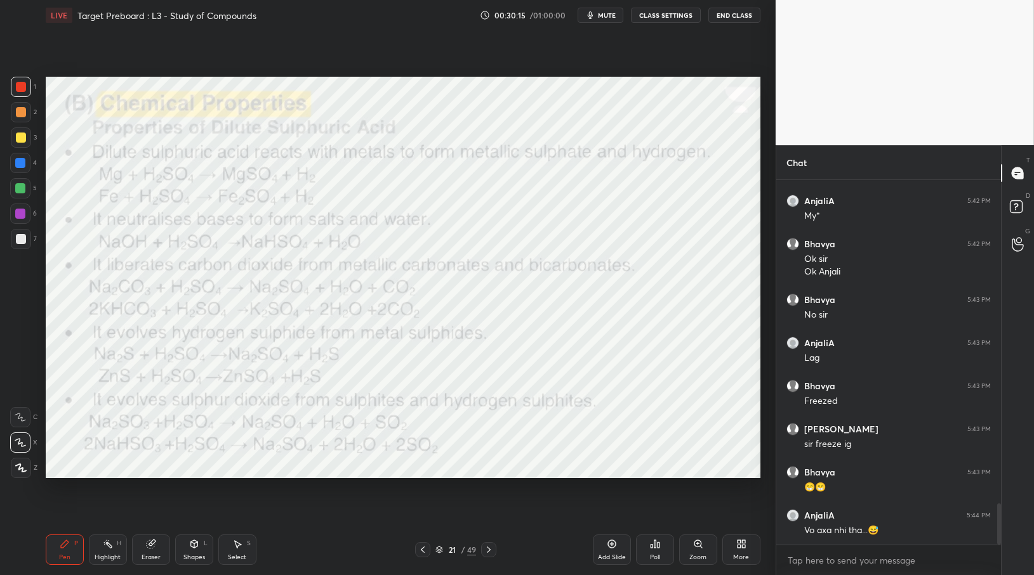
click at [22, 114] on div at bounding box center [21, 112] width 10 height 10
click at [20, 131] on div at bounding box center [21, 138] width 20 height 20
click at [20, 88] on div at bounding box center [21, 87] width 10 height 10
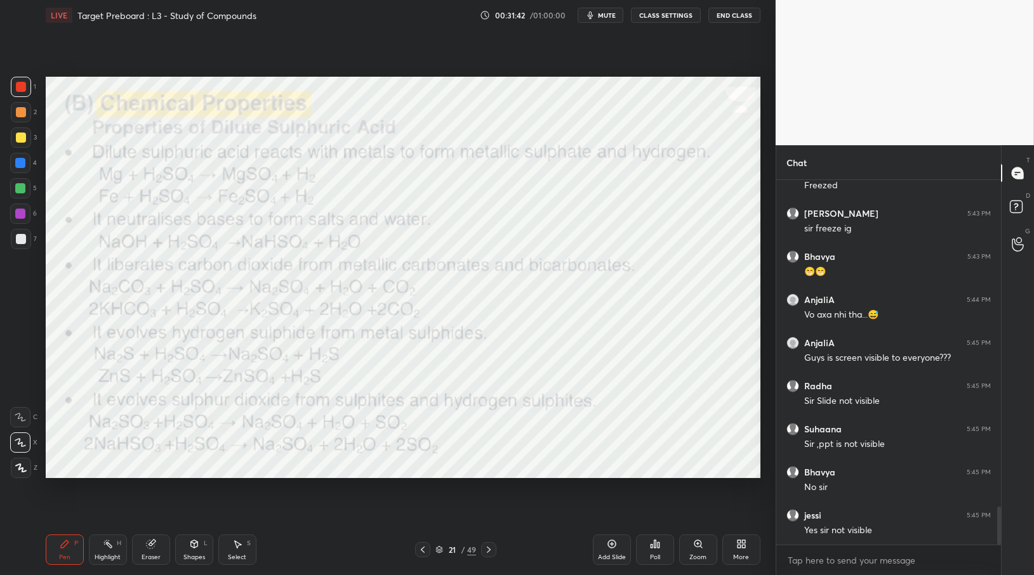
scroll to position [3145, 0]
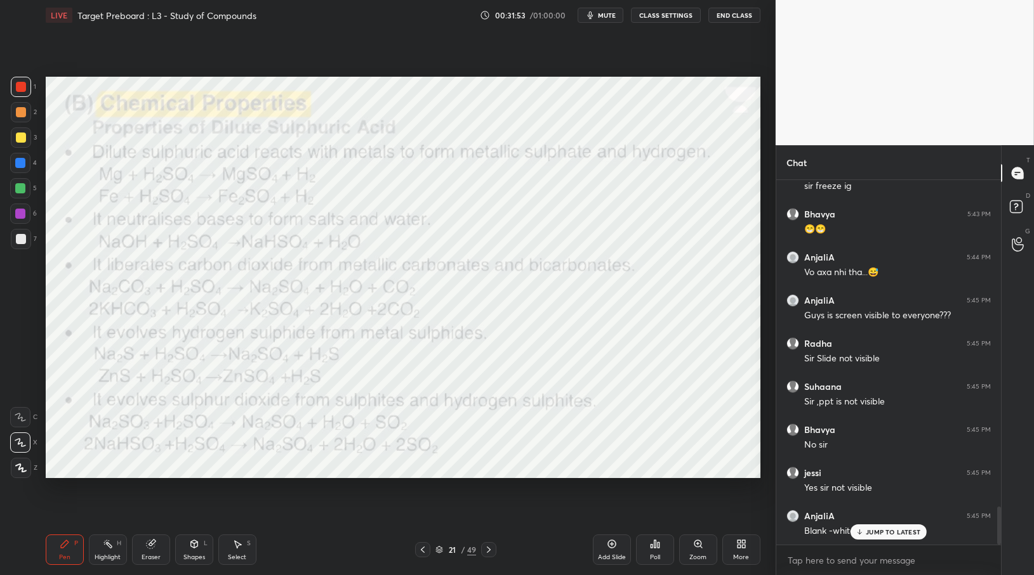
click at [893, 525] on div "JUMP TO LATEST" at bounding box center [888, 532] width 76 height 15
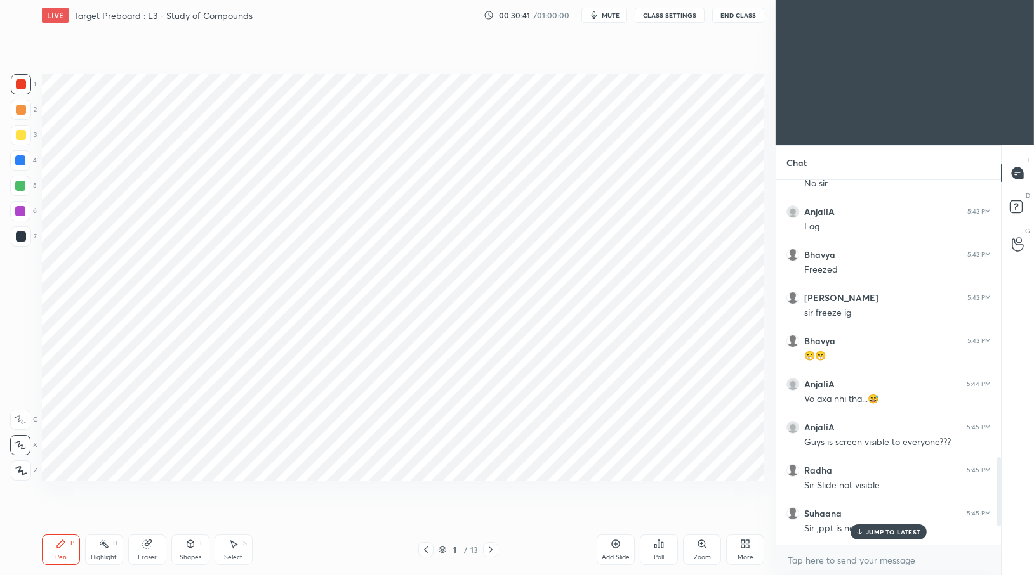
scroll to position [62954, 62725]
click at [737, 549] on icon at bounding box center [741, 544] width 10 height 10
click at [593, 74] on div at bounding box center [517, 287] width 1034 height 575
click at [735, 552] on div "More" at bounding box center [741, 550] width 38 height 30
click at [489, 553] on div at bounding box center [517, 287] width 1034 height 575
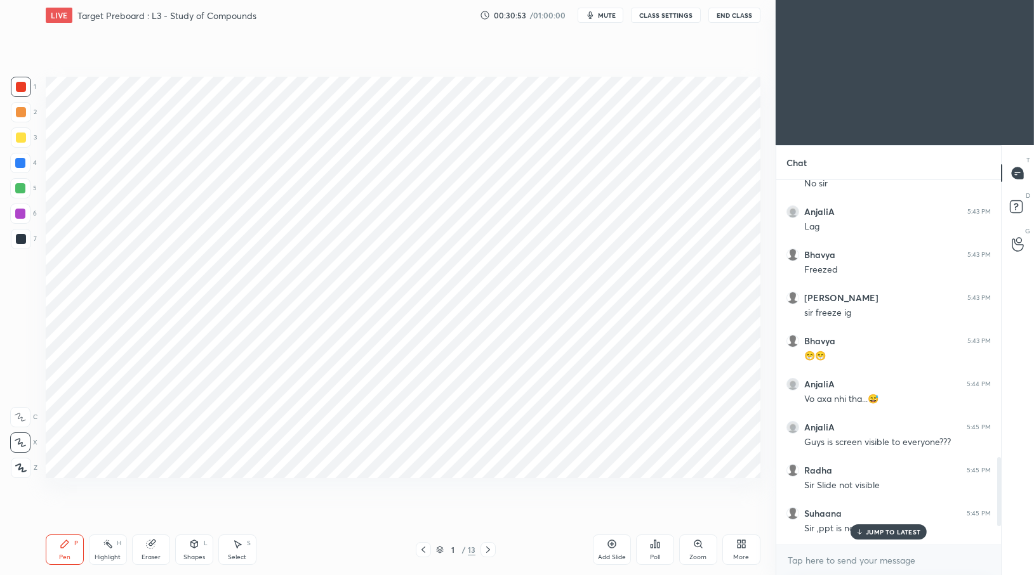
click at [489, 553] on icon at bounding box center [488, 550] width 10 height 10
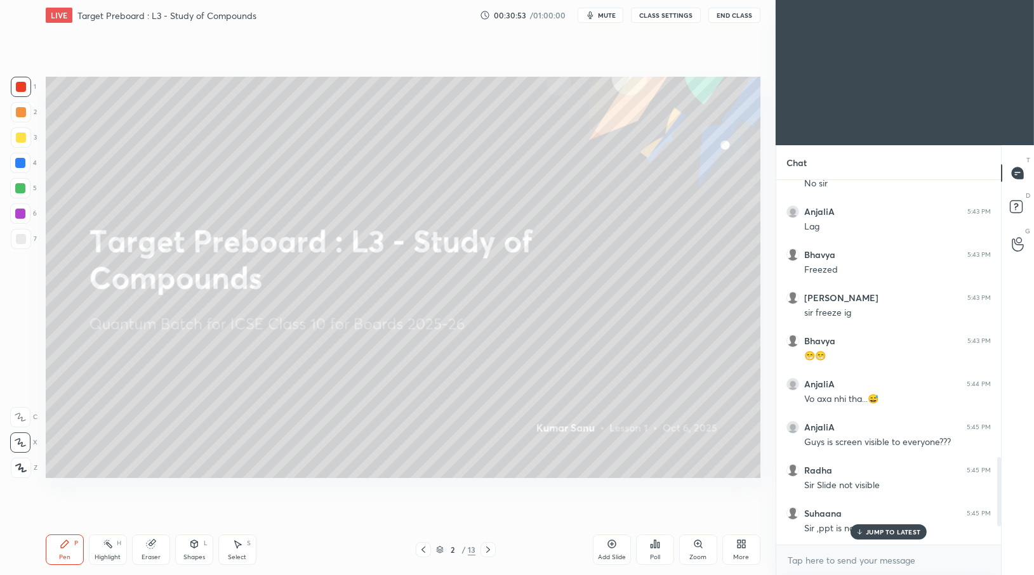
click at [489, 553] on icon at bounding box center [488, 550] width 10 height 10
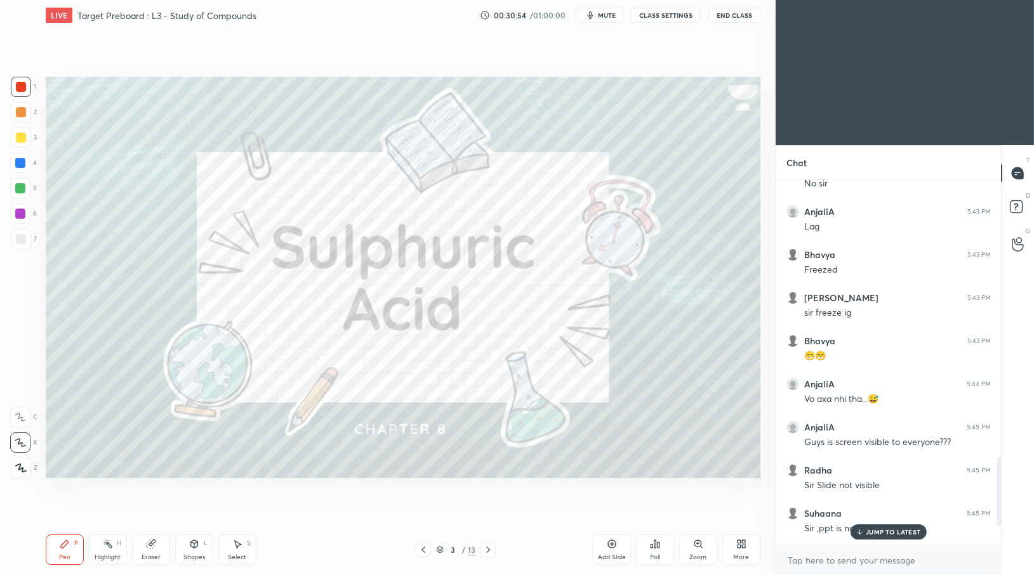
click at [489, 553] on icon at bounding box center [488, 550] width 10 height 10
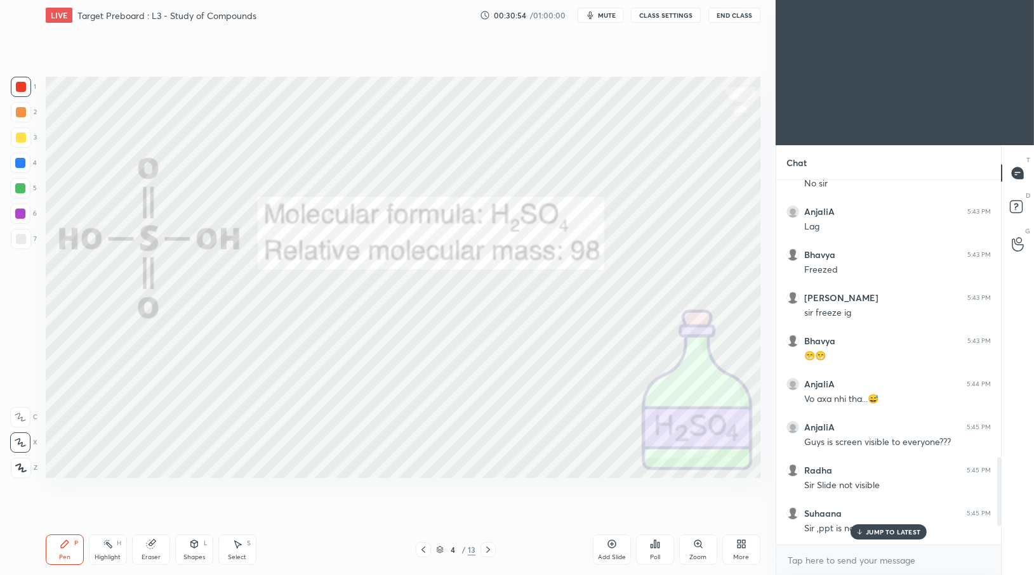
click at [489, 553] on icon at bounding box center [488, 550] width 10 height 10
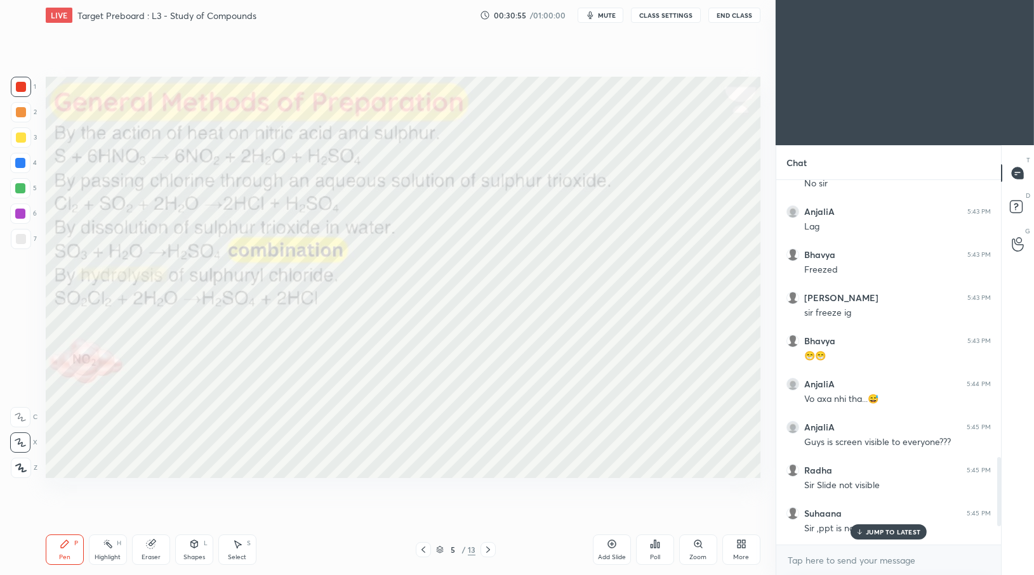
click at [489, 553] on icon at bounding box center [488, 550] width 10 height 10
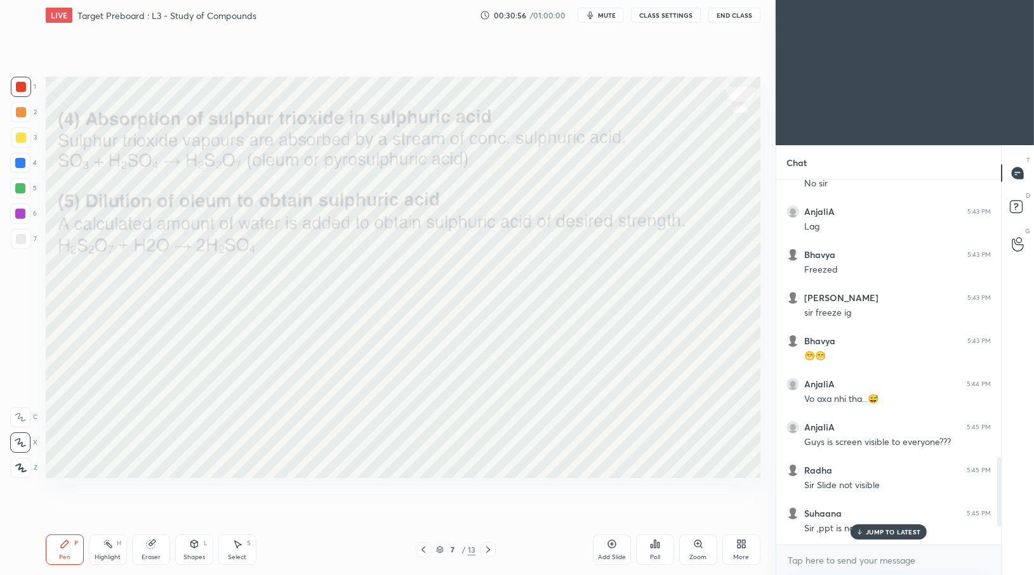
click at [738, 553] on div "More" at bounding box center [741, 550] width 38 height 30
click at [664, 456] on div "Dark Mode" at bounding box center [669, 453] width 51 height 30
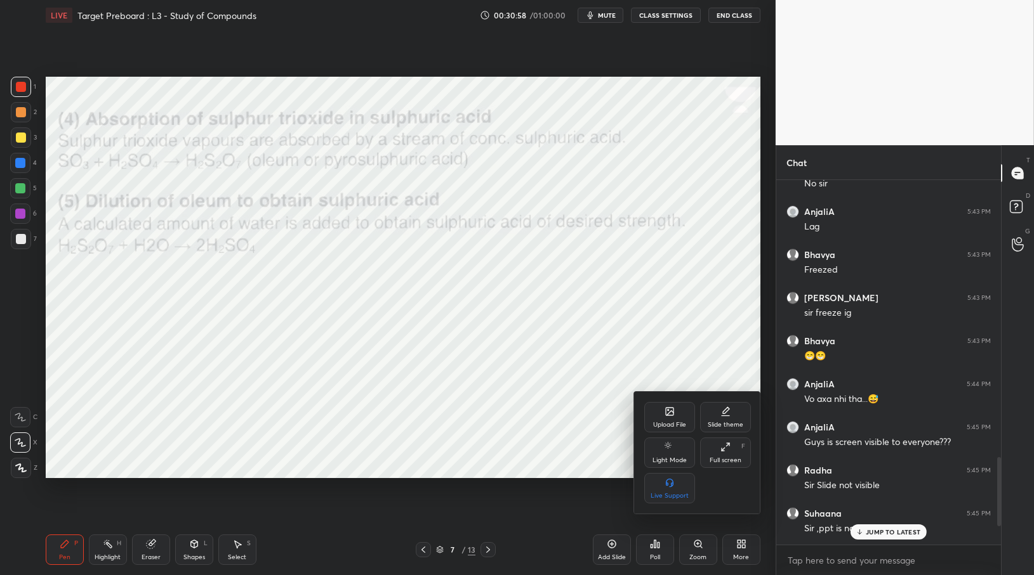
click at [488, 547] on div at bounding box center [517, 287] width 1034 height 575
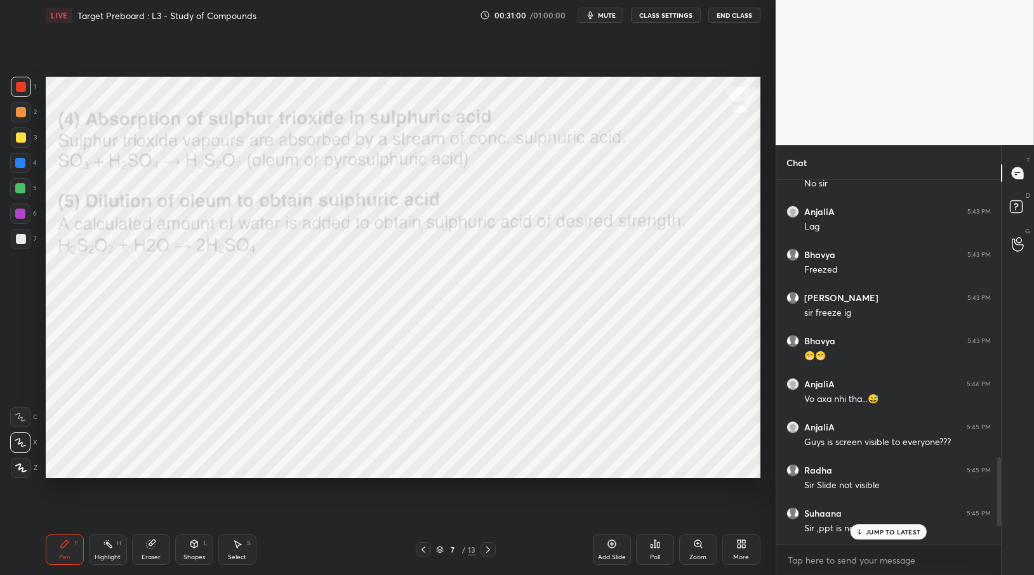
click at [876, 534] on p "JUMP TO LATEST" at bounding box center [892, 533] width 55 height 8
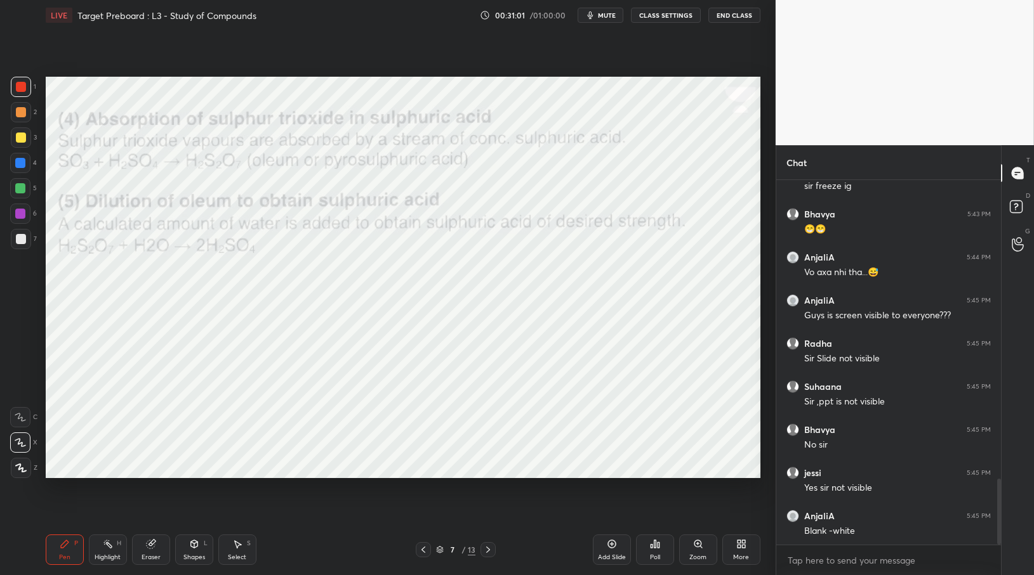
scroll to position [1647, 0]
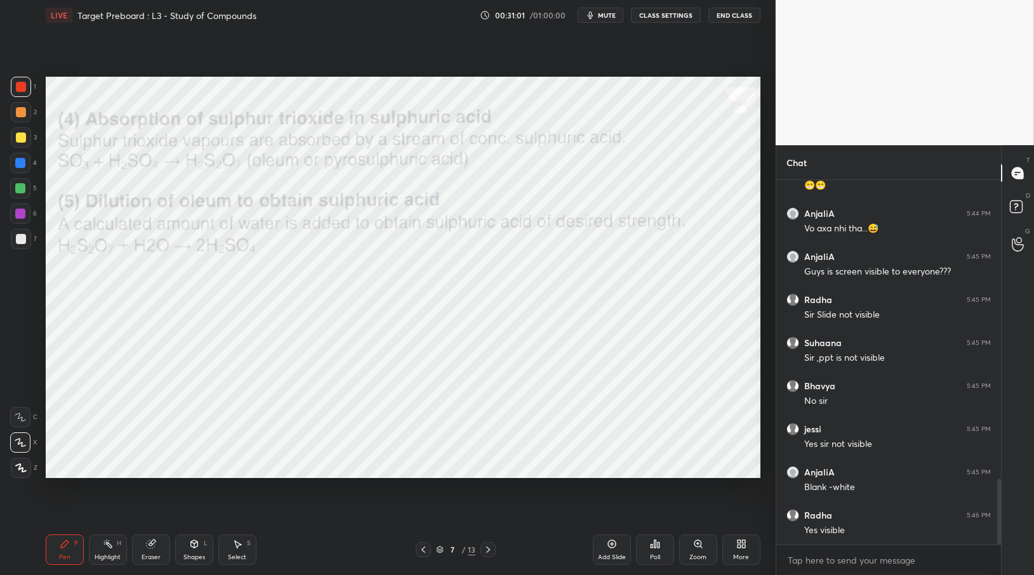
click at [485, 546] on icon at bounding box center [488, 550] width 10 height 10
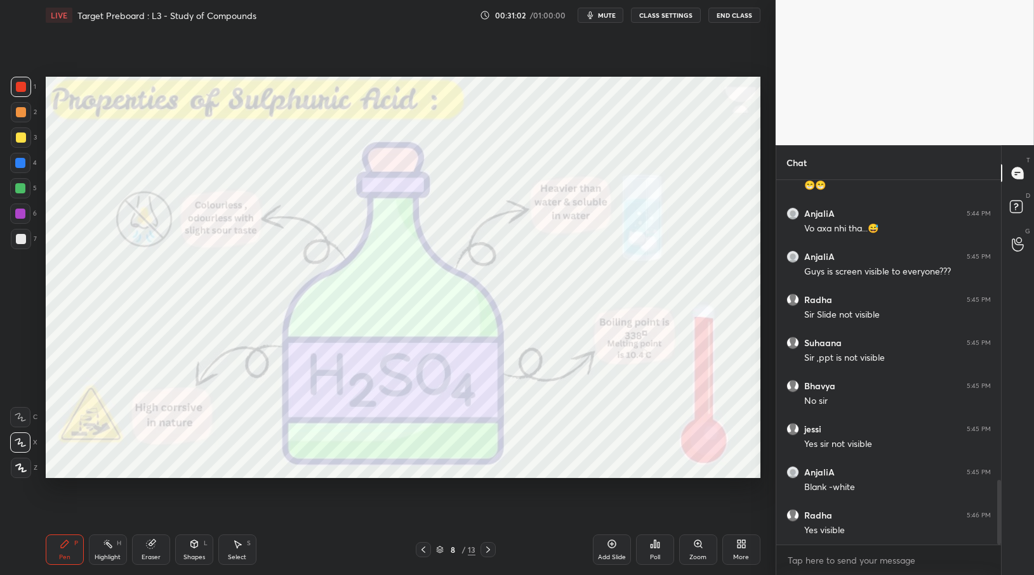
scroll to position [1690, 0]
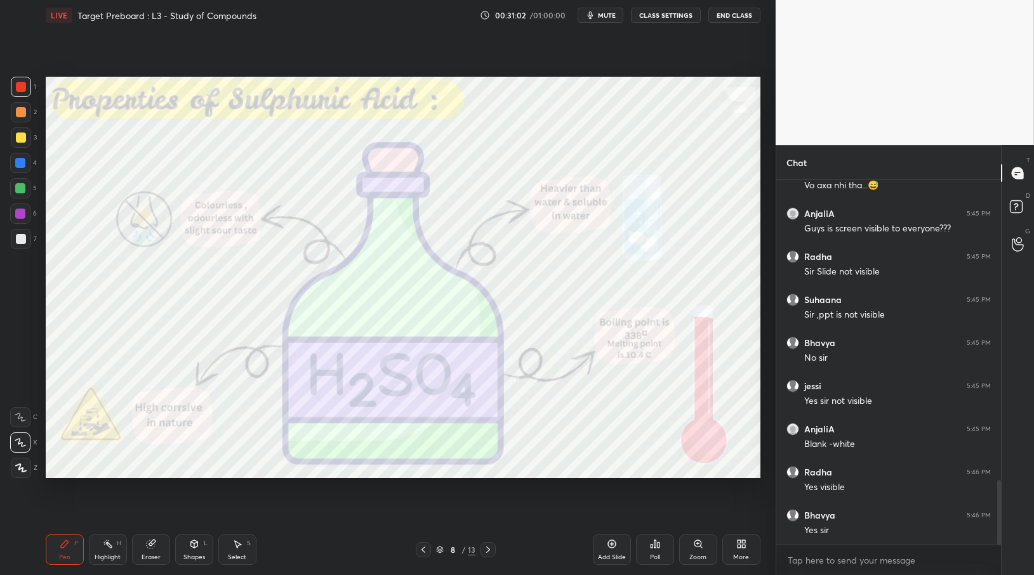
click at [485, 546] on icon at bounding box center [488, 550] width 10 height 10
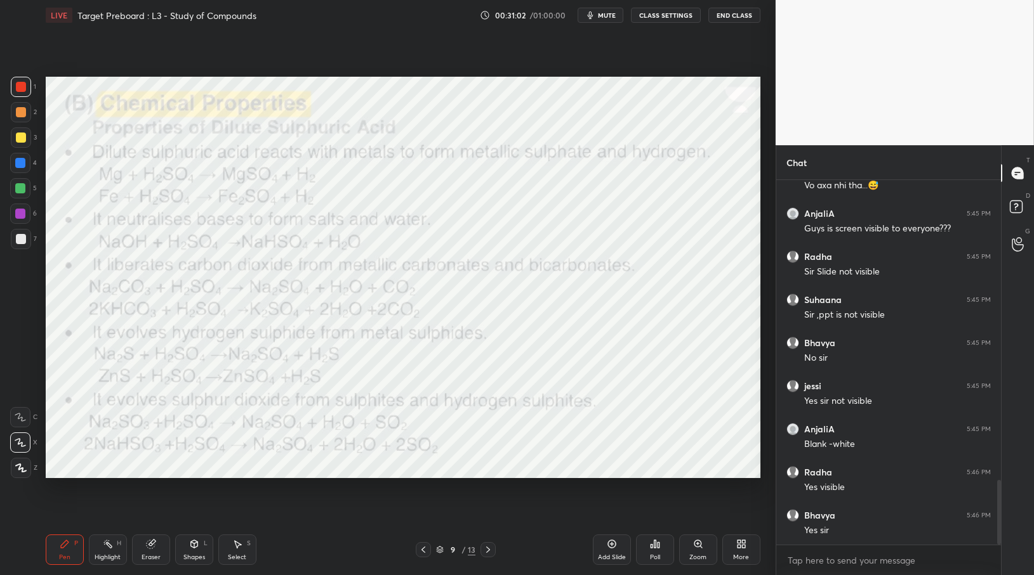
click at [485, 546] on icon at bounding box center [488, 550] width 10 height 10
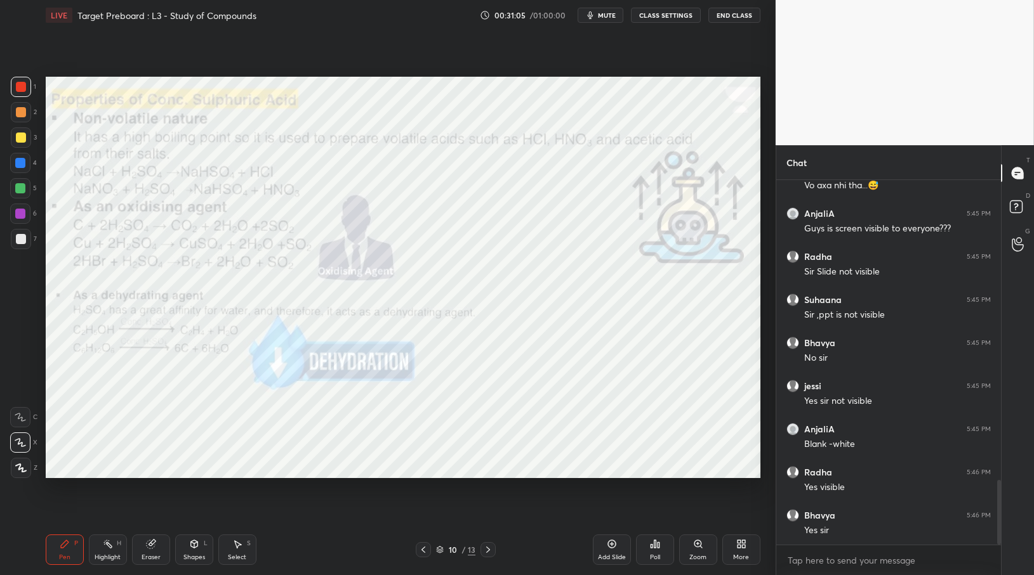
click at [427, 550] on icon at bounding box center [423, 550] width 10 height 10
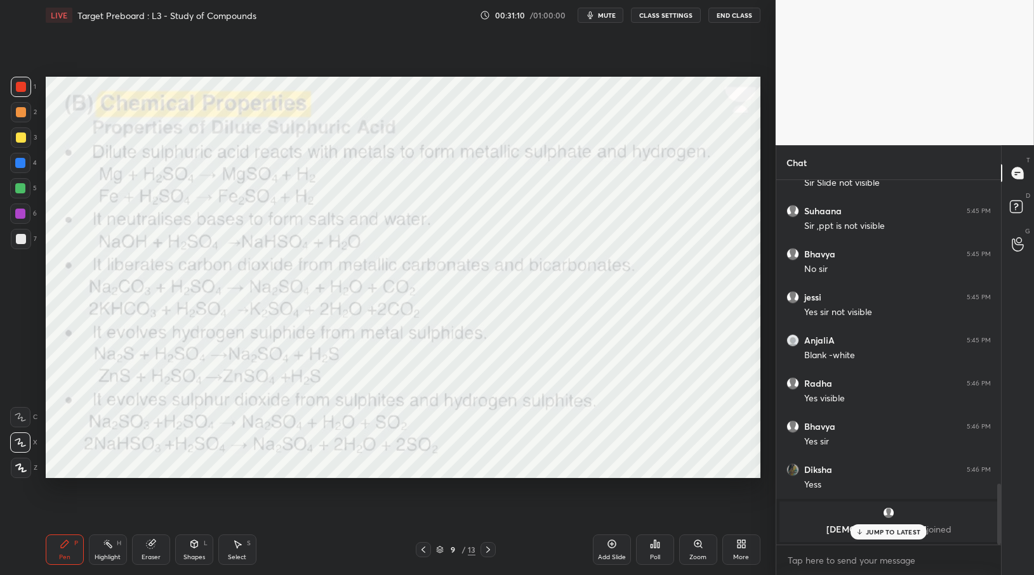
scroll to position [1821, 0]
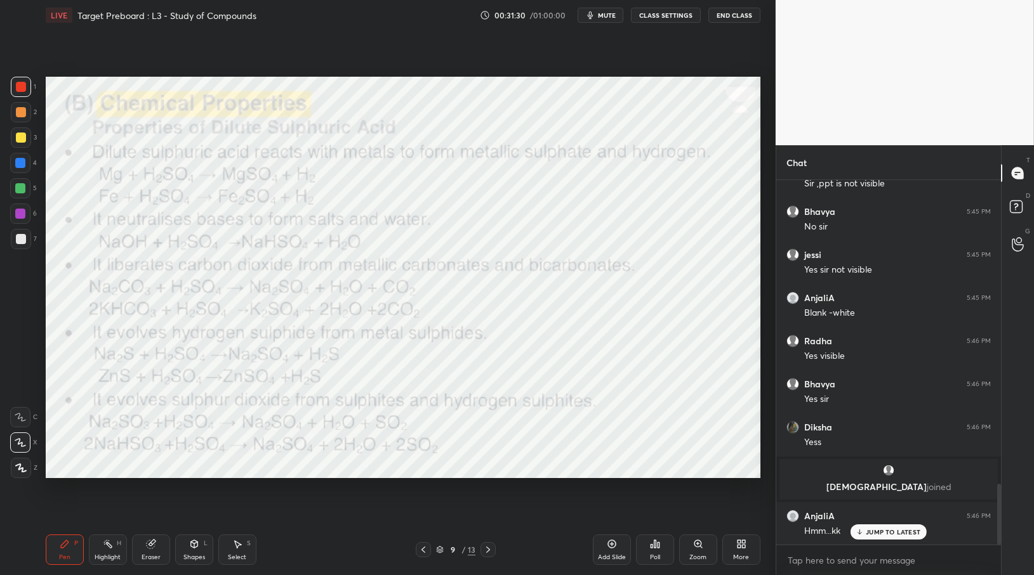
click at [898, 534] on p "JUMP TO LATEST" at bounding box center [892, 533] width 55 height 8
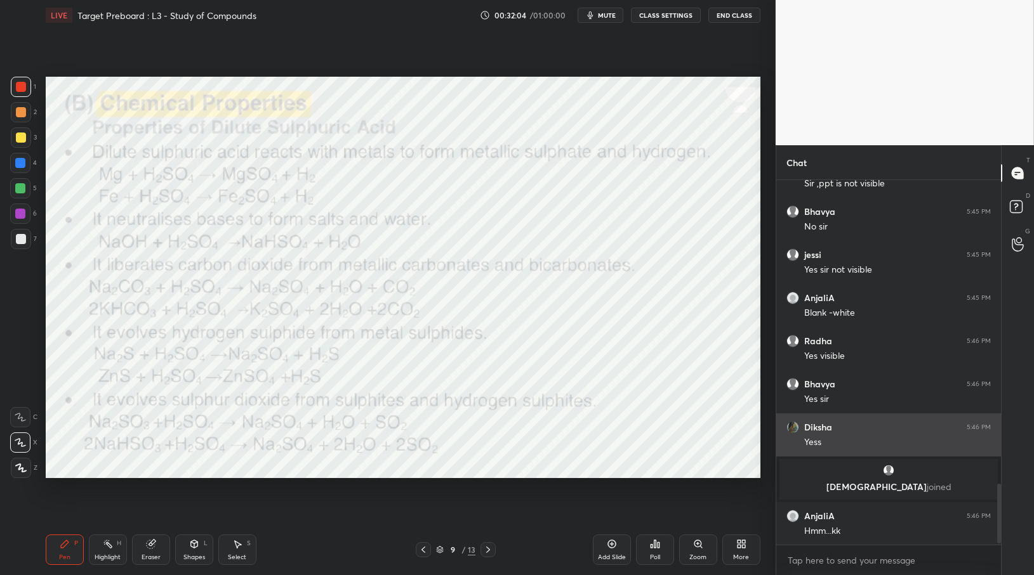
scroll to position [1865, 0]
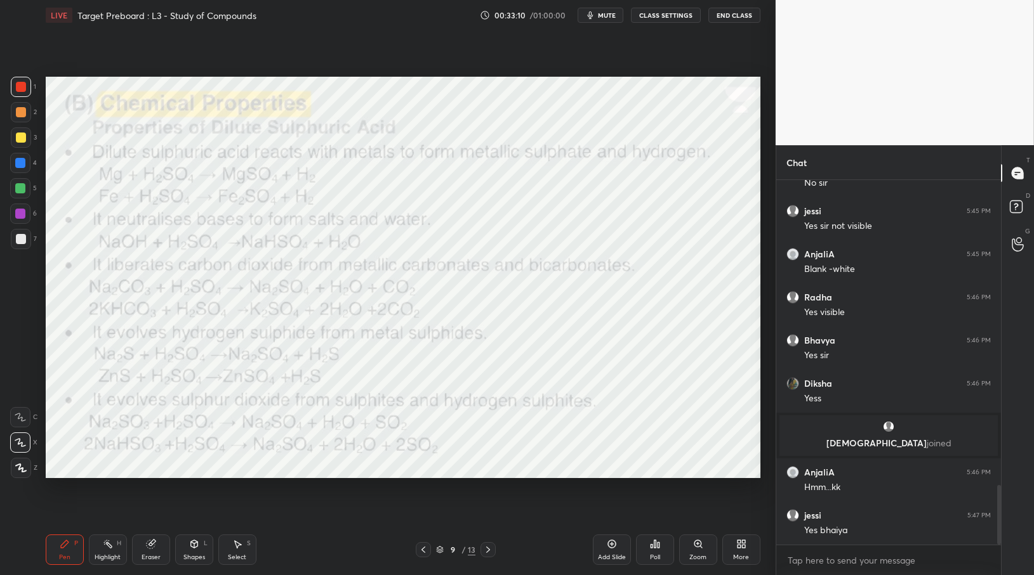
click at [161, 551] on div "Eraser" at bounding box center [151, 550] width 38 height 30
click at [16, 464] on span "Erase all" at bounding box center [20, 468] width 19 height 9
click at [492, 548] on icon at bounding box center [488, 550] width 10 height 10
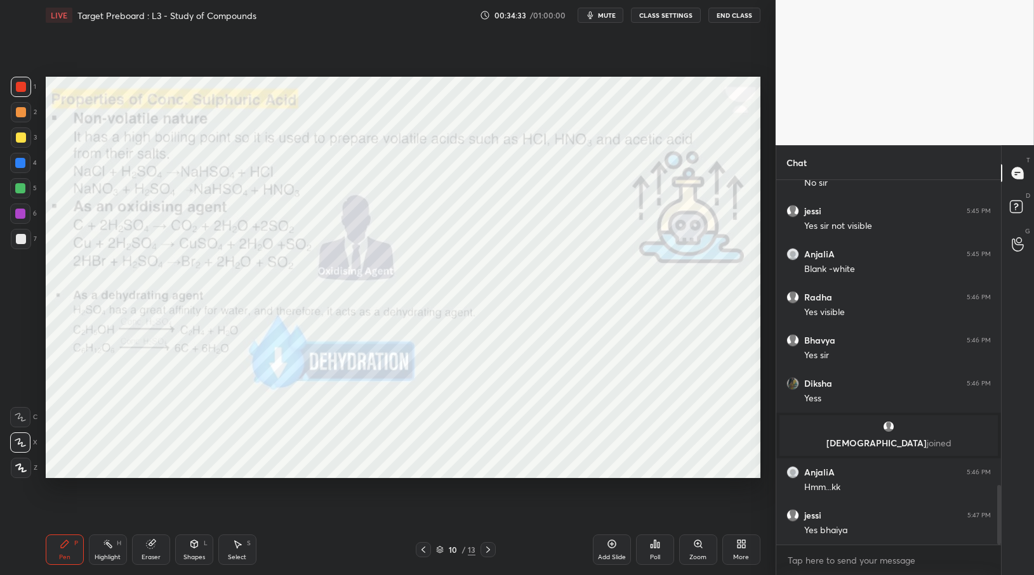
click at [421, 548] on icon at bounding box center [423, 550] width 10 height 10
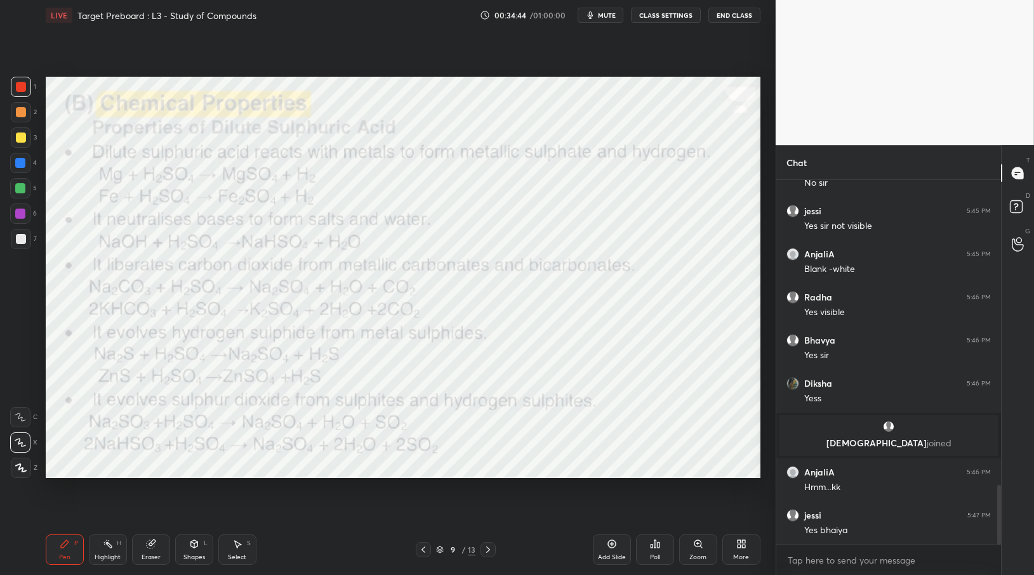
click at [495, 548] on div at bounding box center [487, 549] width 15 height 15
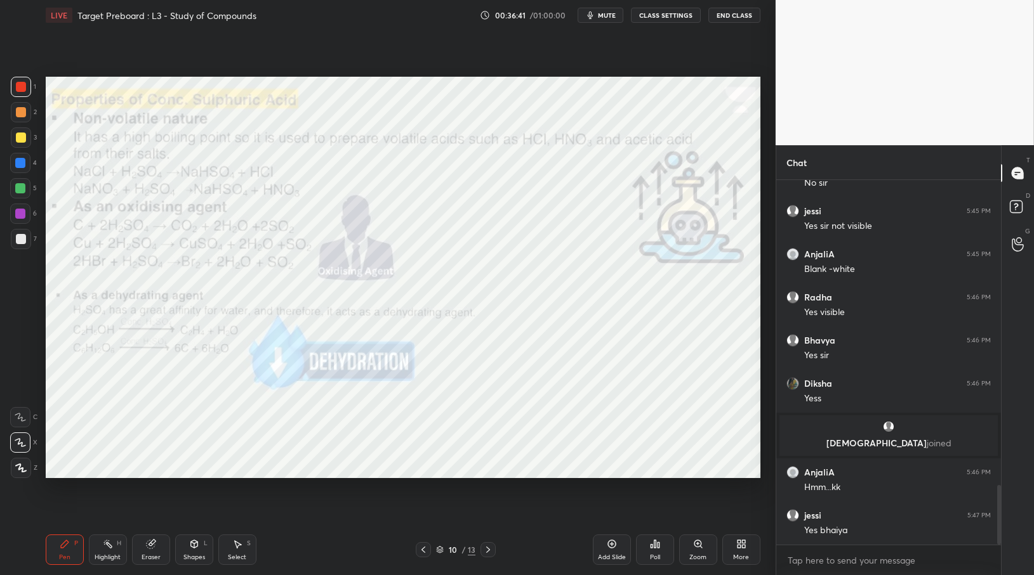
click at [489, 553] on icon at bounding box center [488, 550] width 10 height 10
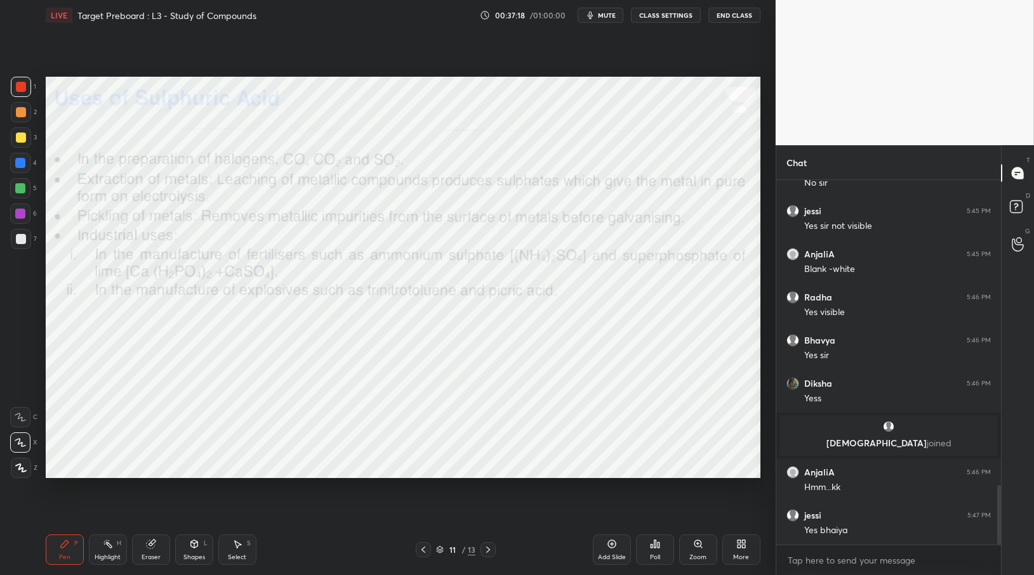
click at [763, 194] on div "Setting up your live class Poll for secs No correct answer Start poll" at bounding box center [403, 277] width 725 height 494
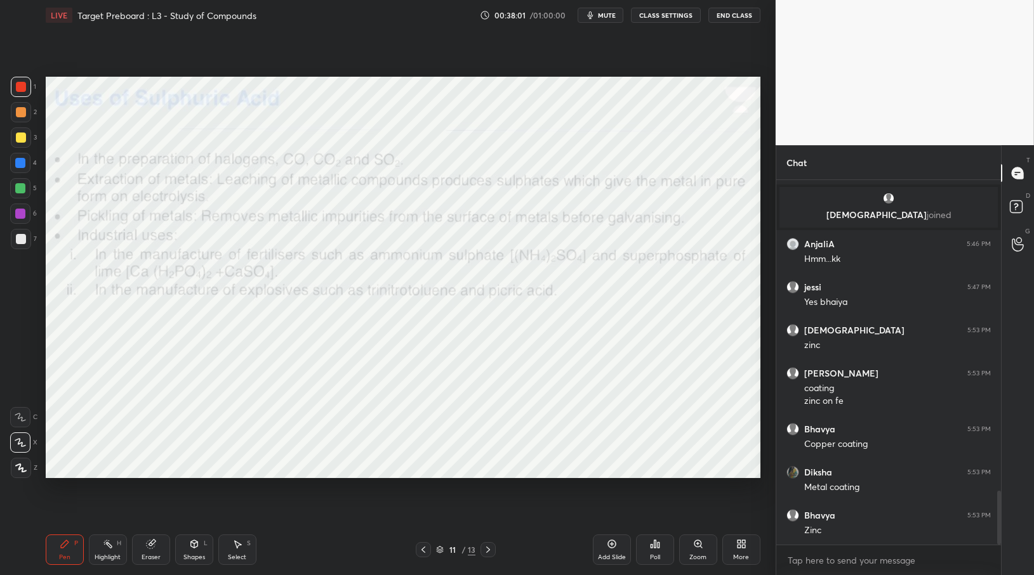
scroll to position [2136, 0]
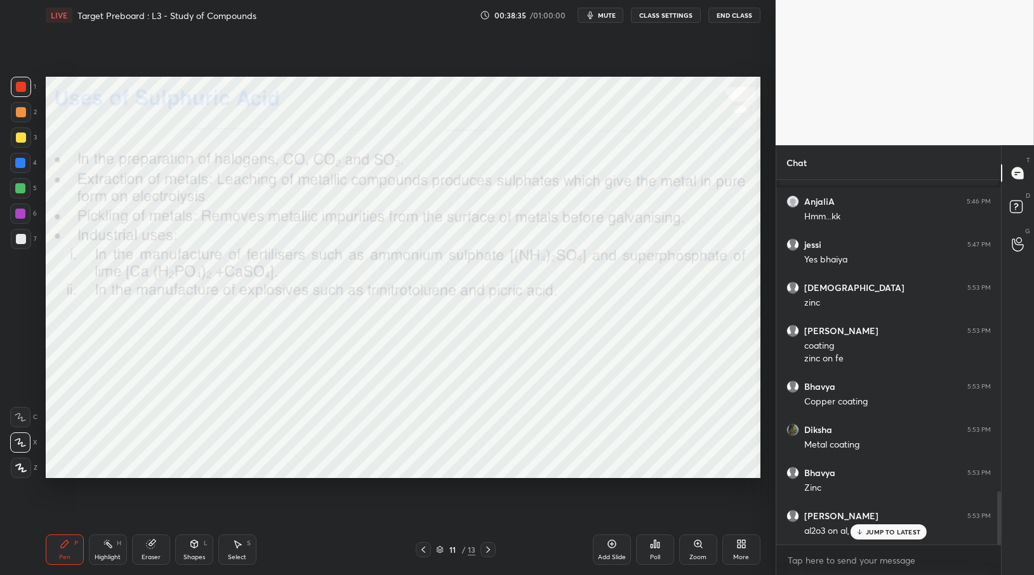
click at [491, 551] on icon at bounding box center [488, 550] width 10 height 10
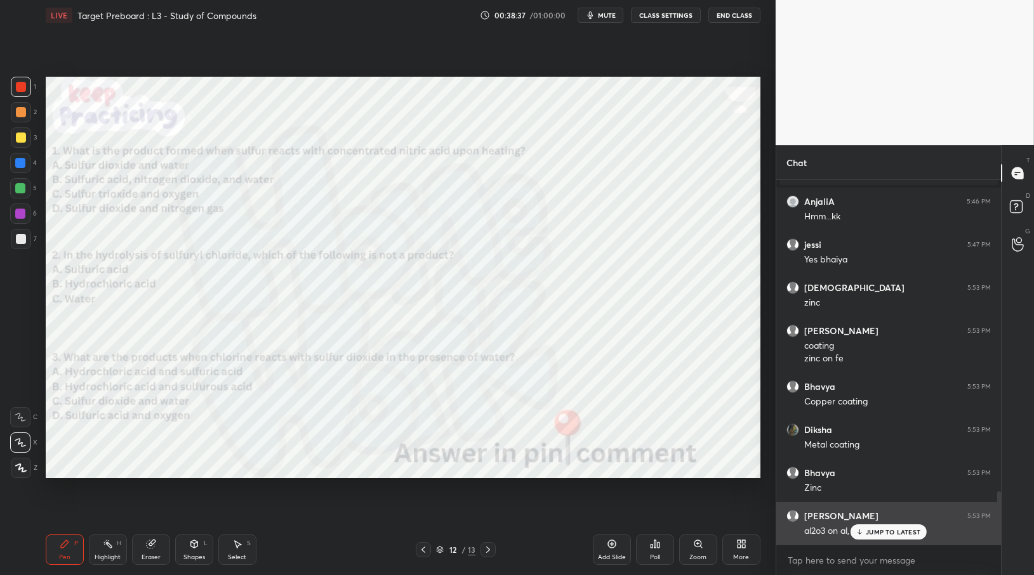
click at [867, 529] on p "JUMP TO LATEST" at bounding box center [892, 533] width 55 height 8
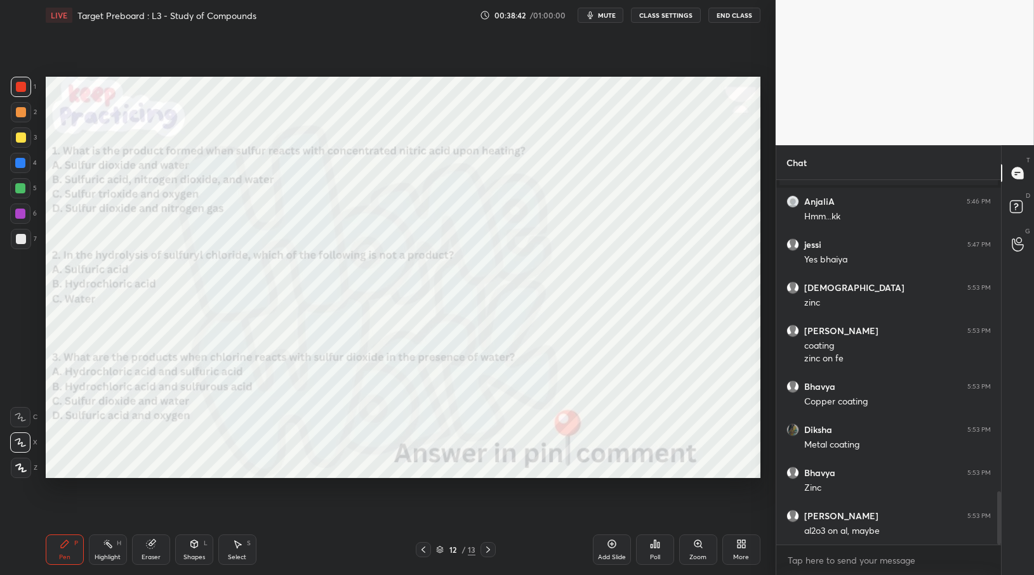
click at [490, 545] on div at bounding box center [487, 549] width 15 height 15
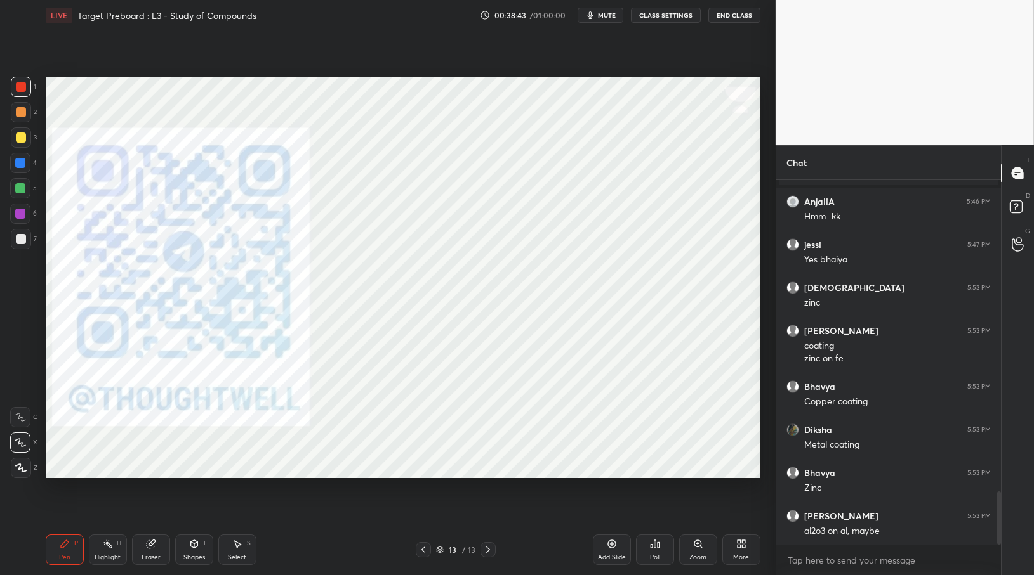
click at [434, 545] on div "13 / 13" at bounding box center [456, 549] width 80 height 15
click at [428, 548] on div at bounding box center [423, 549] width 15 height 15
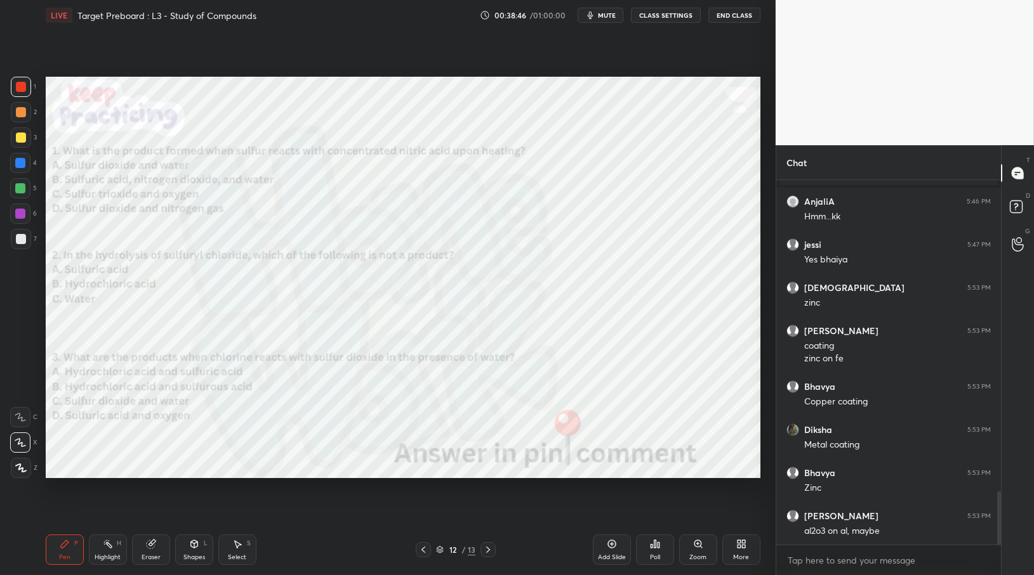
click at [483, 548] on icon at bounding box center [488, 550] width 10 height 10
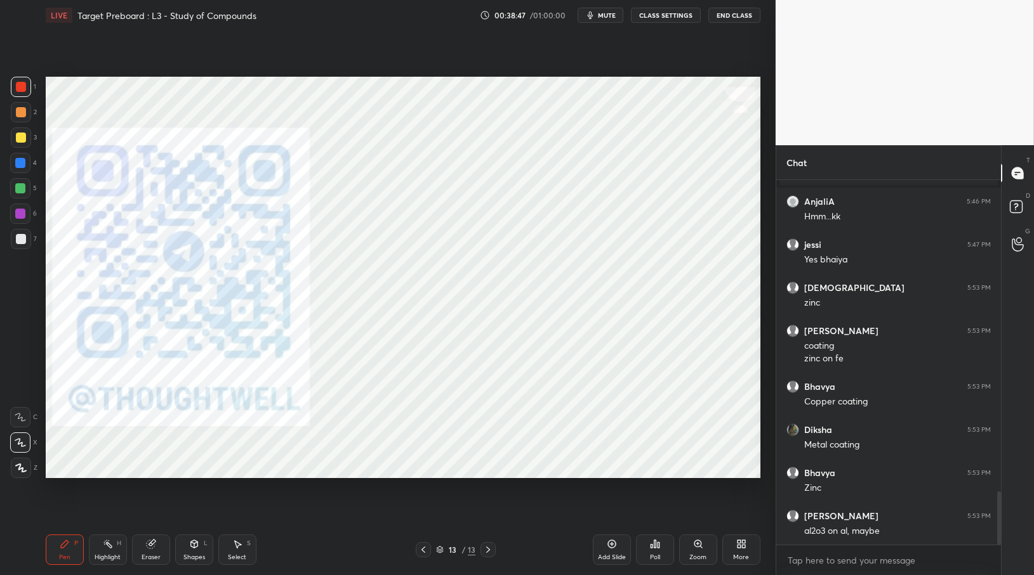
click at [423, 551] on icon at bounding box center [423, 550] width 10 height 10
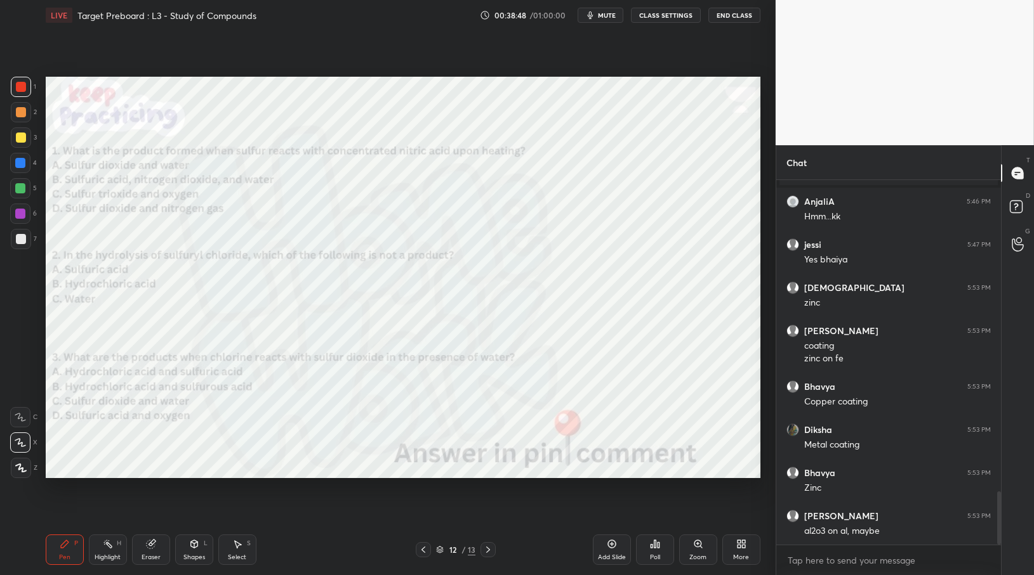
click at [423, 551] on icon at bounding box center [423, 550] width 10 height 10
click at [490, 548] on icon at bounding box center [488, 550] width 10 height 10
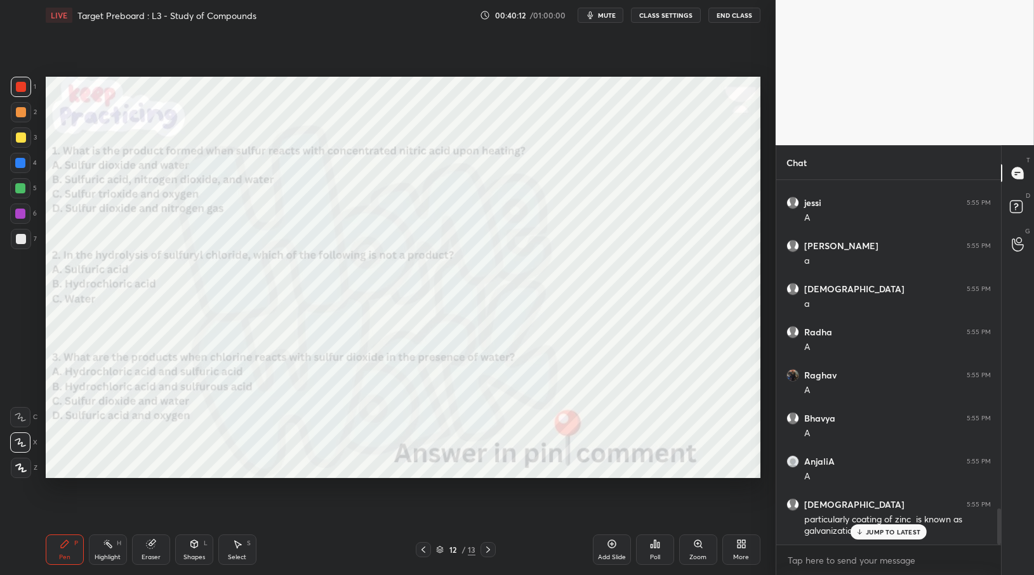
scroll to position [3369, 0]
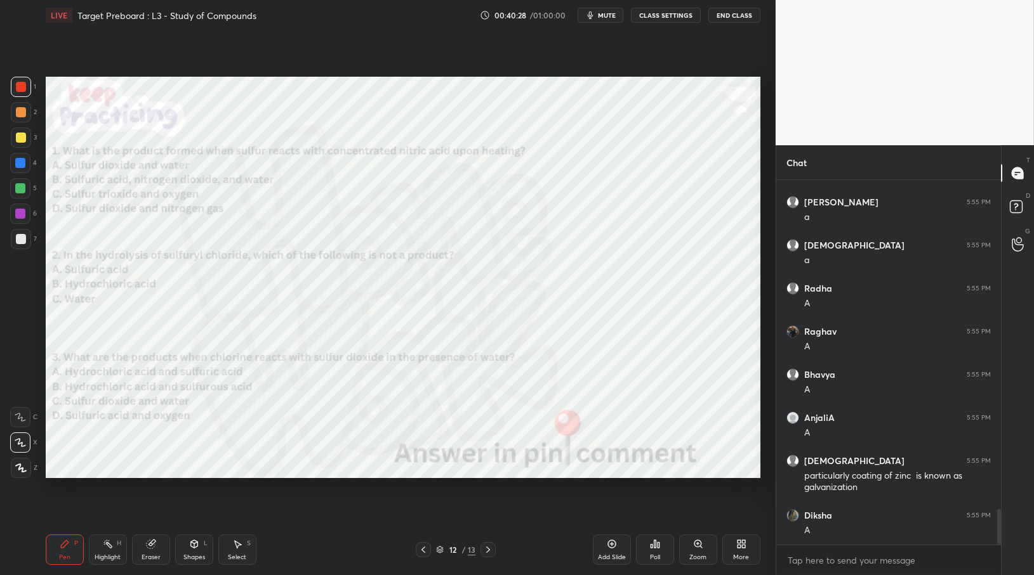
click at [496, 549] on div "12 / 13" at bounding box center [455, 549] width 273 height 15
click at [492, 555] on icon at bounding box center [488, 550] width 10 height 10
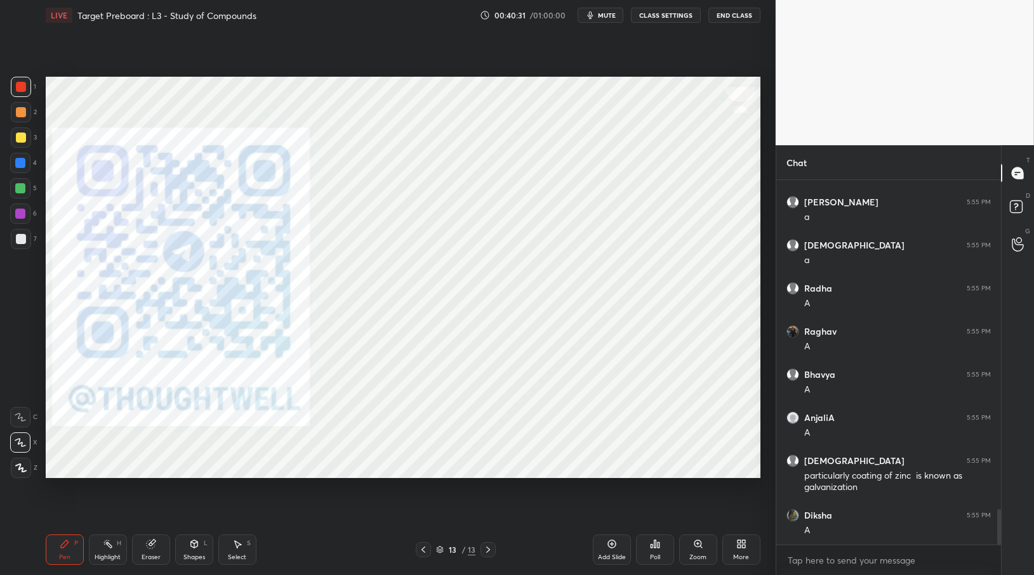
click at [426, 553] on icon at bounding box center [423, 550] width 10 height 10
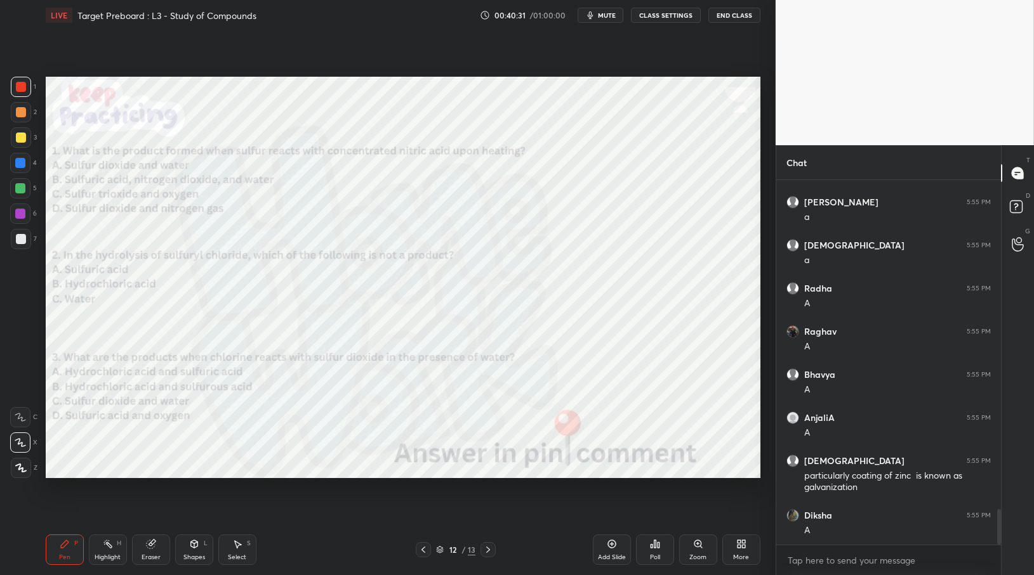
click at [424, 553] on icon at bounding box center [423, 550] width 10 height 10
click at [425, 554] on icon at bounding box center [423, 550] width 10 height 10
click at [424, 555] on div at bounding box center [423, 549] width 15 height 15
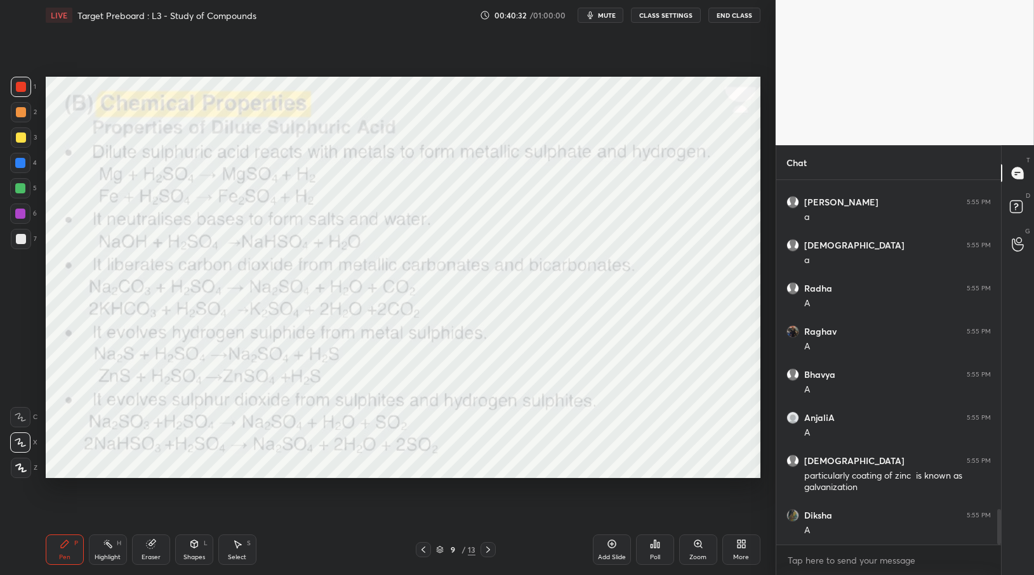
click at [423, 555] on div at bounding box center [423, 549] width 15 height 15
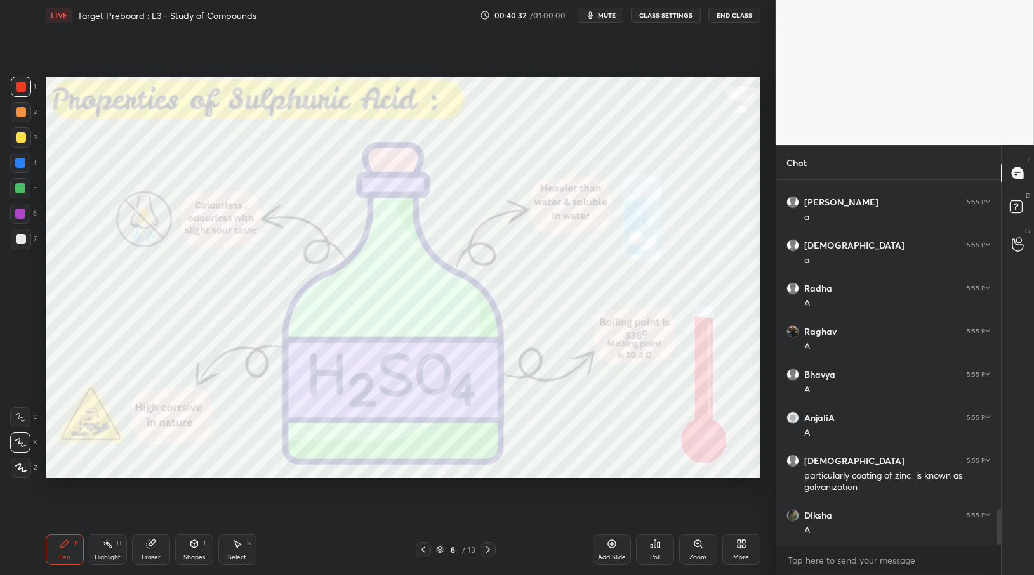
click at [423, 556] on div at bounding box center [423, 549] width 15 height 15
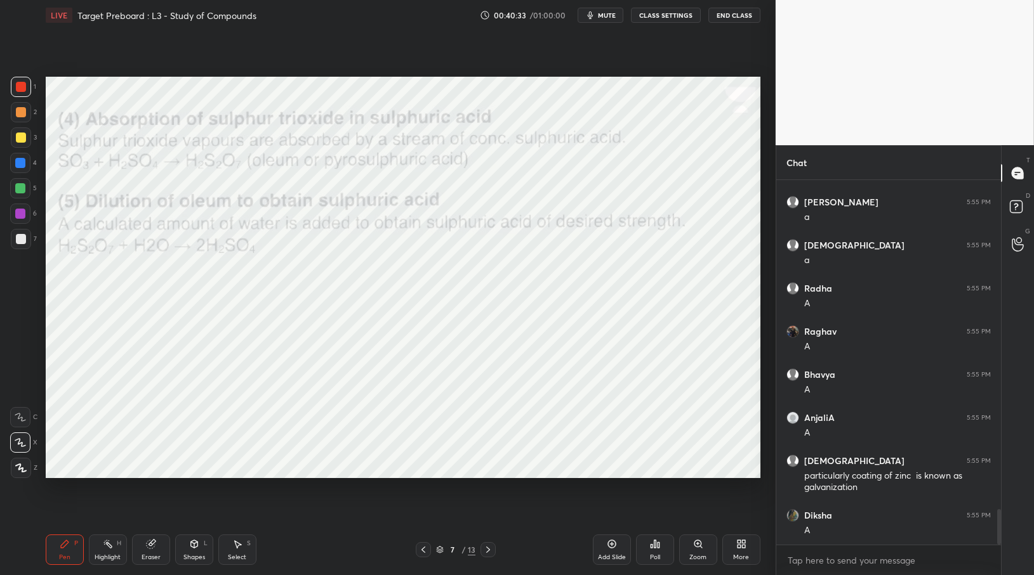
click at [492, 552] on icon at bounding box center [488, 550] width 10 height 10
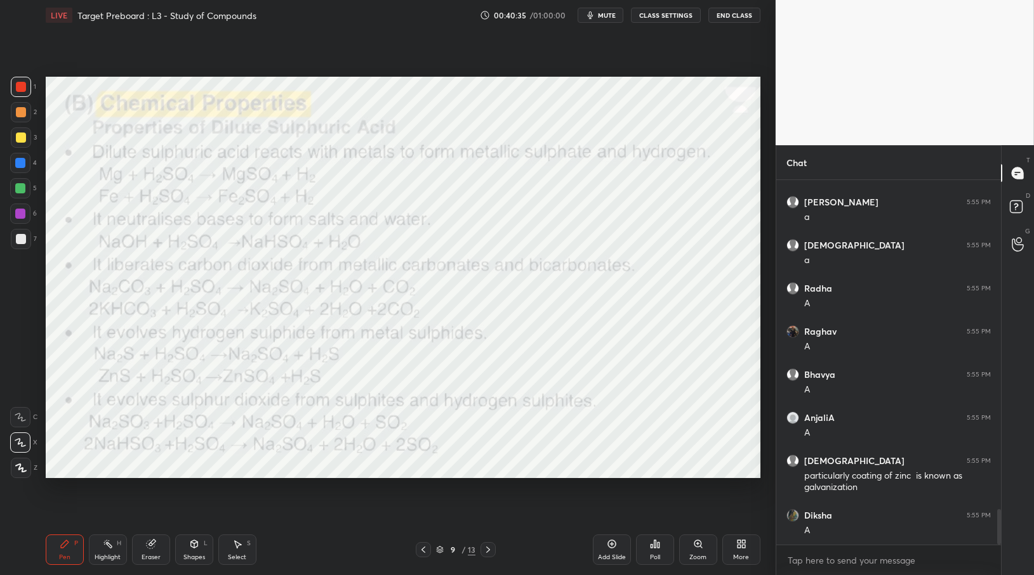
click at [428, 553] on div at bounding box center [423, 549] width 15 height 15
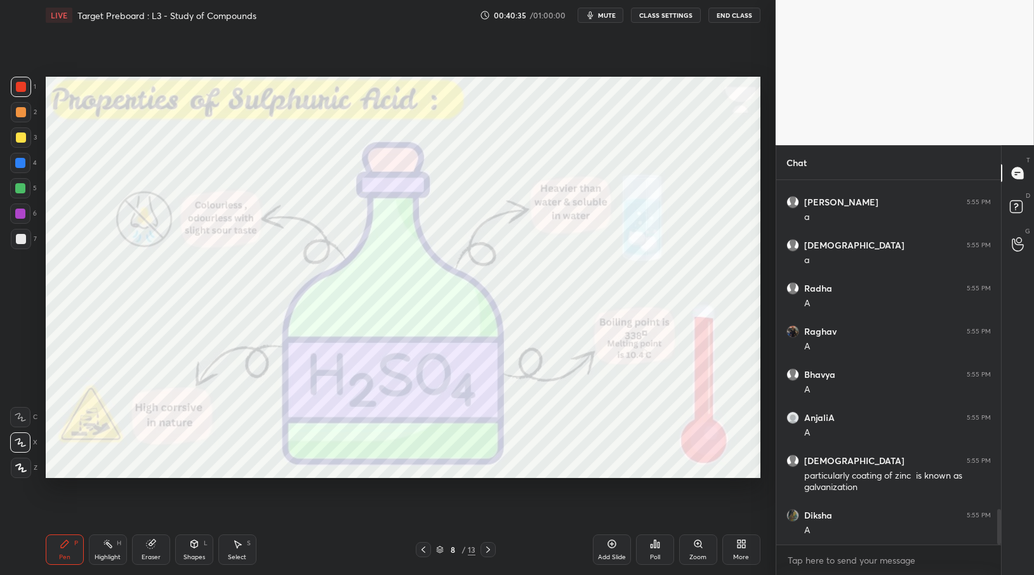
click at [491, 553] on icon at bounding box center [488, 550] width 10 height 10
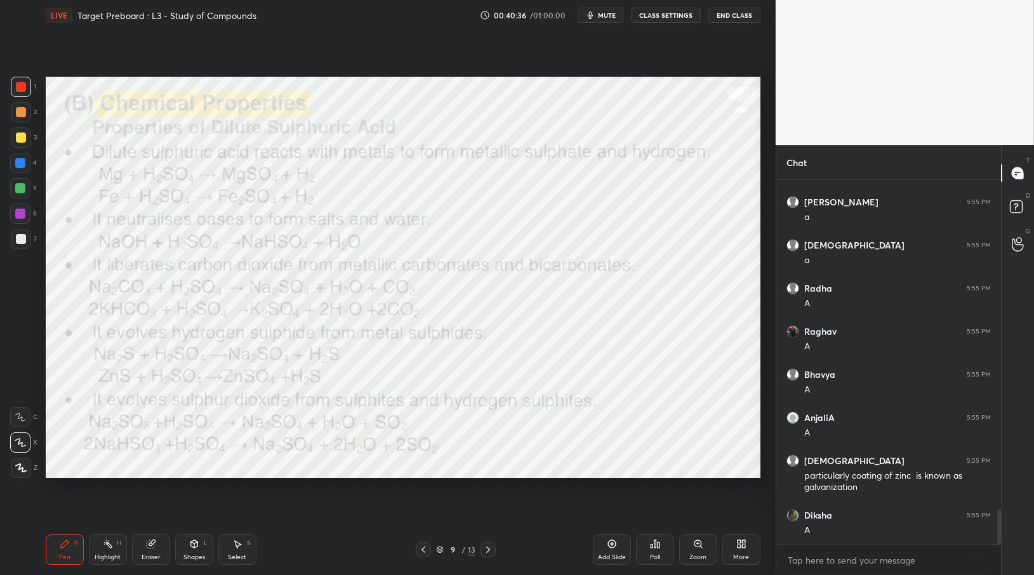
click at [423, 551] on icon at bounding box center [423, 550] width 10 height 10
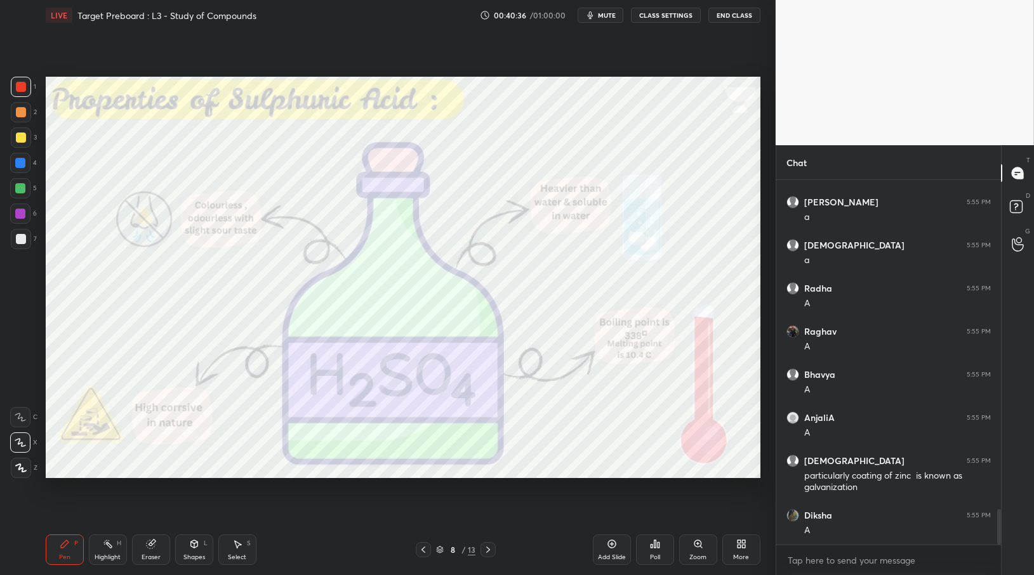
click at [423, 551] on icon at bounding box center [423, 550] width 10 height 10
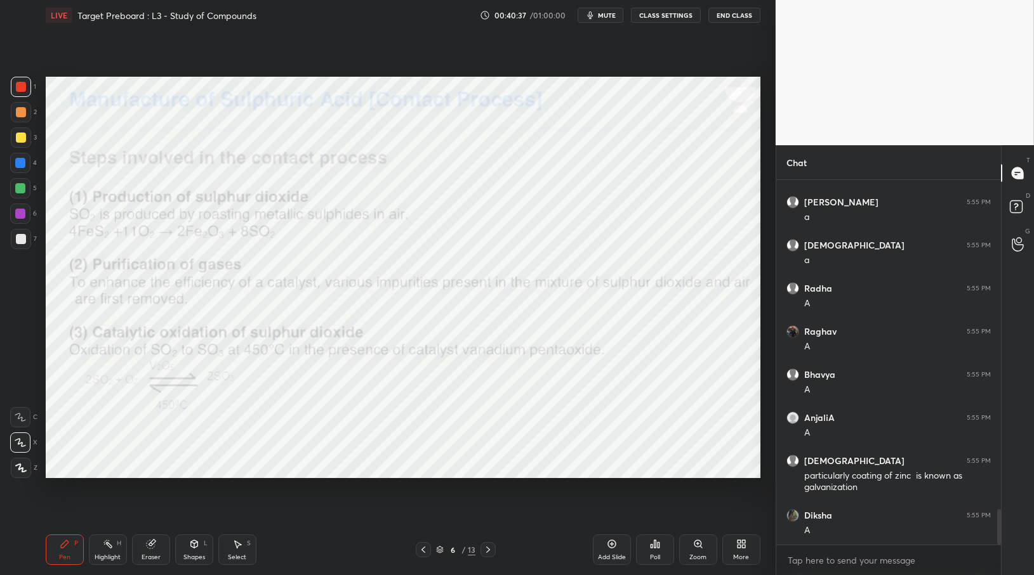
click at [423, 551] on icon at bounding box center [423, 550] width 10 height 10
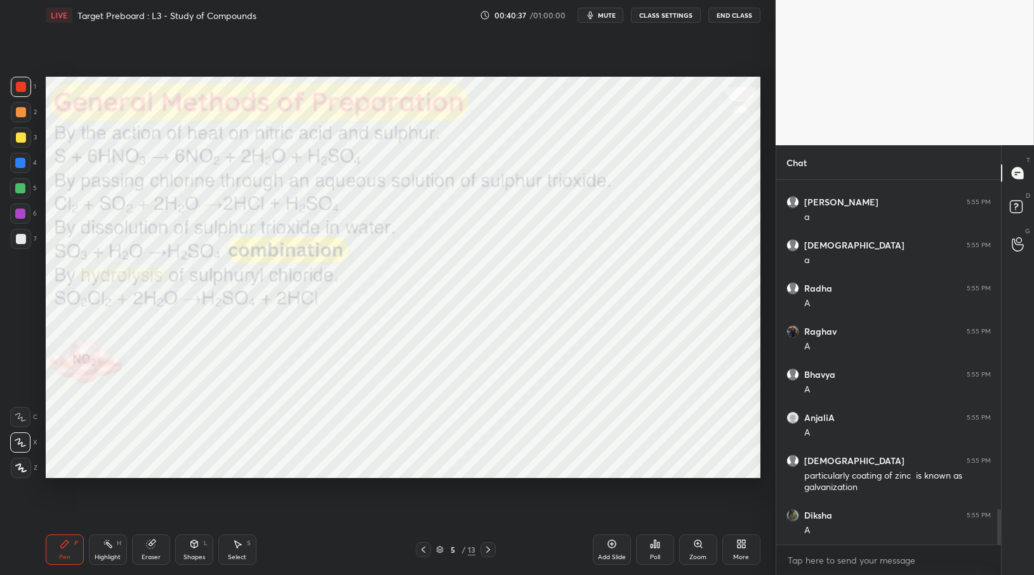
click at [423, 551] on icon at bounding box center [423, 550] width 10 height 10
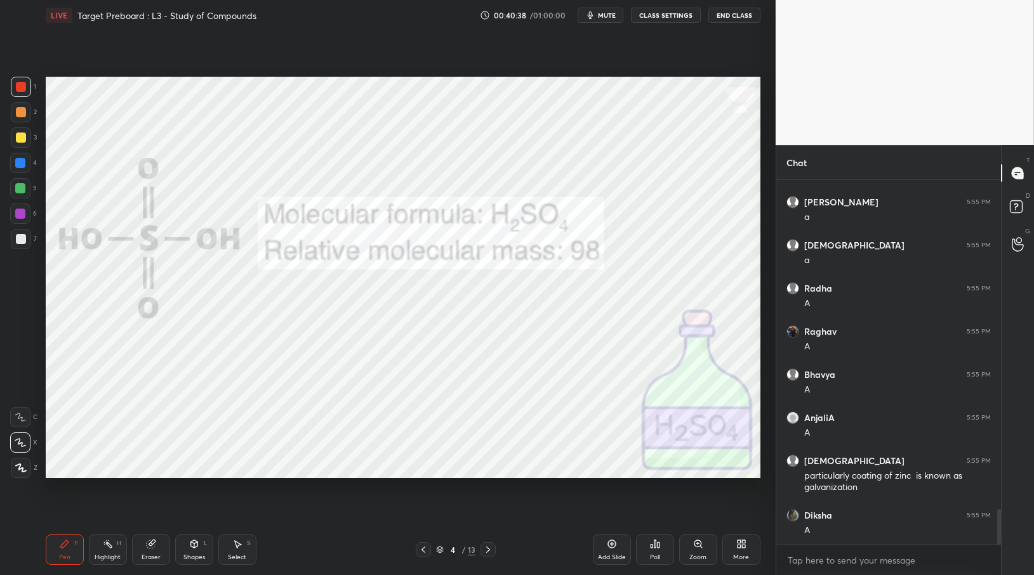
click at [422, 553] on icon at bounding box center [423, 550] width 10 height 10
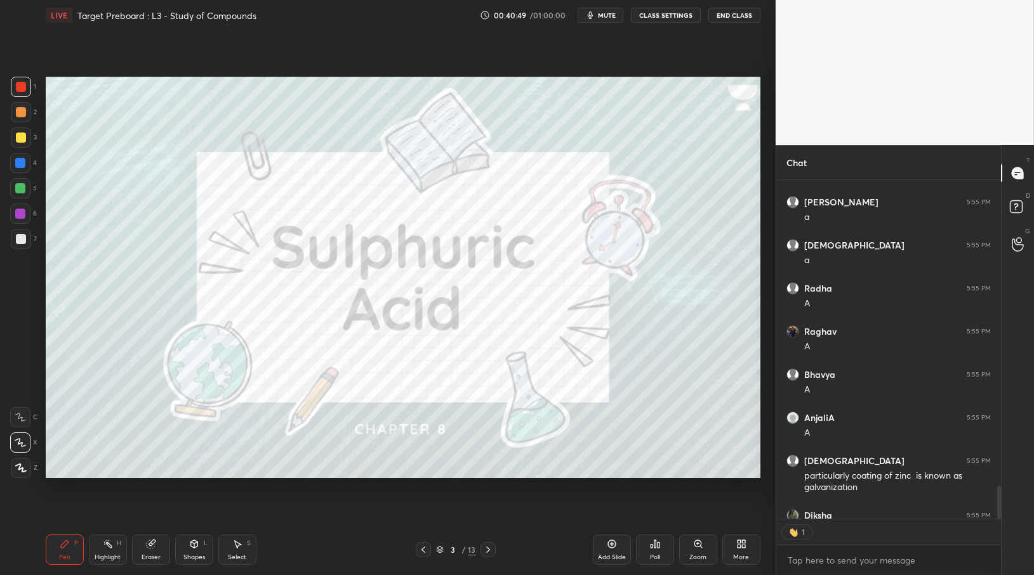
scroll to position [335, 221]
click at [619, 549] on div "Add Slide" at bounding box center [612, 550] width 38 height 30
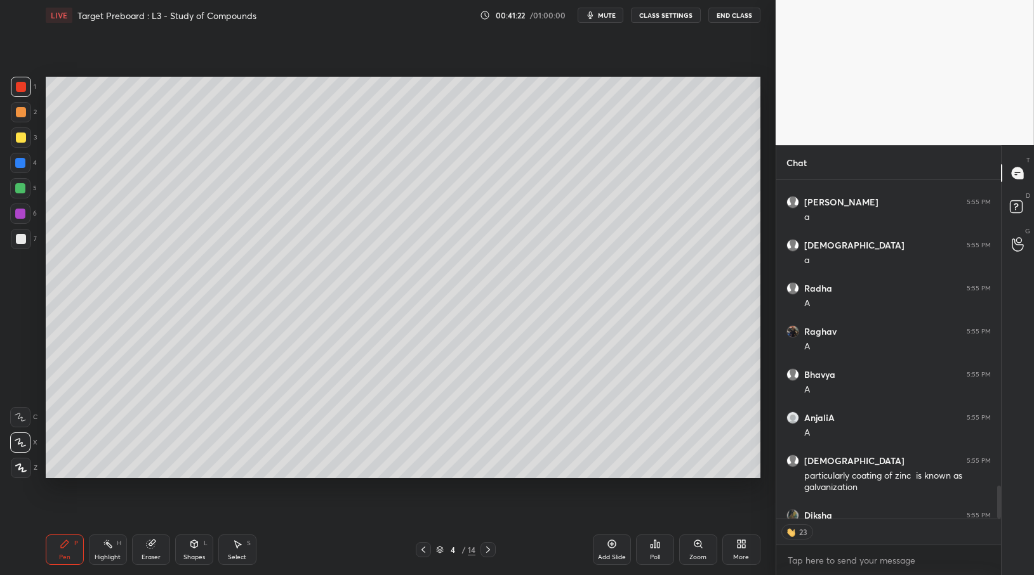
click at [23, 141] on div at bounding box center [21, 138] width 10 height 10
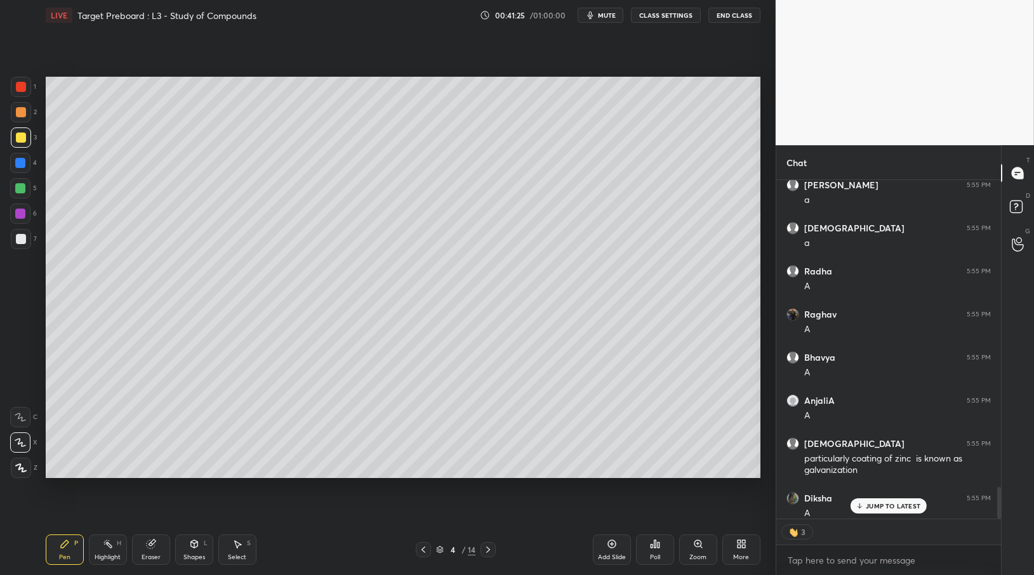
click at [879, 506] on p "JUMP TO LATEST" at bounding box center [892, 507] width 55 height 8
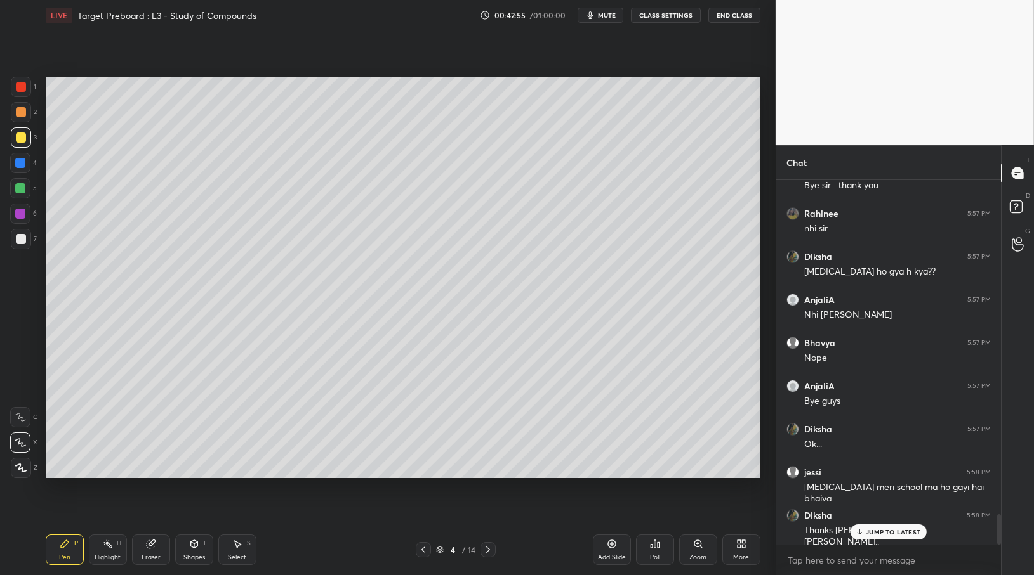
scroll to position [3972, 0]
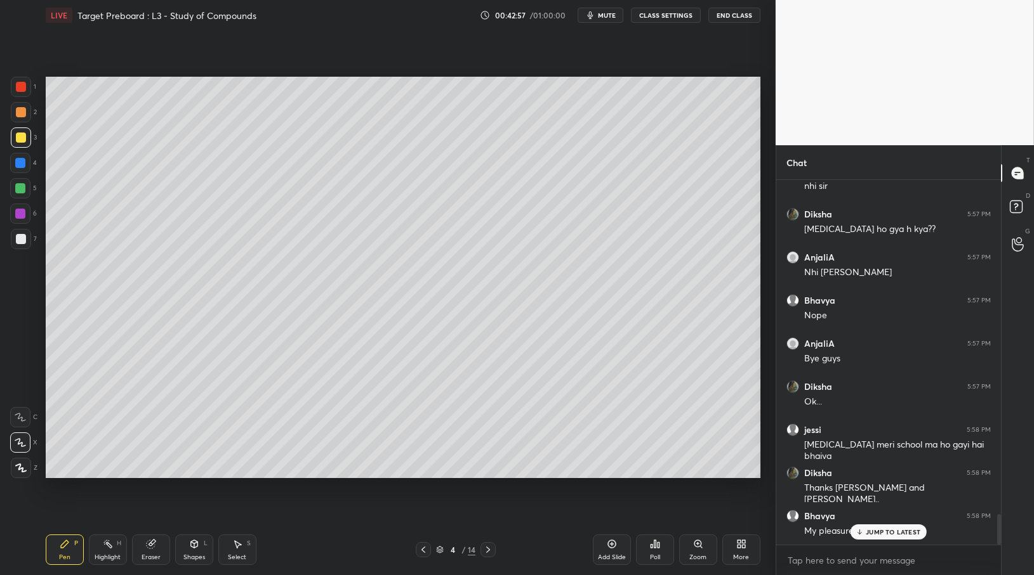
click at [877, 529] on p "JUMP TO LATEST" at bounding box center [892, 533] width 55 height 8
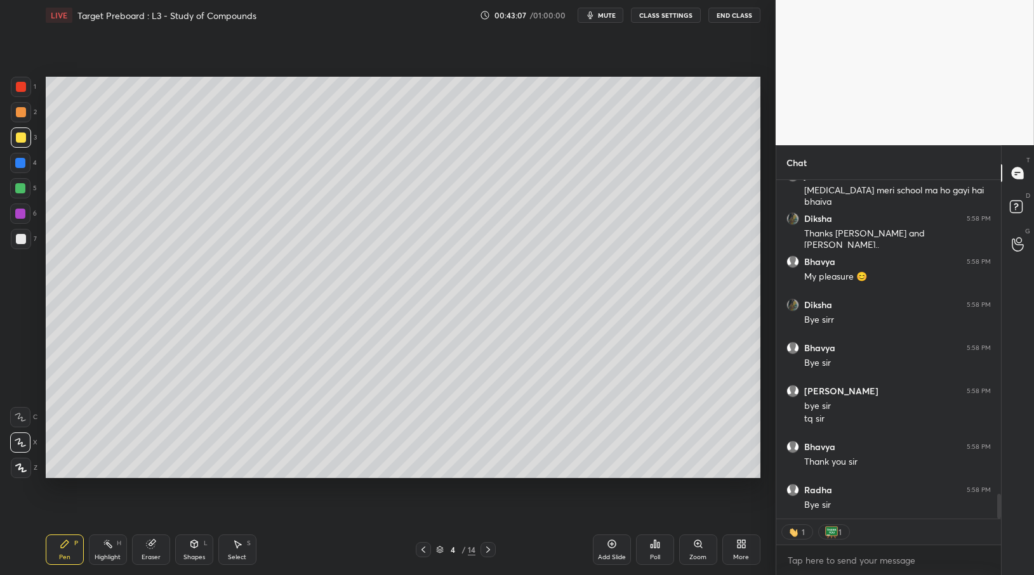
scroll to position [4270, 0]
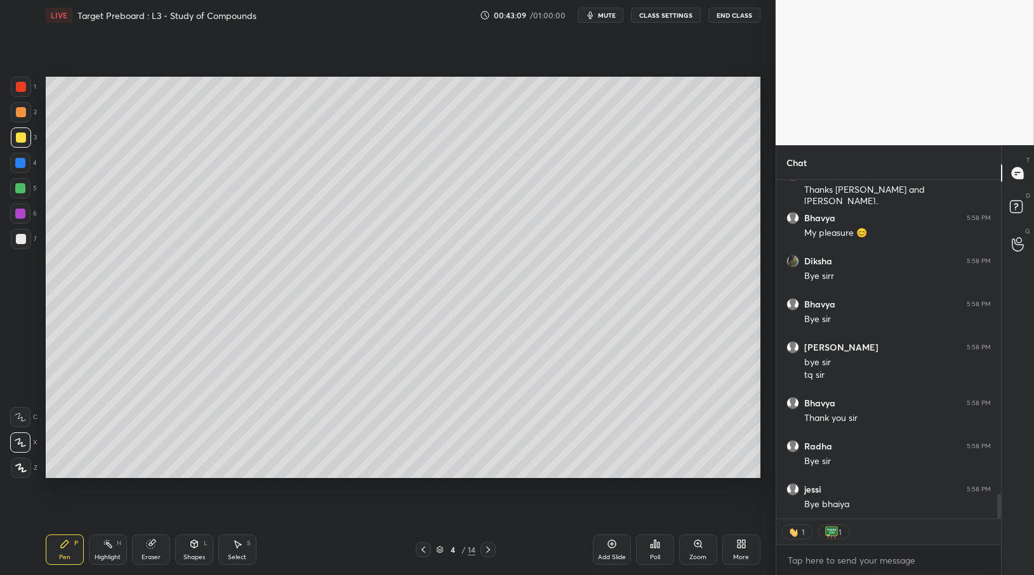
click at [718, 14] on button "End Class" at bounding box center [734, 15] width 52 height 15
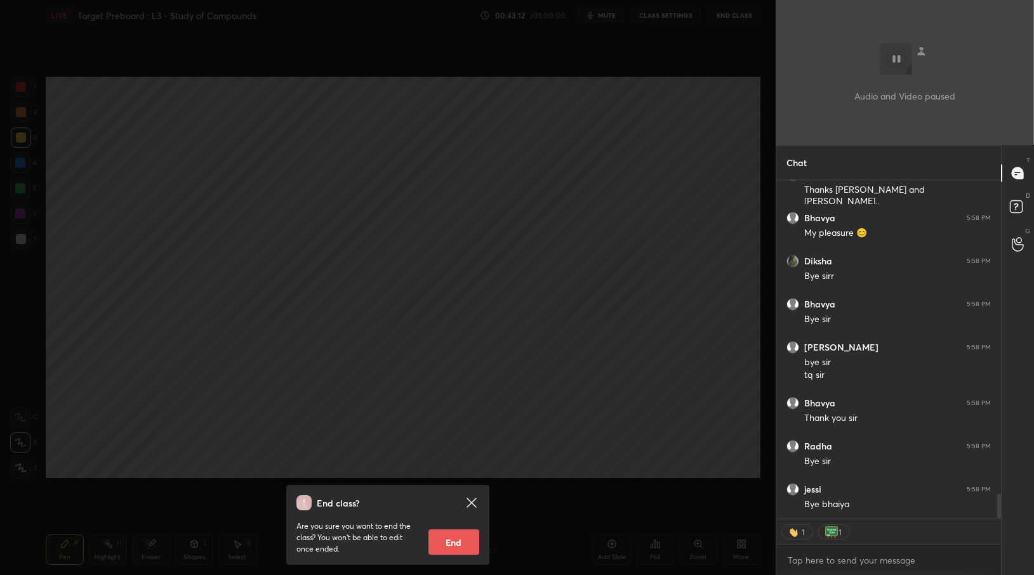
click at [458, 545] on button "End" at bounding box center [453, 542] width 51 height 25
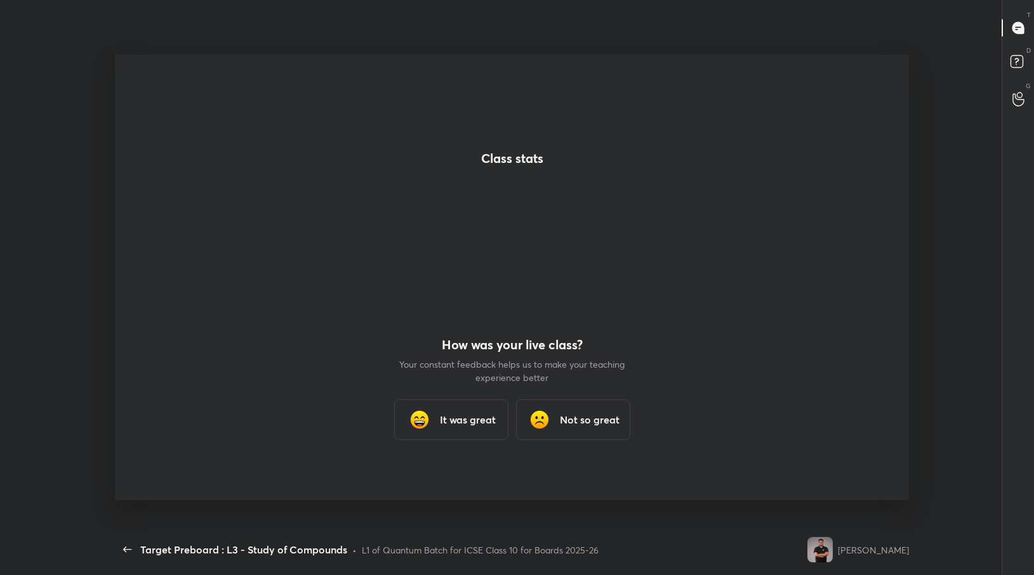
scroll to position [0, 0]
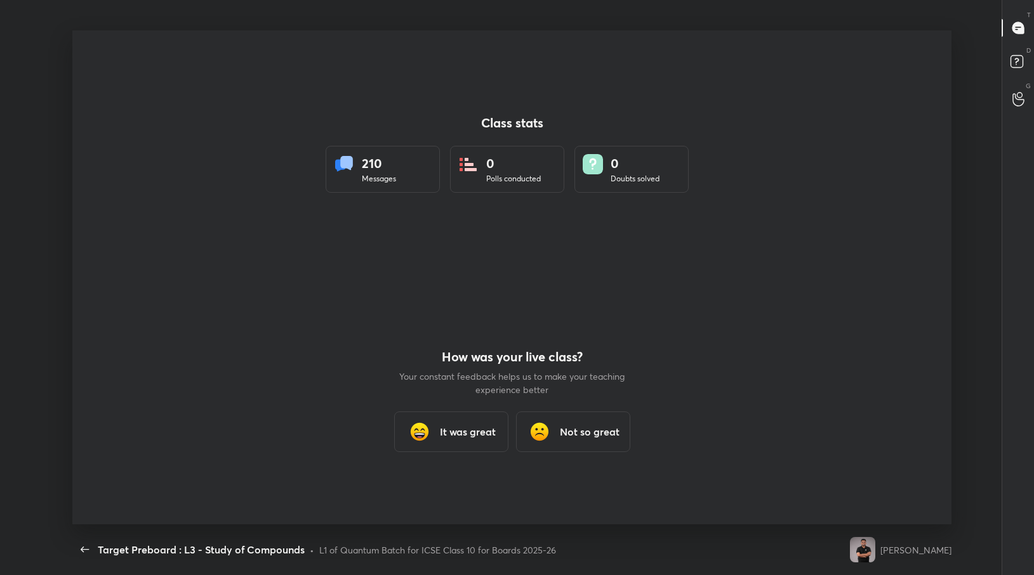
type textarea "x"
